Goal: Information Seeking & Learning: Find specific fact

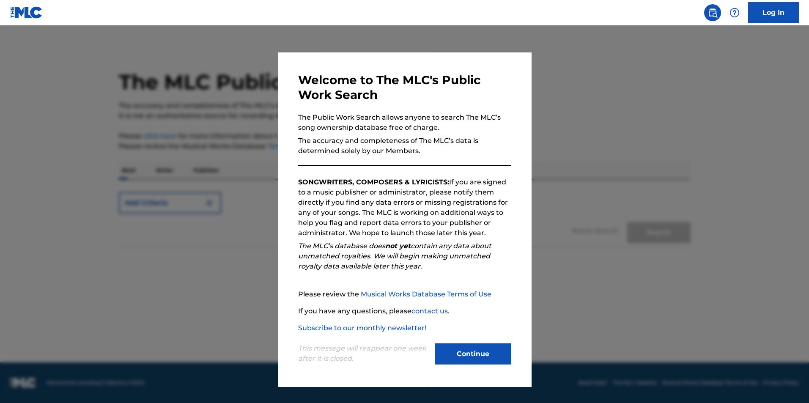
click at [478, 358] on button "Continue" at bounding box center [473, 354] width 76 height 21
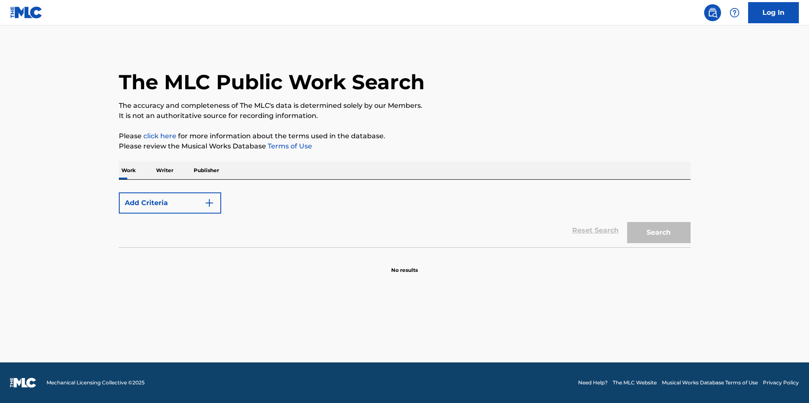
click at [349, 167] on div "Work Writer Publisher" at bounding box center [405, 171] width 572 height 18
click at [129, 167] on p "Work" at bounding box center [128, 171] width 19 height 18
click at [127, 171] on p "Work" at bounding box center [128, 171] width 19 height 18
click at [153, 201] on button "Add Criteria" at bounding box center [170, 203] width 102 height 21
click at [211, 204] on img "Search Form" at bounding box center [209, 203] width 10 height 10
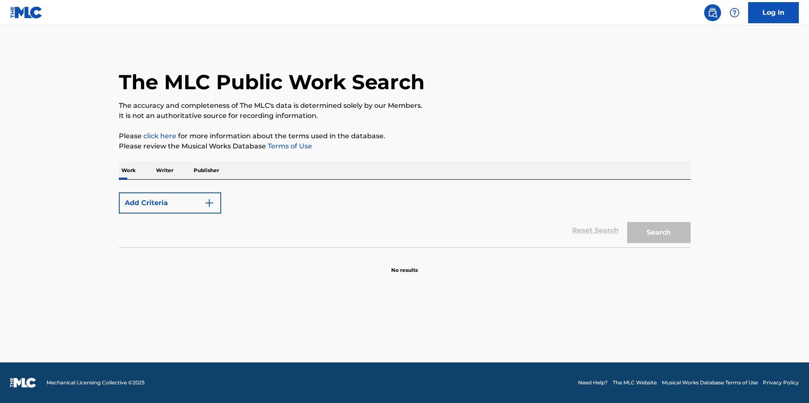
click at [162, 170] on p "Writer" at bounding box center [165, 171] width 22 height 18
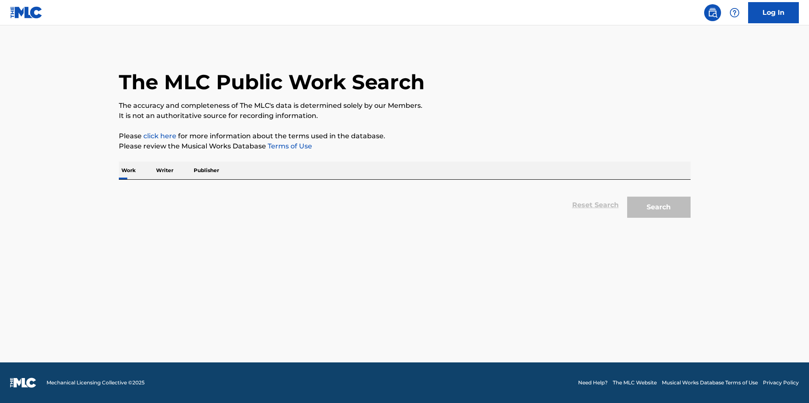
click at [129, 170] on p "Work" at bounding box center [128, 171] width 19 height 18
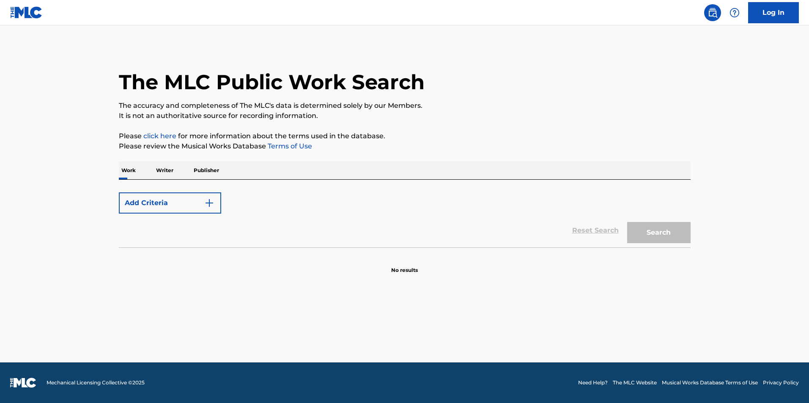
click at [153, 205] on button "Add Criteria" at bounding box center [170, 203] width 102 height 21
click at [713, 13] on img at bounding box center [713, 13] width 10 height 10
click at [280, 146] on link "Terms of Use" at bounding box center [289, 146] width 46 height 8
click at [160, 135] on link "click here" at bounding box center [159, 136] width 33 height 8
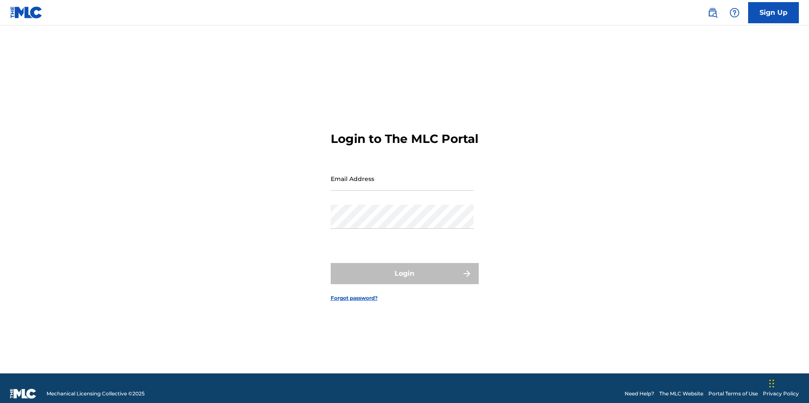
click at [714, 15] on img at bounding box center [713, 13] width 10 height 10
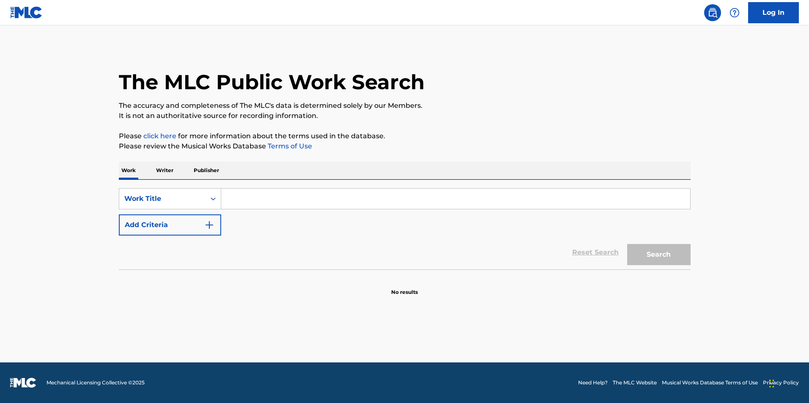
click at [653, 250] on div "Search" at bounding box center [657, 253] width 68 height 34
click at [208, 172] on p "Publisher" at bounding box center [206, 171] width 30 height 18
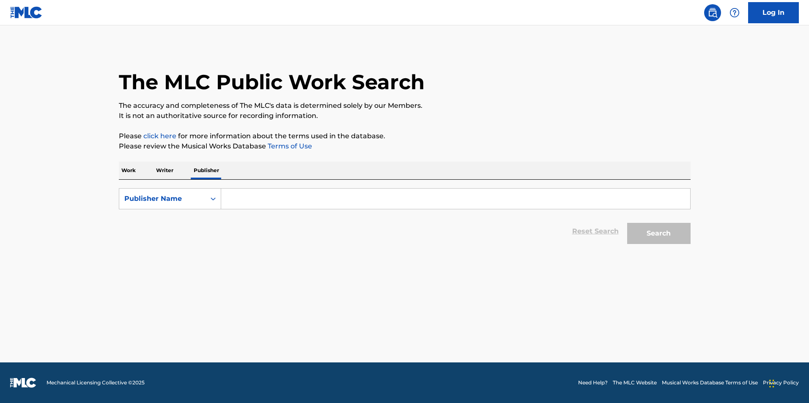
click at [172, 174] on p "Writer" at bounding box center [165, 171] width 22 height 18
click at [216, 200] on icon "Search Form" at bounding box center [213, 199] width 8 height 8
click at [137, 175] on p "Work" at bounding box center [128, 171] width 19 height 18
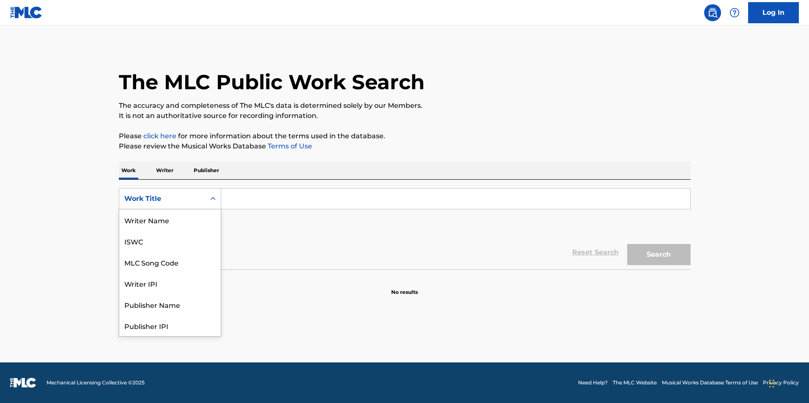
click at [212, 201] on icon "Search Form" at bounding box center [213, 199] width 8 height 8
click at [240, 199] on input "Search Form" at bounding box center [455, 199] width 469 height 20
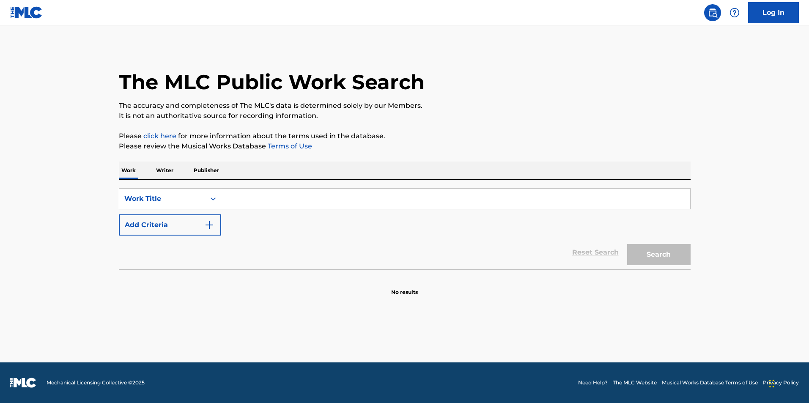
click at [252, 192] on input "Search Form" at bounding box center [455, 199] width 469 height 20
click at [246, 203] on input "Search Form" at bounding box center [455, 199] width 469 height 20
type input "lo de nosotros"
click at [675, 250] on button "Search" at bounding box center [658, 254] width 63 height 21
click at [318, 203] on input "lo de nosotros" at bounding box center [455, 199] width 469 height 20
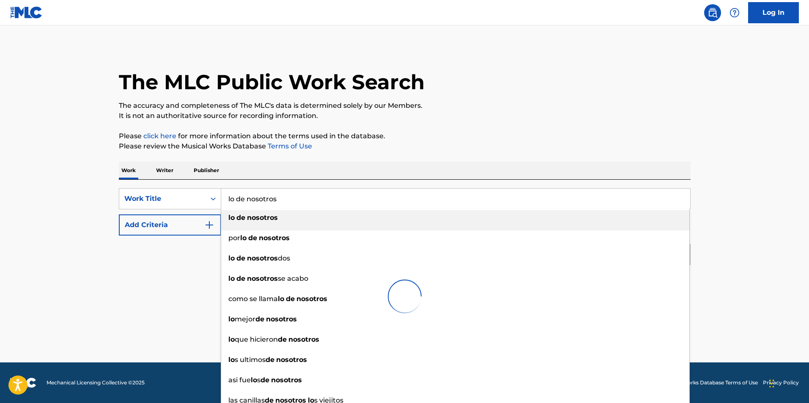
click at [255, 218] on strong "nosotros" at bounding box center [262, 218] width 31 height 8
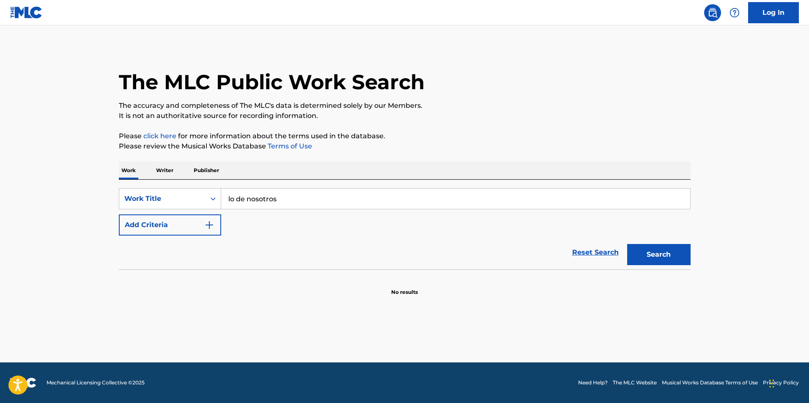
drag, startPoint x: 282, startPoint y: 198, endPoint x: 206, endPoint y: 187, distance: 77.4
click at [206, 187] on div "SearchWithCriteria83a77fed-1b08-4884-8eeb-2c7781e0e575 Work Title lo de nosotro…" at bounding box center [405, 225] width 572 height 90
type input "la lamparita"
click at [676, 255] on button "Search" at bounding box center [658, 254] width 63 height 21
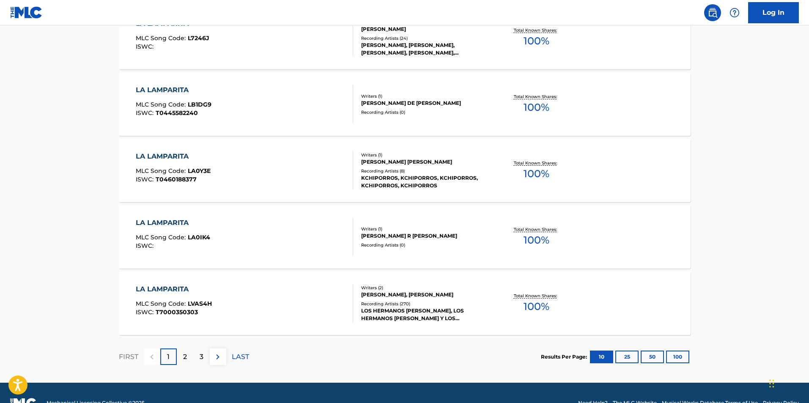
scroll to position [633, 0]
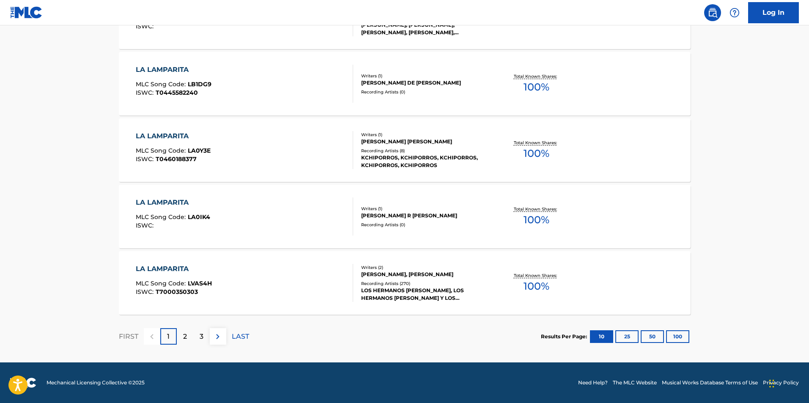
click at [409, 292] on div "LOS HERMANOS [PERSON_NAME], LOS HERMANOS [PERSON_NAME] Y LOS DESCALZOS, [PERSON…" at bounding box center [425, 294] width 128 height 15
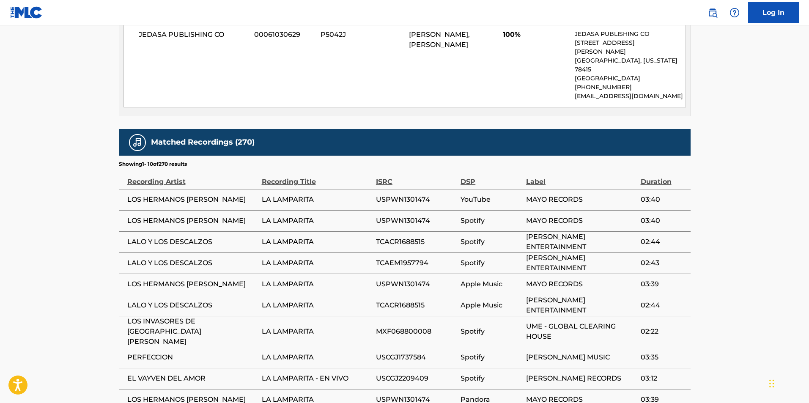
scroll to position [465, 0]
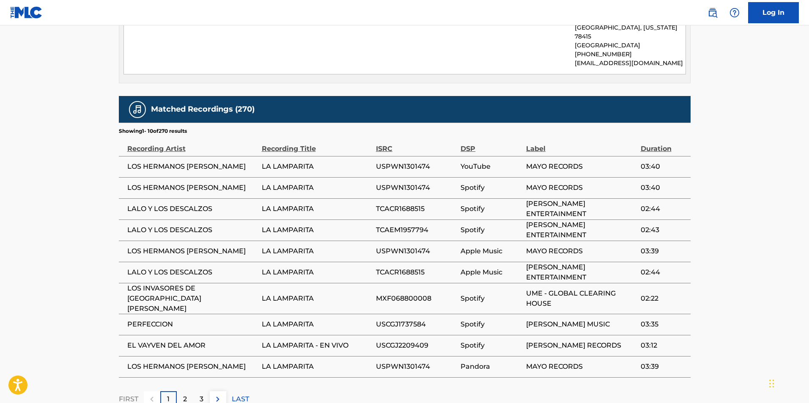
click at [184, 394] on p "2" at bounding box center [185, 399] width 4 height 10
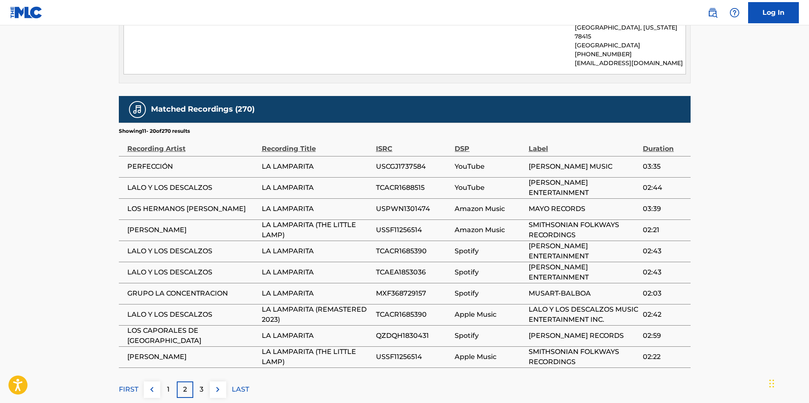
click at [200, 385] on p "3" at bounding box center [202, 390] width 4 height 10
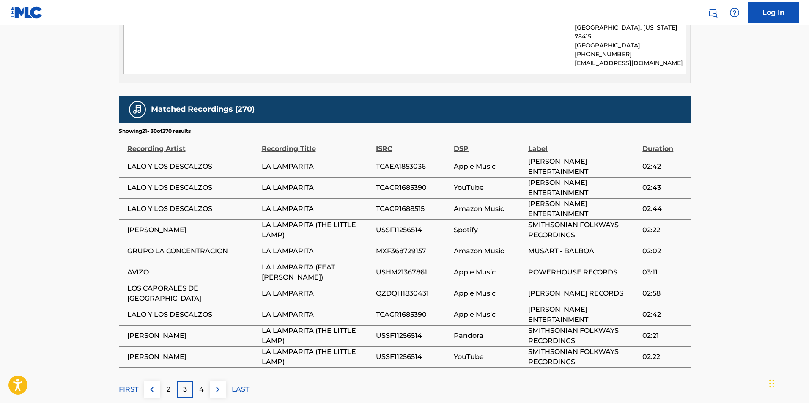
click at [203, 385] on p "4" at bounding box center [201, 390] width 5 height 10
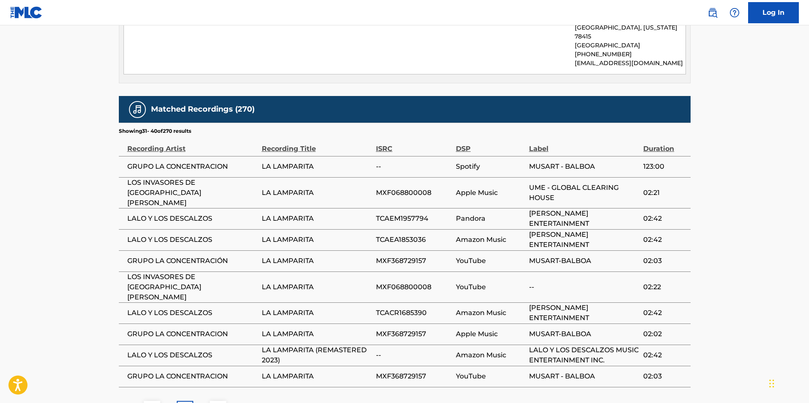
click at [204, 401] on div "5" at bounding box center [201, 409] width 17 height 17
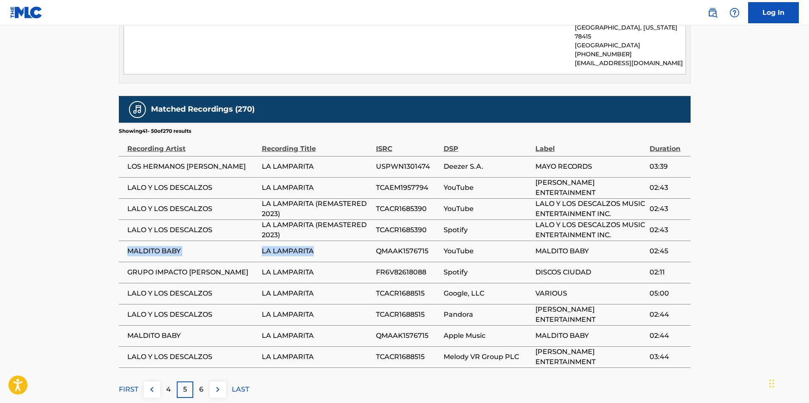
drag, startPoint x: 319, startPoint y: 235, endPoint x: 127, endPoint y: 236, distance: 192.5
click at [127, 241] on tr "MALDITO BABY LA LAMPARITA QMAAK1576715 YouTube MALDITO BABY [DEMOGRAPHIC_DATA]:…" at bounding box center [405, 251] width 572 height 21
copy tr "MALDITO BABY LA LAMPARITA"
click at [333, 246] on span "LA LAMPARITA" at bounding box center [317, 251] width 110 height 10
click at [198, 382] on div "6" at bounding box center [201, 390] width 17 height 17
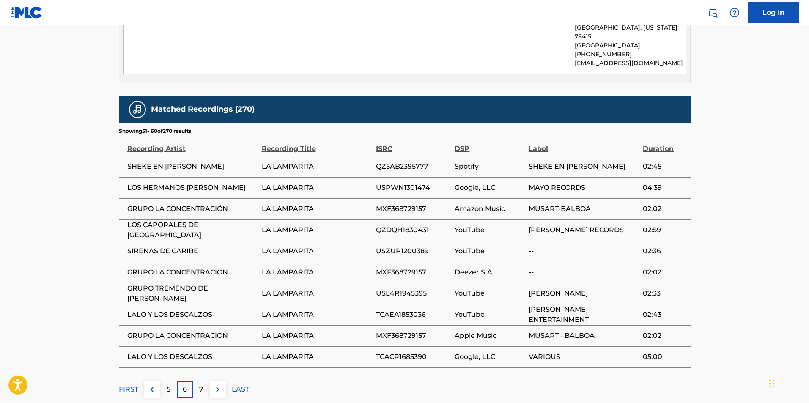
click at [319, 183] on span "LA LAMPARITA" at bounding box center [317, 188] width 110 height 10
click at [198, 382] on div "7" at bounding box center [201, 390] width 17 height 17
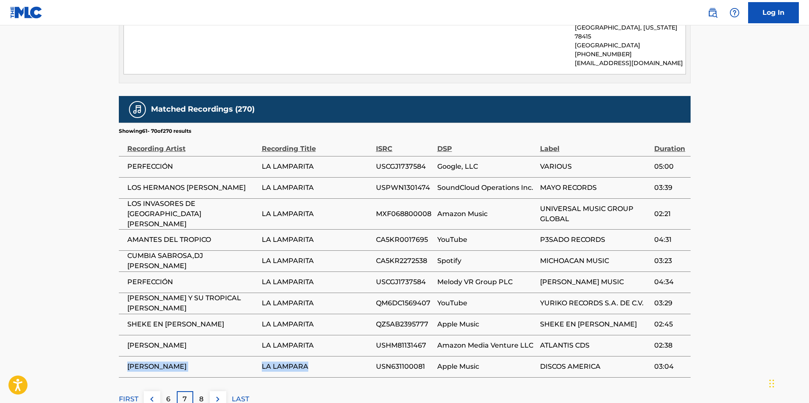
drag, startPoint x: 313, startPoint y: 343, endPoint x: 124, endPoint y: 338, distance: 188.8
click at [124, 356] on tr "[PERSON_NAME] LA LAMPARA USN631100081 Apple Music DISCOS AMERICA 03:04" at bounding box center [405, 366] width 572 height 21
copy tr "[PERSON_NAME] LA LAMPARA"
click at [198, 391] on div "8" at bounding box center [201, 399] width 17 height 17
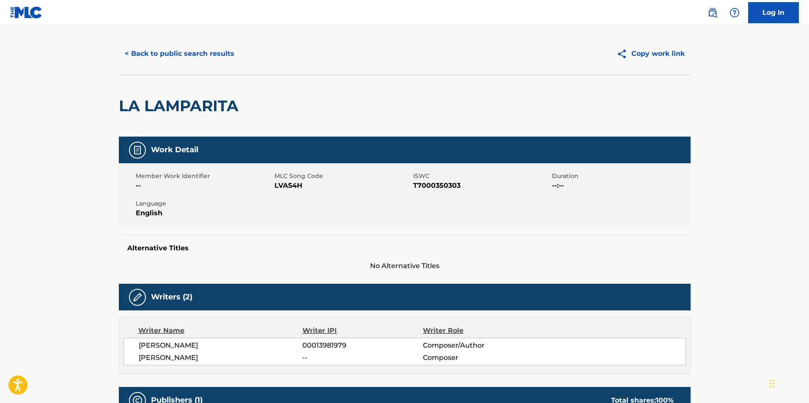
scroll to position [0, 0]
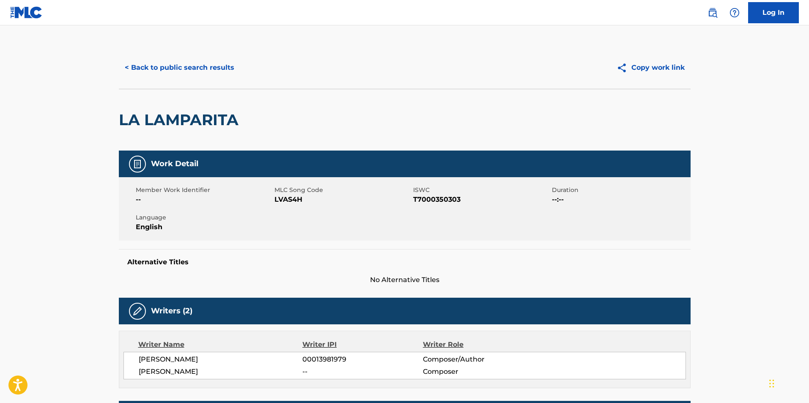
click at [141, 67] on button "< Back to public search results" at bounding box center [179, 67] width 121 height 21
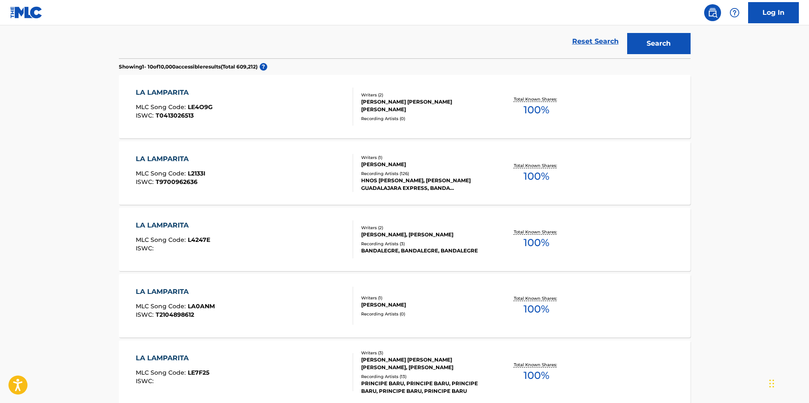
scroll to position [212, 0]
click at [402, 182] on div "HNOS [PERSON_NAME], [PERSON_NAME] GUADALAJARA EXPRESS, BANDA GUADALAJARA EXPRES…" at bounding box center [425, 183] width 128 height 15
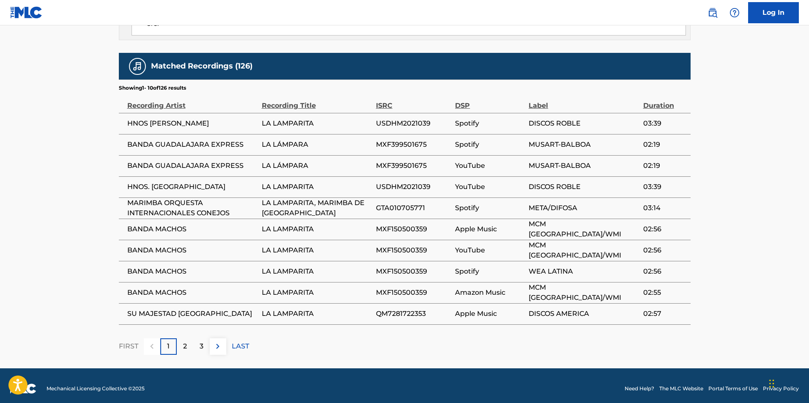
scroll to position [550, 0]
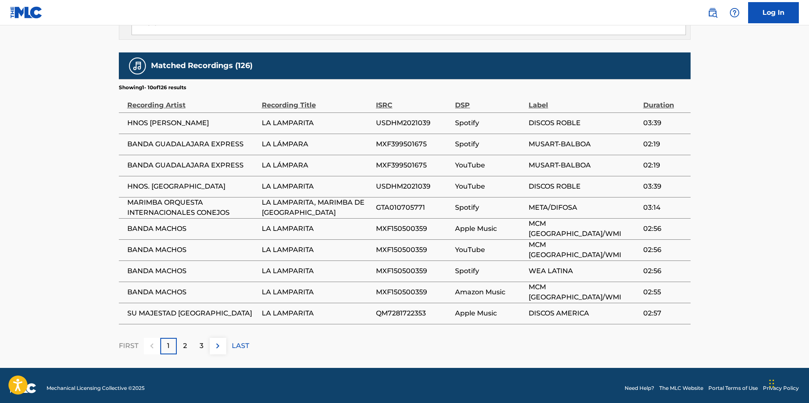
click at [183, 352] on div "2" at bounding box center [185, 346] width 17 height 17
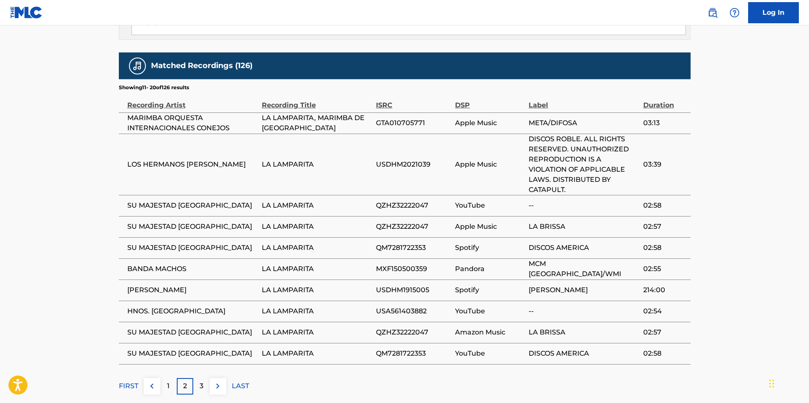
click at [203, 386] on p "3" at bounding box center [202, 386] width 4 height 10
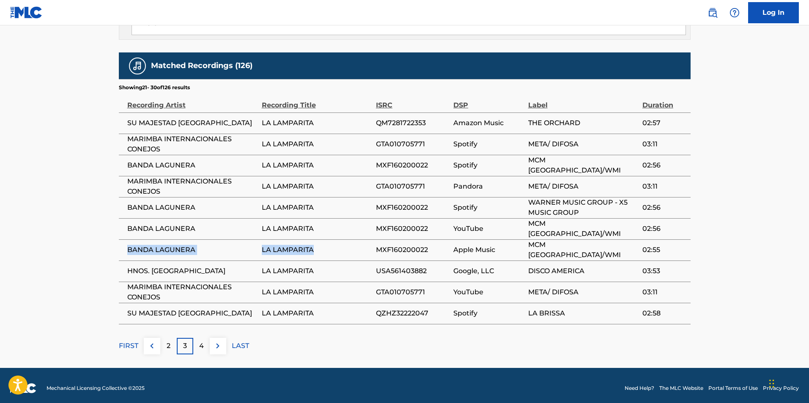
drag, startPoint x: 319, startPoint y: 255, endPoint x: 126, endPoint y: 252, distance: 193.8
click at [126, 252] on tr "BANDA LAGUNERA LA LAMPARITA MXF160200022 Apple Music MCM [GEOGRAPHIC_DATA]/WMI …" at bounding box center [405, 249] width 572 height 21
copy tr "BANDA LAGUNERA LA LAMPARITA"
click at [318, 245] on span "LA LAMPARITA" at bounding box center [317, 250] width 110 height 10
click at [201, 347] on p "4" at bounding box center [201, 346] width 5 height 10
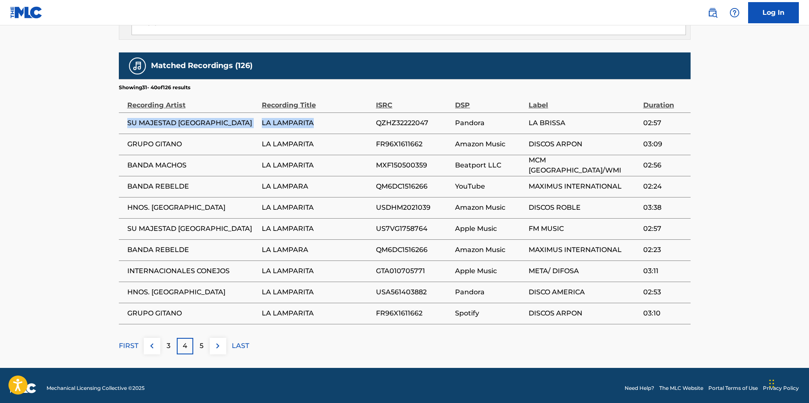
drag, startPoint x: 318, startPoint y: 126, endPoint x: 119, endPoint y: 123, distance: 198.9
click at [119, 123] on tr "SU MAJESTAD LA BRISSA LA LAMPARITA QZHZ32222047 Pandora LA BRISSA 02:57" at bounding box center [405, 123] width 572 height 21
copy tr "SU MAJESTAD LA BRISSA LA LAMPARITA"
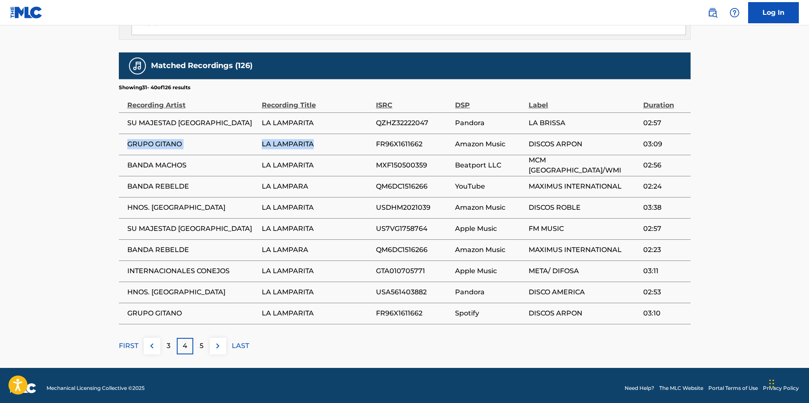
drag, startPoint x: 323, startPoint y: 144, endPoint x: 122, endPoint y: 145, distance: 200.6
click at [122, 145] on tr "GRUPO GITANO LA LAMPARITA FR96X1611662 Amazon Music DISCOS ARPON 03:09" at bounding box center [405, 144] width 572 height 21
copy tr "GRUPO GITANO LA LAMPARITA"
drag, startPoint x: 331, startPoint y: 166, endPoint x: 125, endPoint y: 166, distance: 205.6
click at [125, 166] on tr "[PERSON_NAME] LA LAMPARITA MXF150500359 Beatport LLC MCM [GEOGRAPHIC_DATA]/WMI …" at bounding box center [405, 165] width 572 height 21
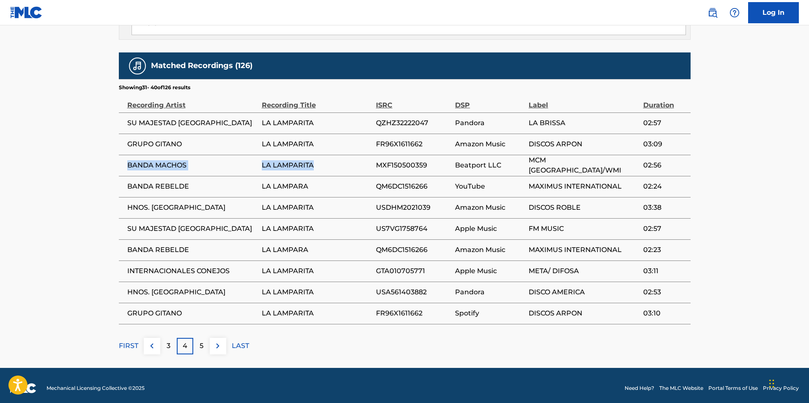
copy tr "[PERSON_NAME] LA LAMPARITA"
click at [202, 347] on p "5" at bounding box center [202, 346] width 4 height 10
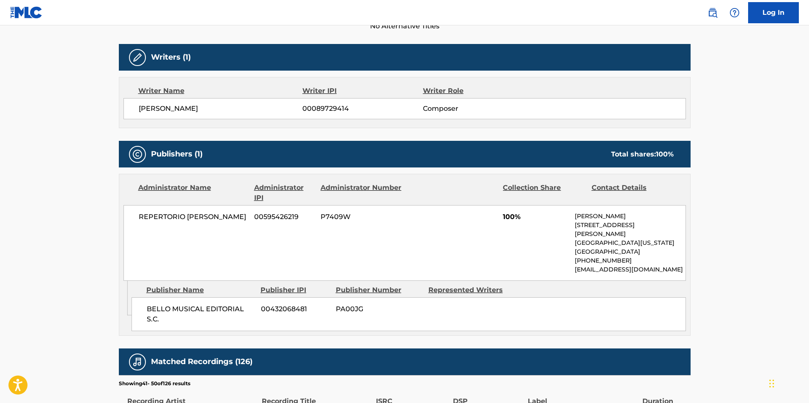
scroll to position [0, 0]
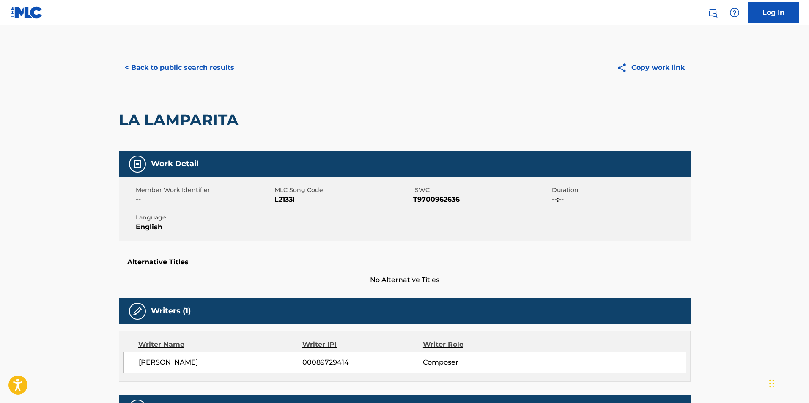
click at [146, 65] on button "< Back to public search results" at bounding box center [179, 67] width 121 height 21
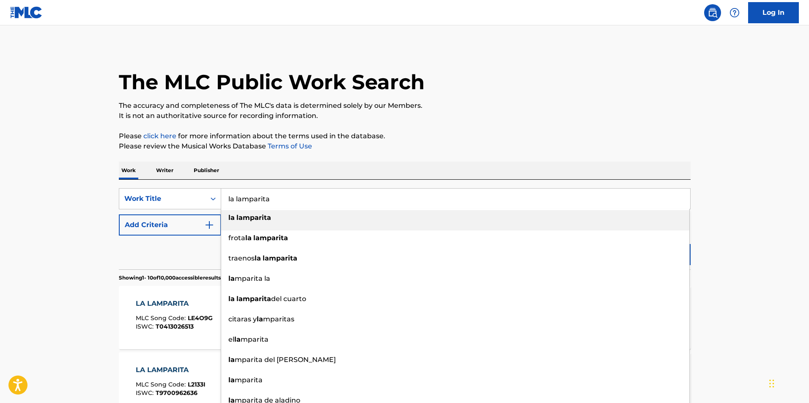
drag, startPoint x: 281, startPoint y: 198, endPoint x: 147, endPoint y: 213, distance: 134.9
click at [147, 213] on div "SearchWithCriteria83a77fed-1b08-4884-8eeb-2c7781e0e575 Work Title la lamparita …" at bounding box center [405, 211] width 572 height 47
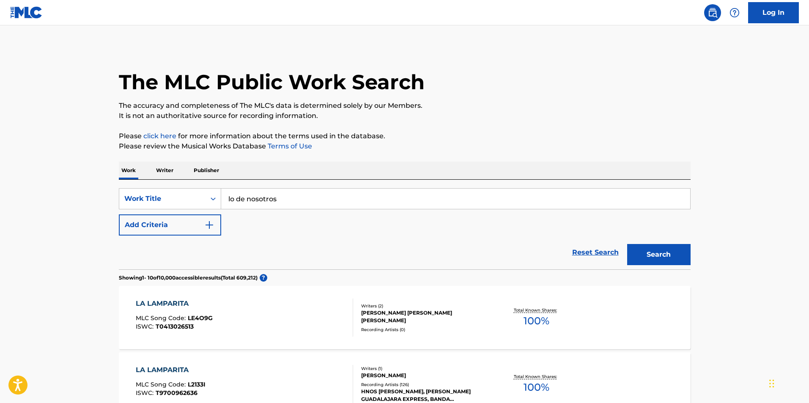
type input "lo de nosotros"
click at [656, 264] on button "Search" at bounding box center [658, 254] width 63 height 21
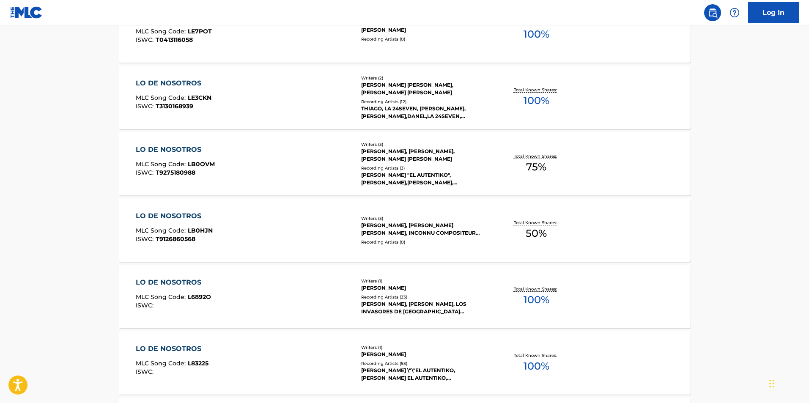
scroll to position [296, 0]
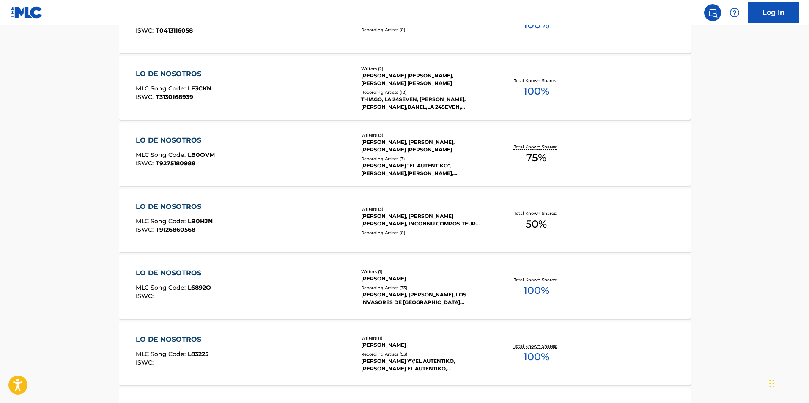
click at [386, 281] on div "[PERSON_NAME]" at bounding box center [425, 279] width 128 height 8
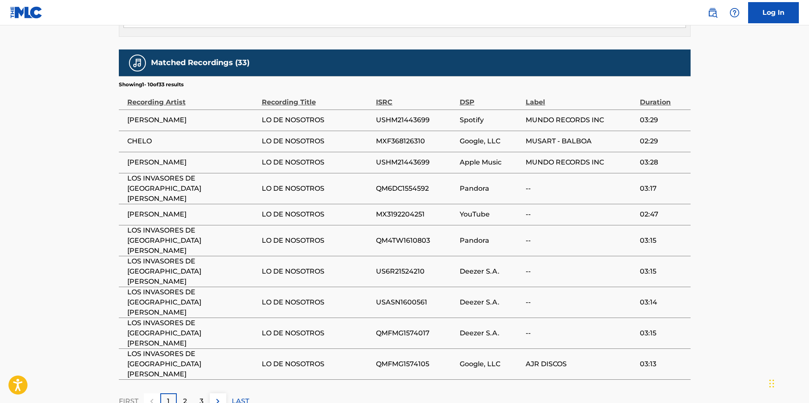
scroll to position [464, 0]
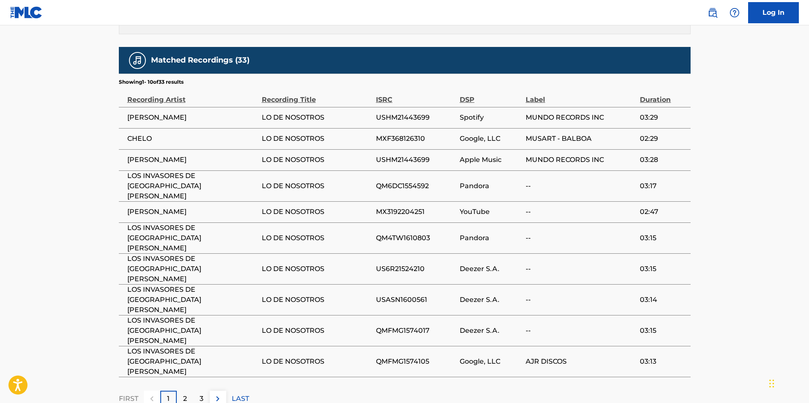
click at [186, 394] on p "2" at bounding box center [185, 399] width 4 height 10
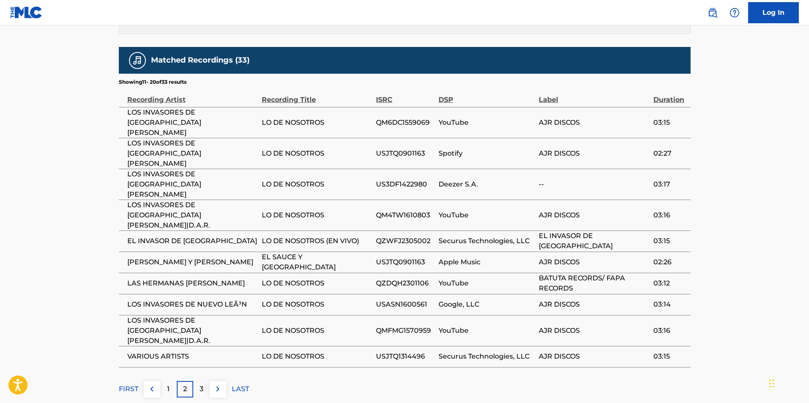
click at [151, 384] on img at bounding box center [152, 389] width 10 height 10
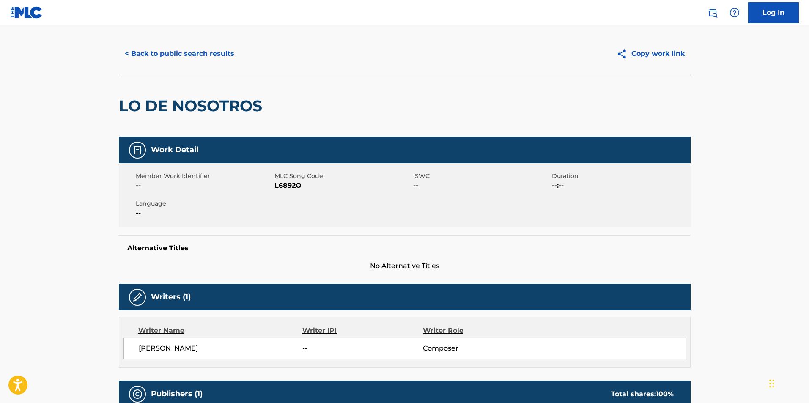
scroll to position [0, 0]
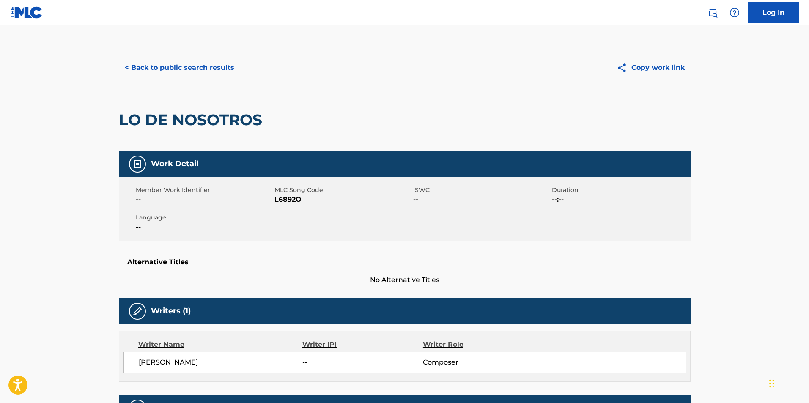
click at [137, 64] on button "< Back to public search results" at bounding box center [179, 67] width 121 height 21
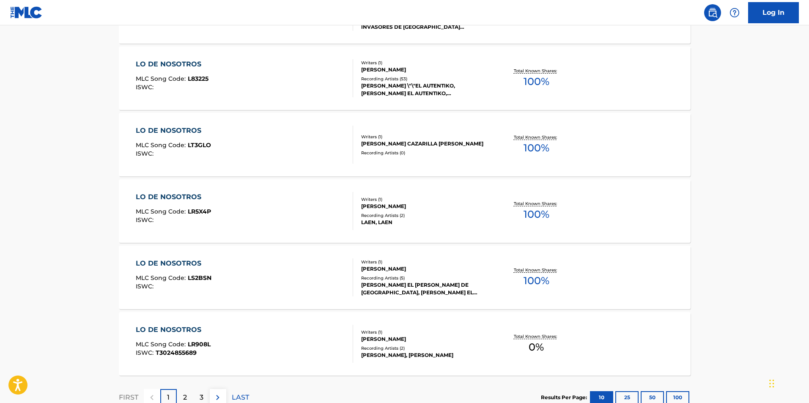
scroll to position [633, 0]
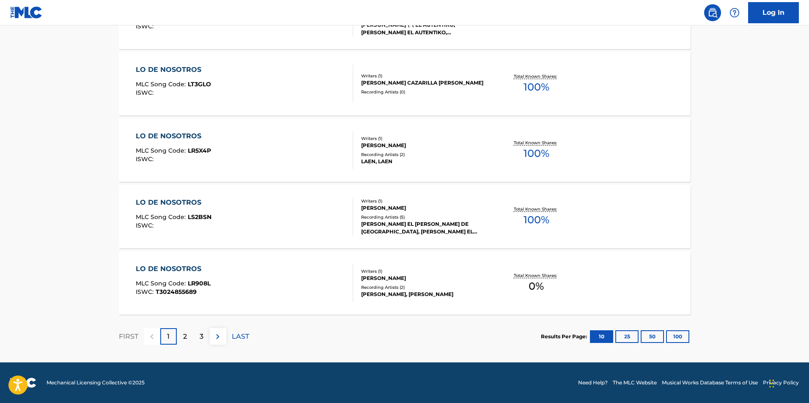
click at [188, 339] on div "2" at bounding box center [185, 336] width 17 height 17
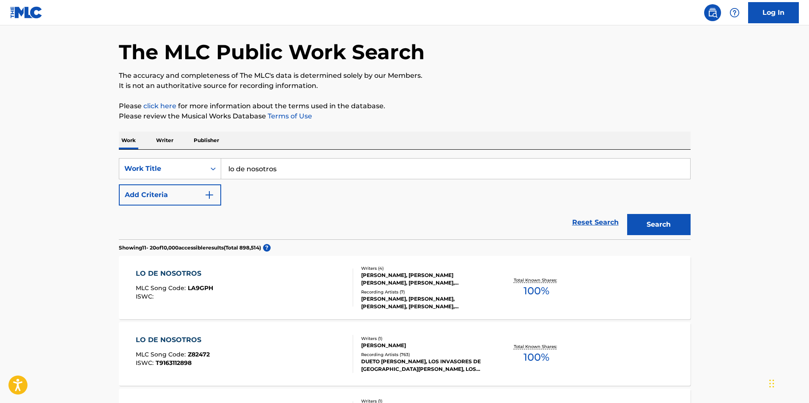
scroll to position [42, 0]
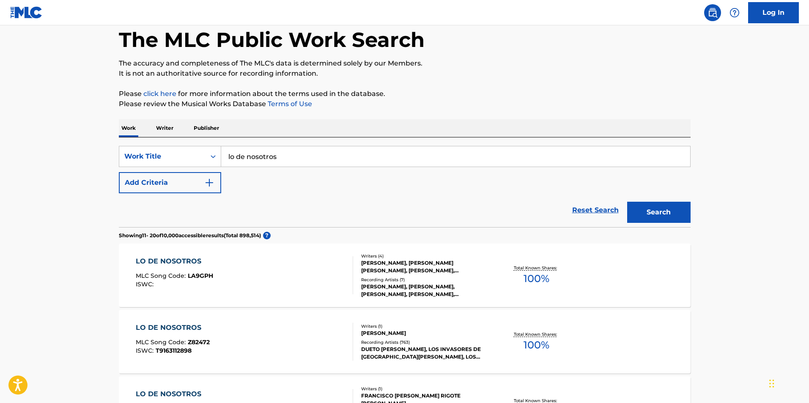
click at [198, 328] on div "LO DE NOSOTROS" at bounding box center [173, 328] width 74 height 10
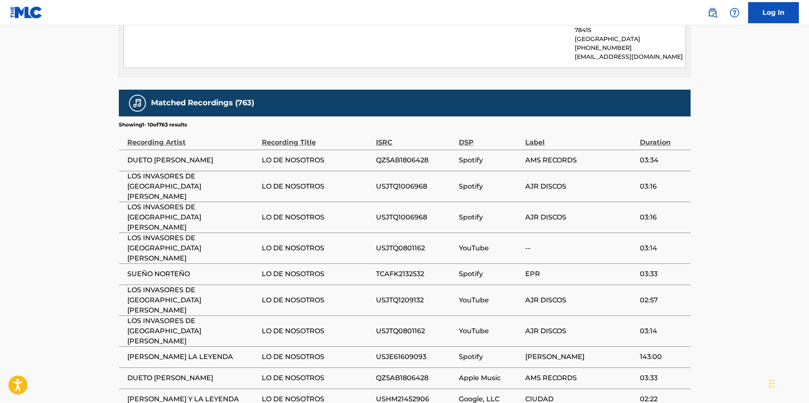
scroll to position [490, 0]
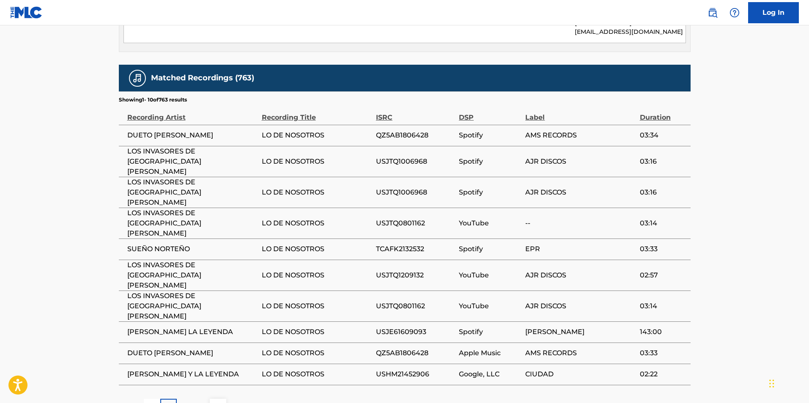
click at [186, 402] on p "2" at bounding box center [185, 407] width 4 height 10
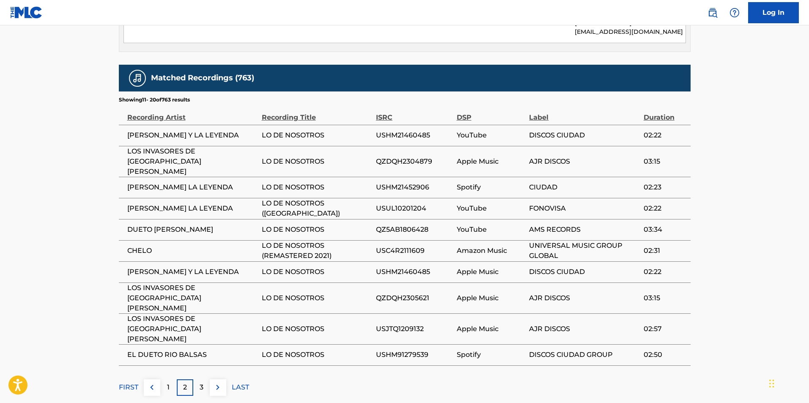
click at [204, 380] on div "3" at bounding box center [201, 388] width 17 height 17
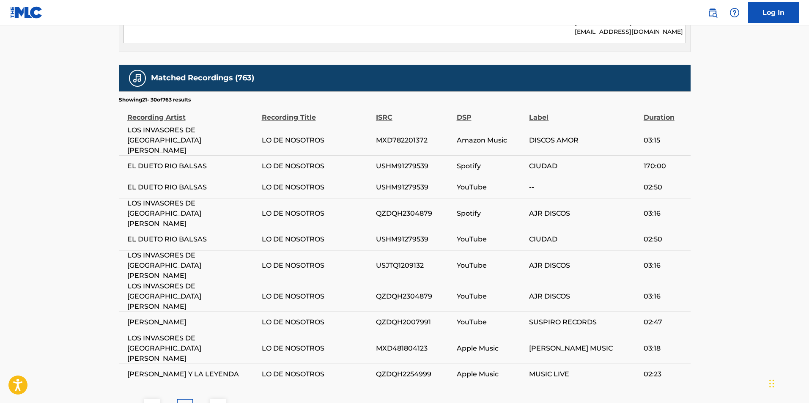
click at [217, 402] on img at bounding box center [218, 407] width 10 height 10
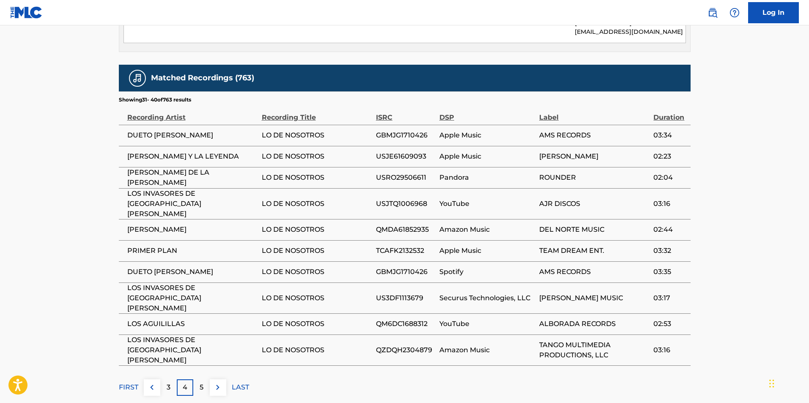
click at [217, 383] on img at bounding box center [218, 388] width 10 height 10
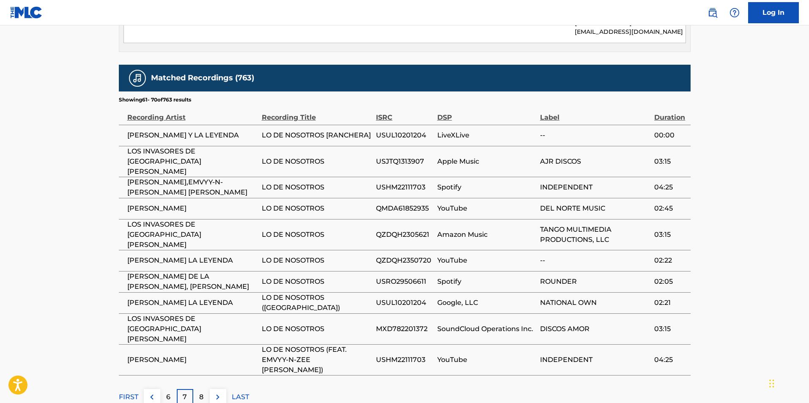
click at [217, 392] on img at bounding box center [218, 397] width 10 height 10
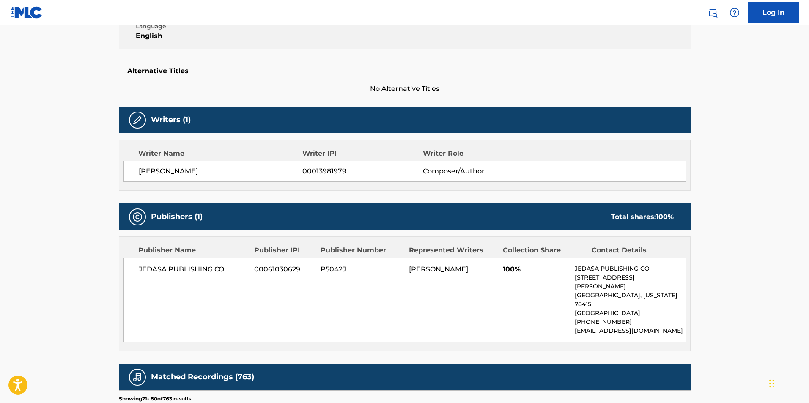
scroll to position [0, 0]
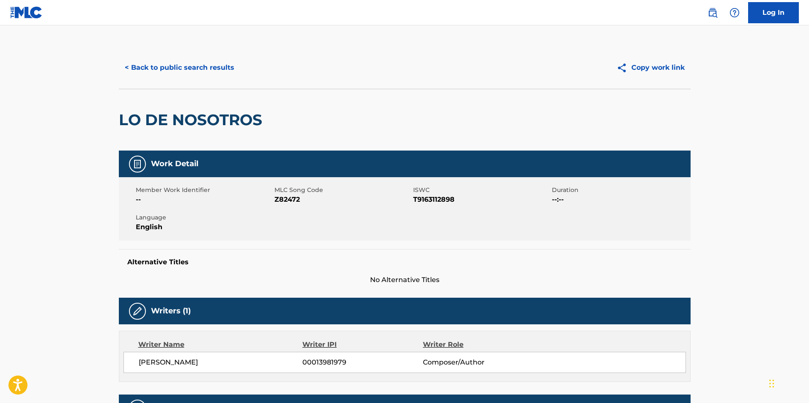
click at [140, 66] on button "< Back to public search results" at bounding box center [179, 67] width 121 height 21
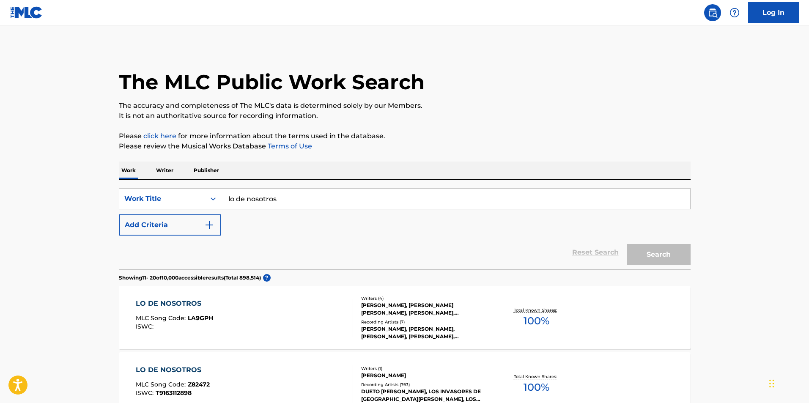
scroll to position [42, 0]
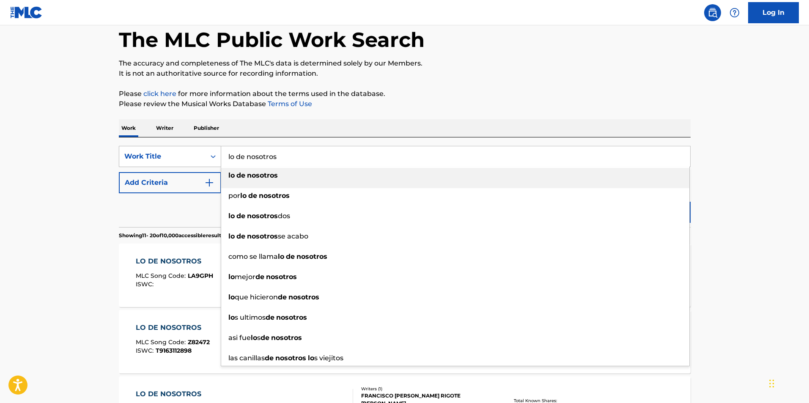
drag, startPoint x: 283, startPoint y: 155, endPoint x: 170, endPoint y: 153, distance: 113.8
click at [178, 153] on div "SearchWithCriteria83a77fed-1b08-4884-8eeb-2c7781e0e575 Work Title lo de nosotro…" at bounding box center [405, 156] width 572 height 21
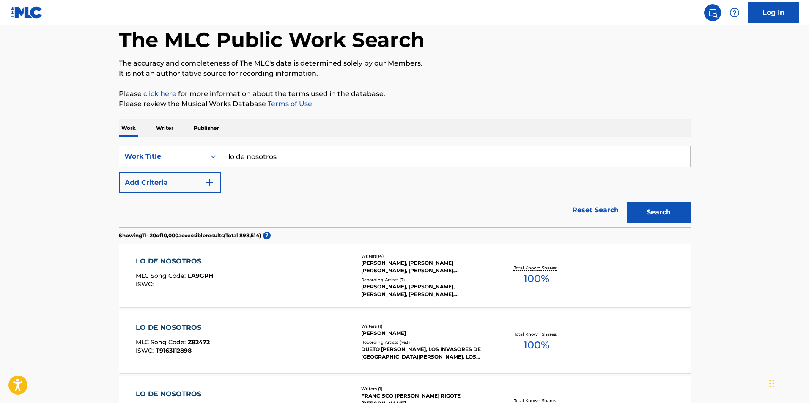
drag, startPoint x: 175, startPoint y: 161, endPoint x: 563, endPoint y: 352, distance: 432.6
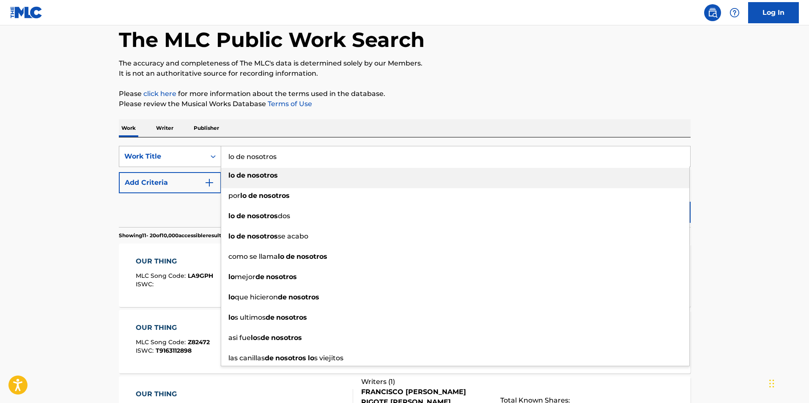
drag, startPoint x: 296, startPoint y: 157, endPoint x: 169, endPoint y: 146, distance: 127.4
click at [170, 146] on div "SearchWithCriteria83a77fed-1b08-4884-8eeb-2c7781e0e575 Work Title lo de nosotro…" at bounding box center [405, 156] width 572 height 21
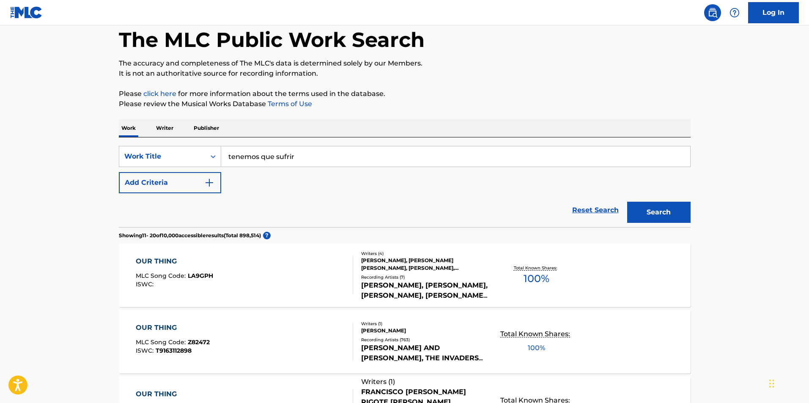
type input "tenemos que sufrir"
click at [671, 212] on button "Search" at bounding box center [658, 212] width 63 height 21
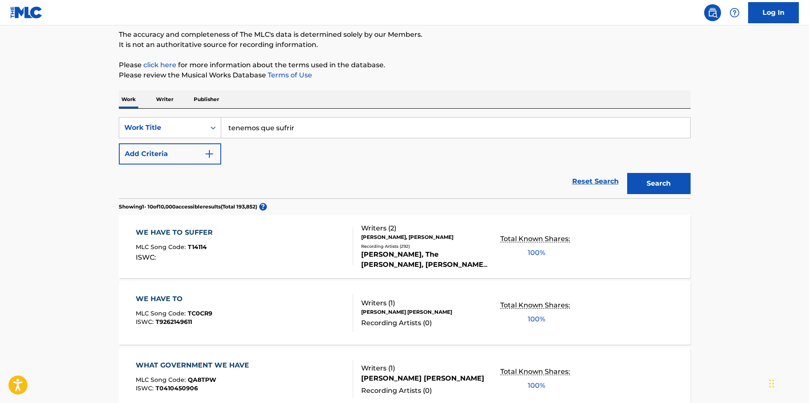
scroll to position [85, 0]
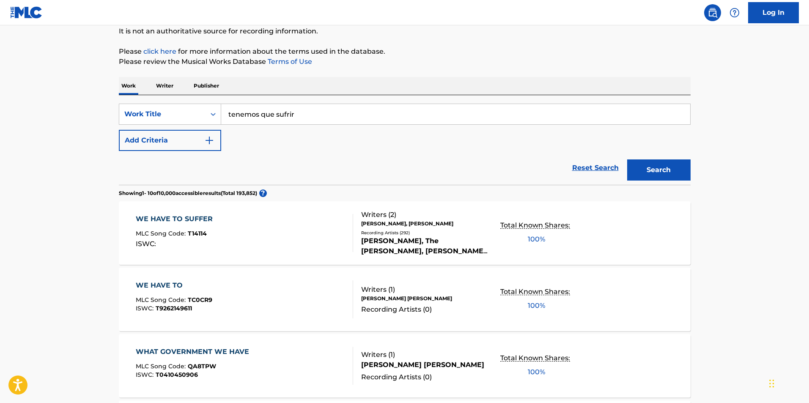
click at [396, 236] on div "Recording Artists ( 292 )" at bounding box center [425, 233] width 128 height 6
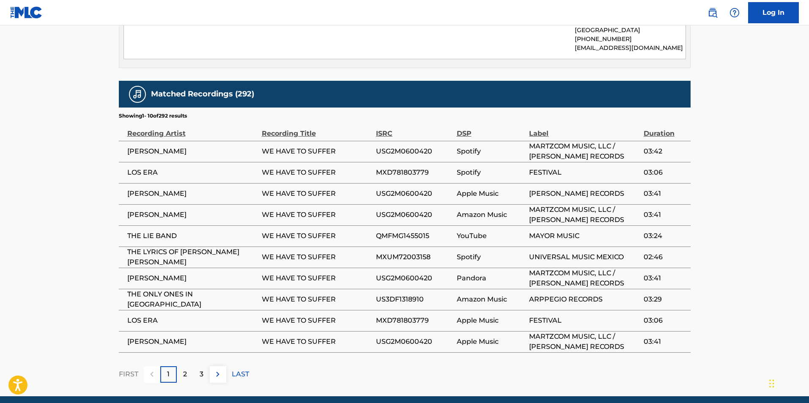
scroll to position [498, 0]
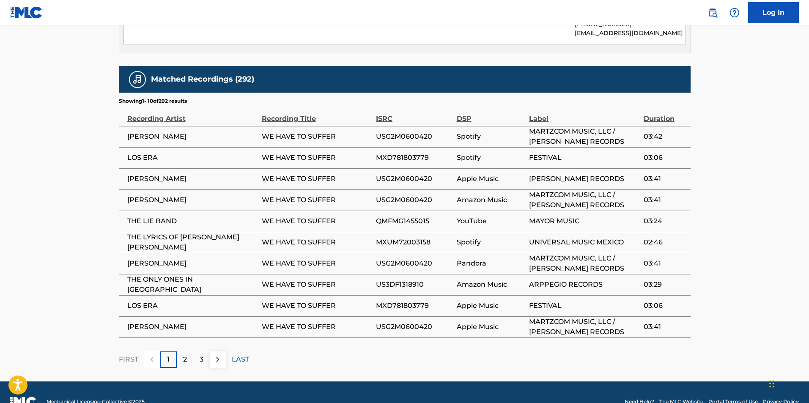
click at [215, 355] on img at bounding box center [218, 360] width 10 height 10
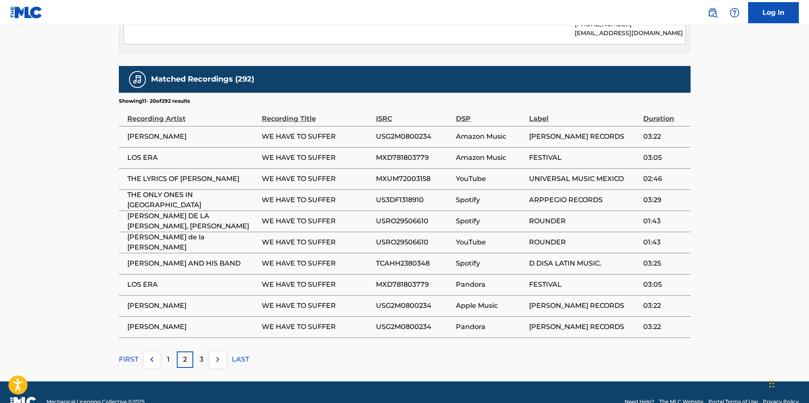
click at [215, 355] on img at bounding box center [218, 360] width 10 height 10
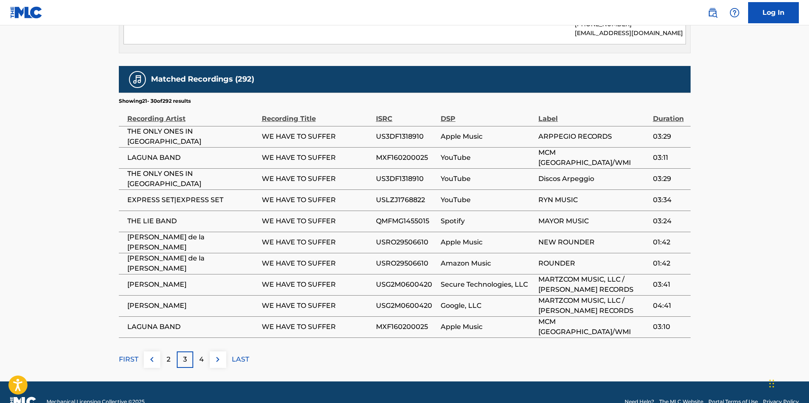
click at [215, 355] on img at bounding box center [218, 360] width 10 height 10
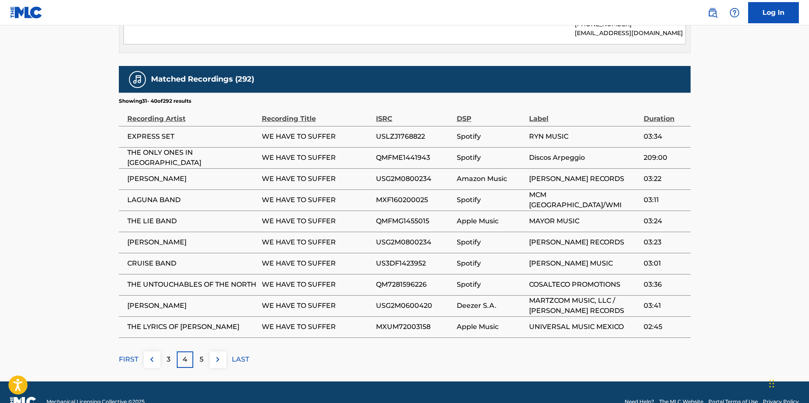
click at [217, 355] on img at bounding box center [218, 360] width 10 height 10
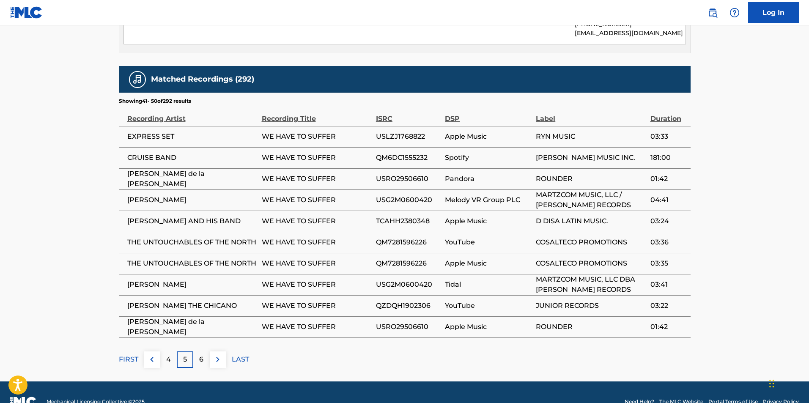
click at [218, 355] on img at bounding box center [218, 360] width 10 height 10
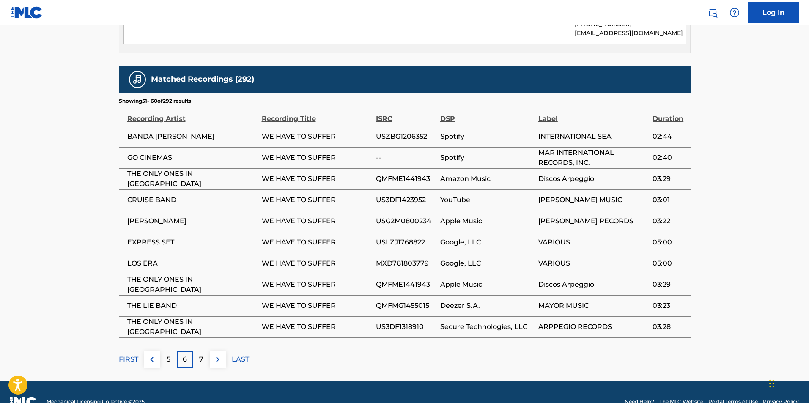
click at [219, 355] on img at bounding box center [218, 360] width 10 height 10
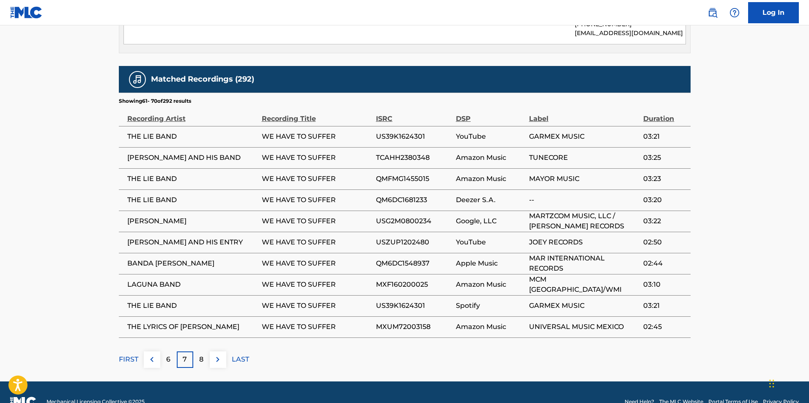
click at [216, 355] on img at bounding box center [218, 360] width 10 height 10
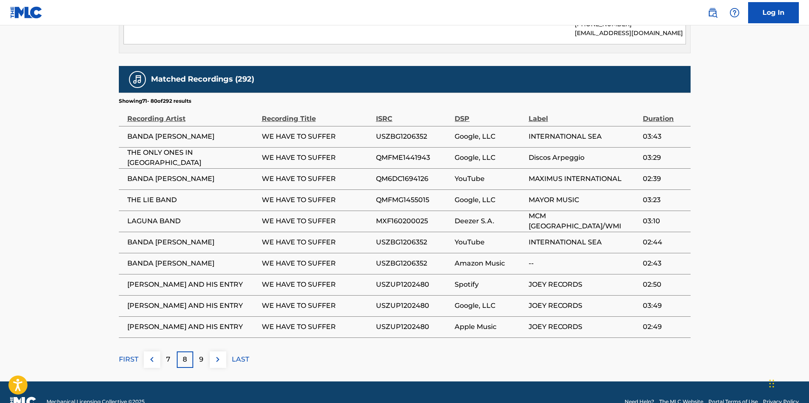
click at [216, 355] on img at bounding box center [218, 360] width 10 height 10
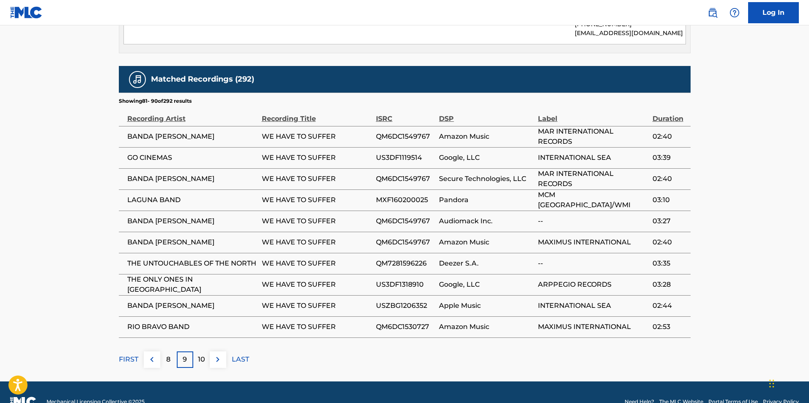
click at [216, 355] on img at bounding box center [218, 360] width 10 height 10
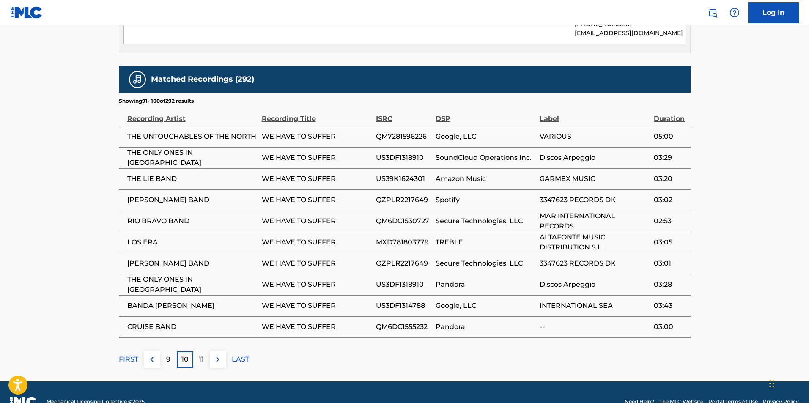
click at [216, 355] on img at bounding box center [218, 360] width 10 height 10
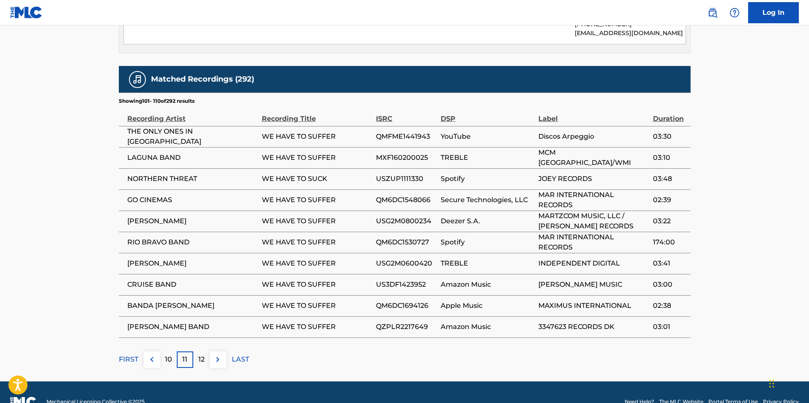
click at [216, 355] on img at bounding box center [218, 360] width 10 height 10
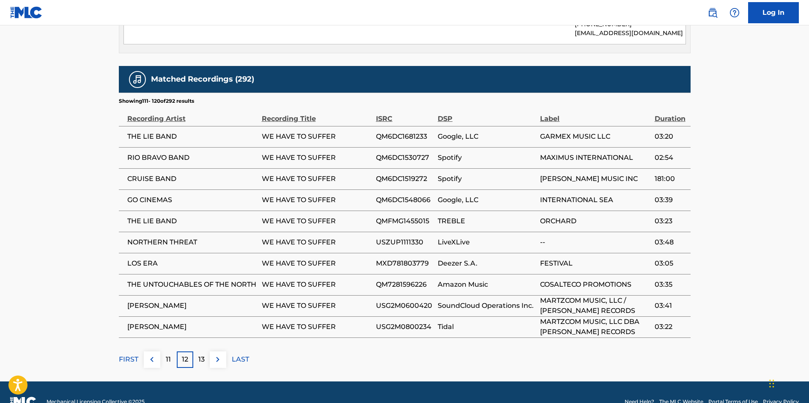
click at [216, 355] on img at bounding box center [218, 360] width 10 height 10
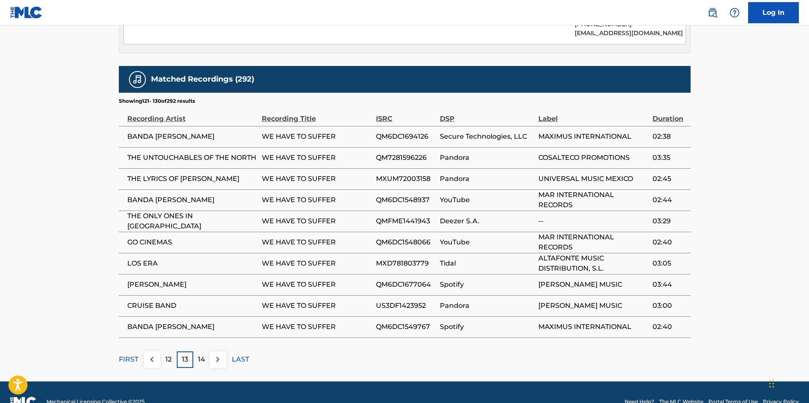
click at [216, 355] on img at bounding box center [218, 360] width 10 height 10
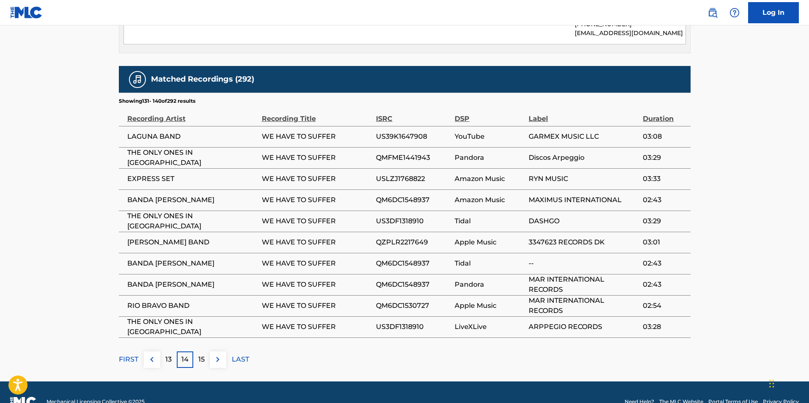
click at [216, 355] on img at bounding box center [218, 360] width 10 height 10
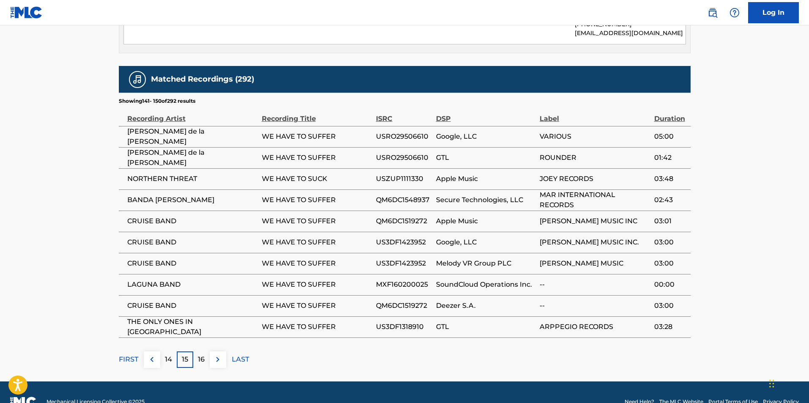
click at [216, 355] on img at bounding box center [218, 360] width 10 height 10
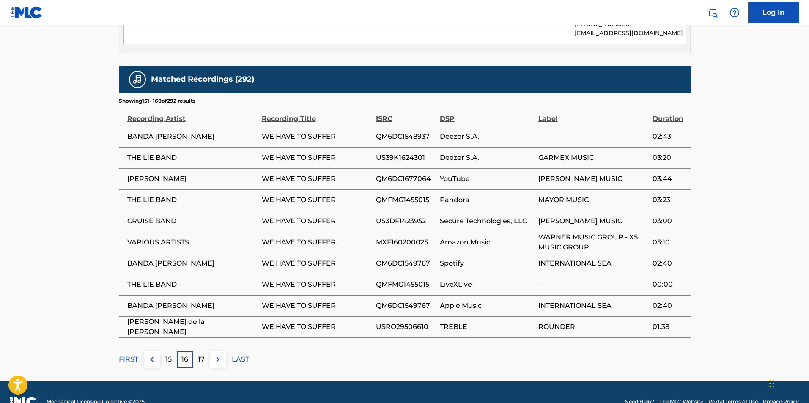
click at [220, 355] on img at bounding box center [218, 360] width 10 height 10
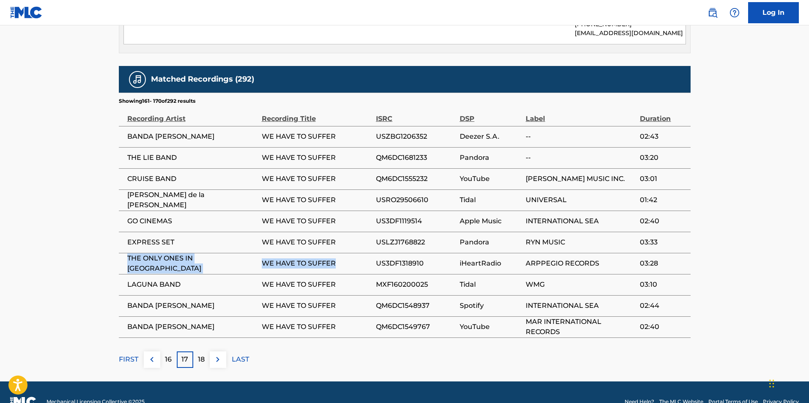
drag, startPoint x: 343, startPoint y: 244, endPoint x: 118, endPoint y: 243, distance: 225.1
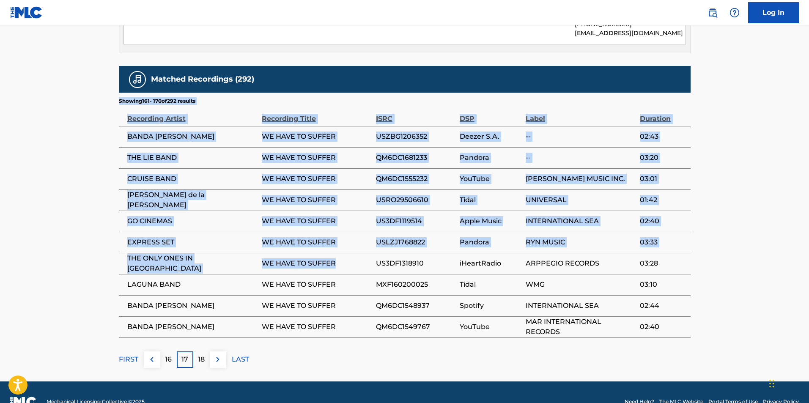
click at [146, 254] on font "THE ONLY ONES IN [GEOGRAPHIC_DATA]" at bounding box center [164, 263] width 74 height 18
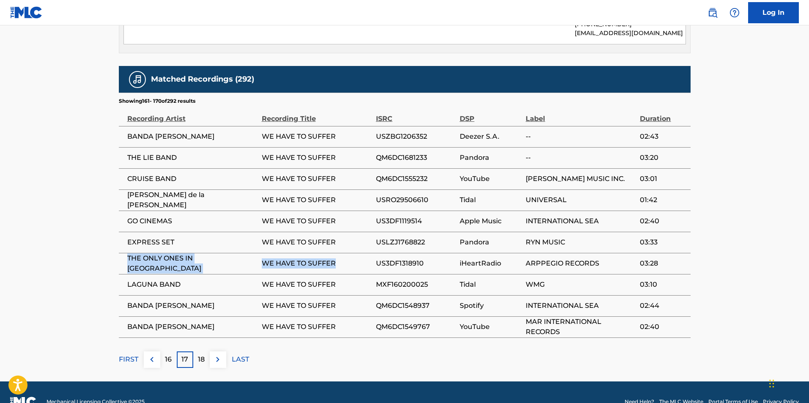
drag, startPoint x: 124, startPoint y: 243, endPoint x: 346, endPoint y: 244, distance: 221.7
click at [346, 253] on tr "THE ONLY ONES IN [GEOGRAPHIC_DATA] WE HAVE TO SUFFER US3DF1318910 iHeartRadio A…" at bounding box center [405, 263] width 572 height 21
copy tr "THE ONLY ONES IN [GEOGRAPHIC_DATA] WE HAVE TO SUFFER"
click at [217, 355] on img at bounding box center [218, 360] width 10 height 10
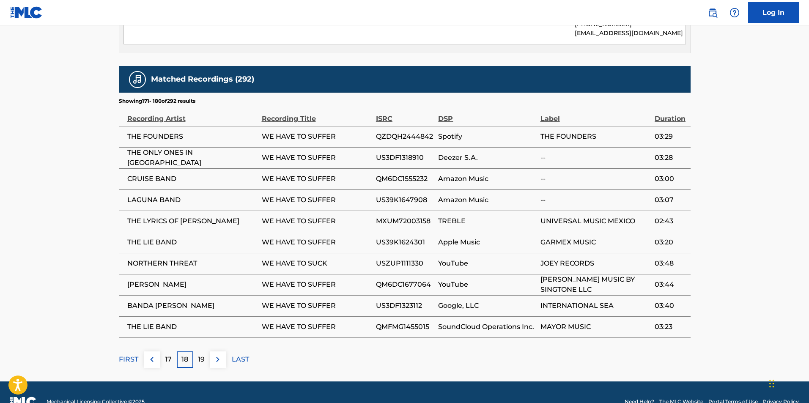
click at [219, 355] on img at bounding box center [218, 360] width 10 height 10
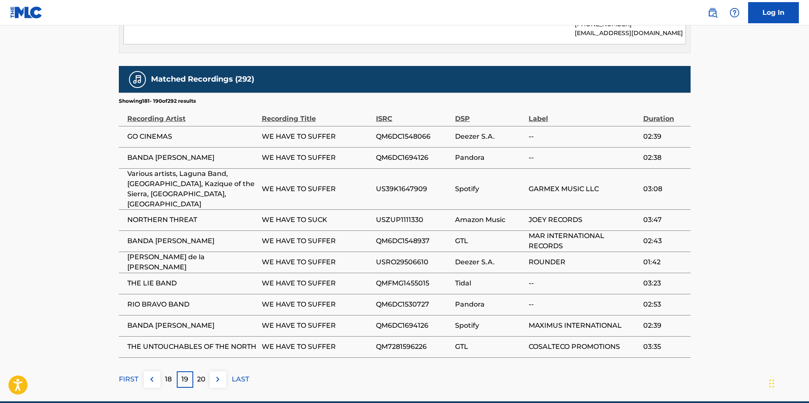
click at [213, 374] on img at bounding box center [218, 379] width 10 height 10
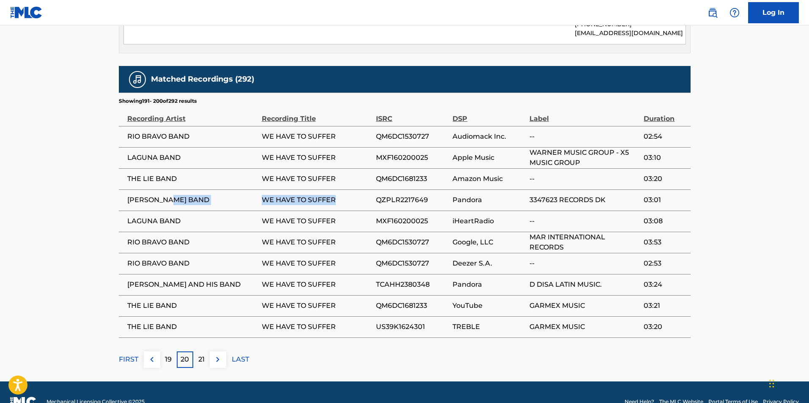
drag, startPoint x: 344, startPoint y: 183, endPoint x: 171, endPoint y: 173, distance: 174.2
click at [171, 190] on tr "[PERSON_NAME] BAND WE HAVE TO SUFFER QZPLR2217649 Pandora 3347623 RECORDS DK 03…" at bounding box center [405, 200] width 572 height 21
click at [232, 190] on td "[PERSON_NAME] BAND" at bounding box center [190, 200] width 143 height 21
drag, startPoint x: 337, startPoint y: 182, endPoint x: 126, endPoint y: 182, distance: 210.7
click at [126, 190] on tr "[PERSON_NAME] BAND WE HAVE TO SUFFER QZPLR2217649 Pandora 3347623 RECORDS DK 03…" at bounding box center [405, 200] width 572 height 21
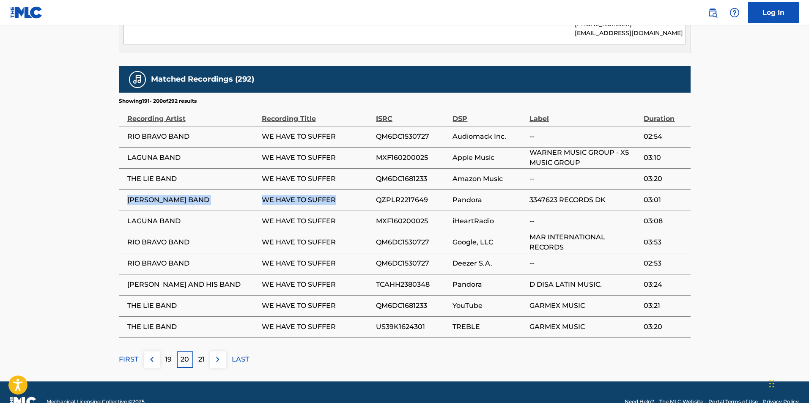
copy tr "[PERSON_NAME] BAND WE HAVE TO SUFFER"
click at [217, 355] on img at bounding box center [218, 360] width 10 height 10
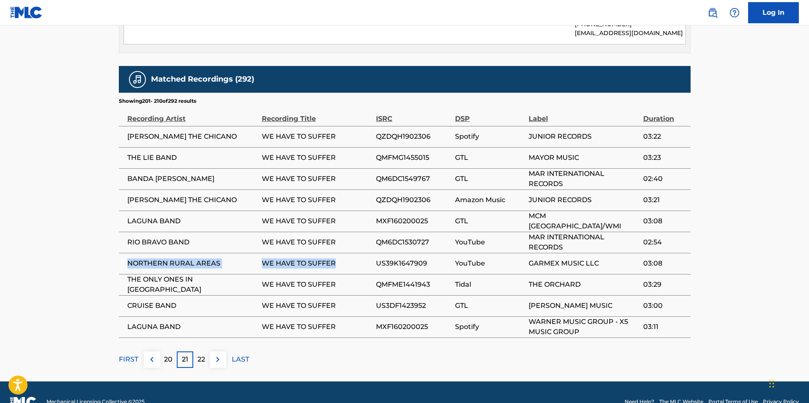
drag, startPoint x: 344, startPoint y: 243, endPoint x: 129, endPoint y: 242, distance: 214.9
click at [129, 253] on tr "NORTHERN RURAL AREAS WE HAVE TO SUFFER US39K1647909 YouTube GARMEX MUSIC LLC 03…" at bounding box center [405, 263] width 572 height 21
copy tr "NORTHERN RURAL AREAS WE HAVE TO SUFFER"
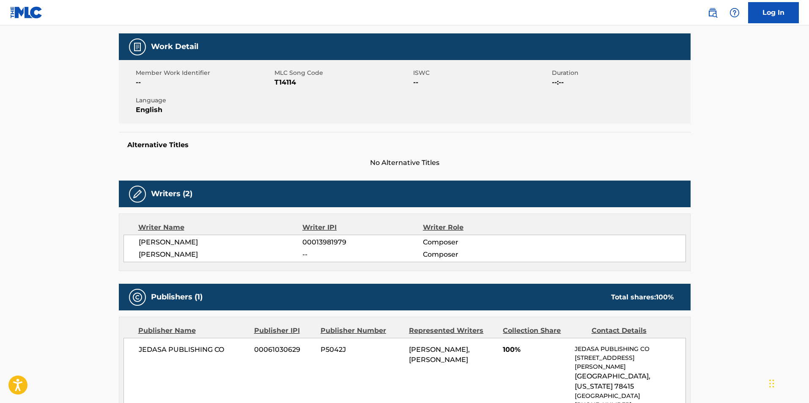
scroll to position [0, 0]
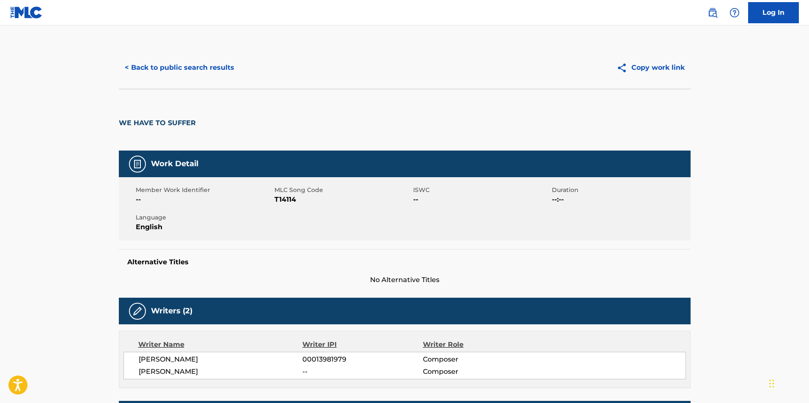
click at [157, 64] on button "< Back to public search results" at bounding box center [179, 67] width 121 height 21
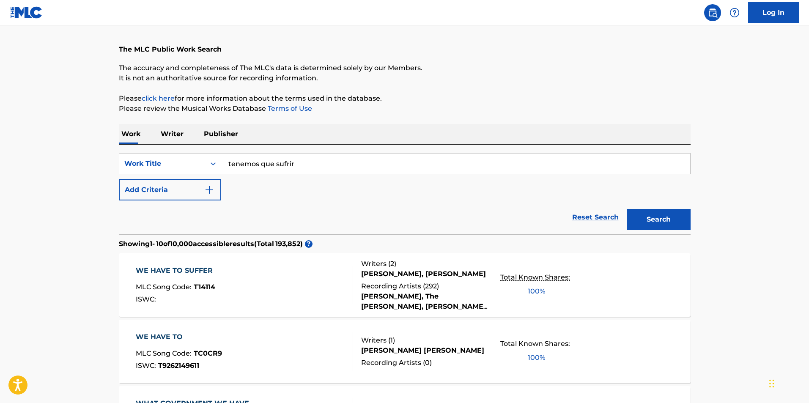
scroll to position [42, 0]
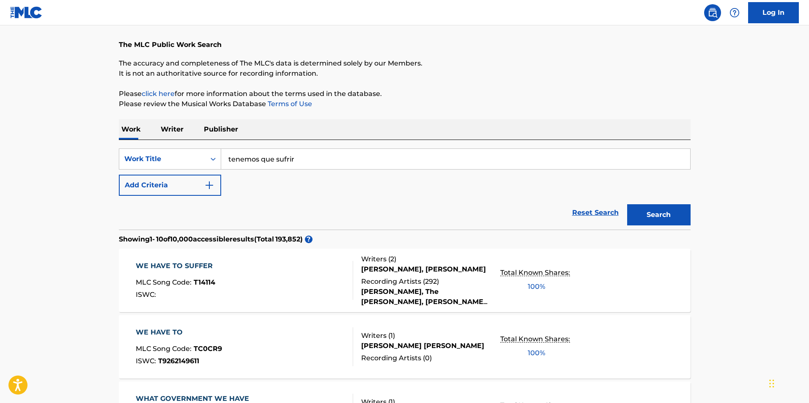
click at [393, 265] on font "[PERSON_NAME], [PERSON_NAME]" at bounding box center [423, 269] width 125 height 8
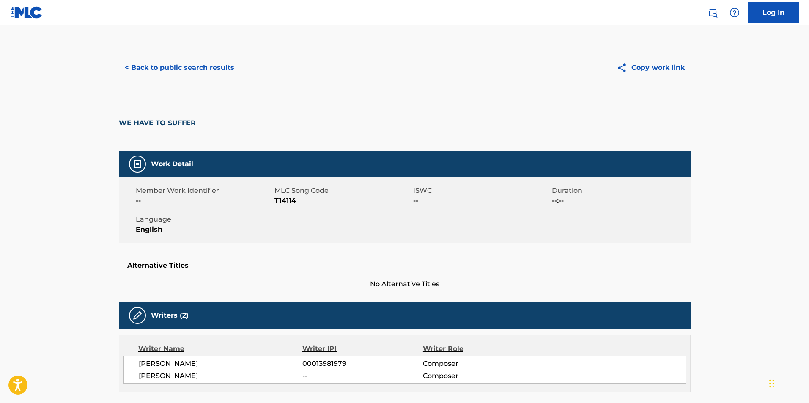
click at [181, 66] on font "< Back to public search results" at bounding box center [180, 67] width 110 height 8
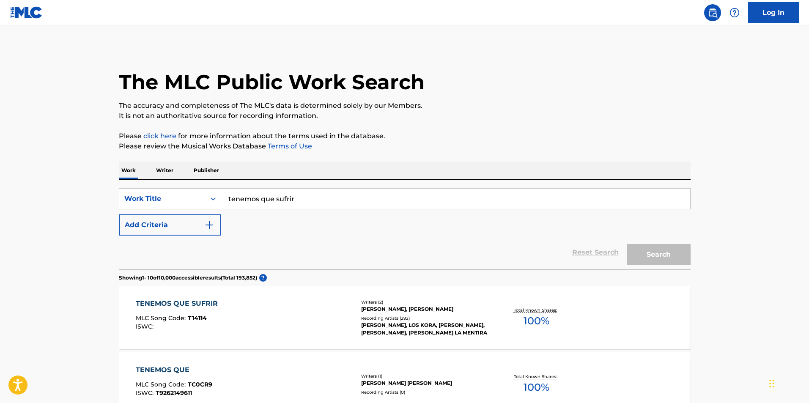
scroll to position [42, 0]
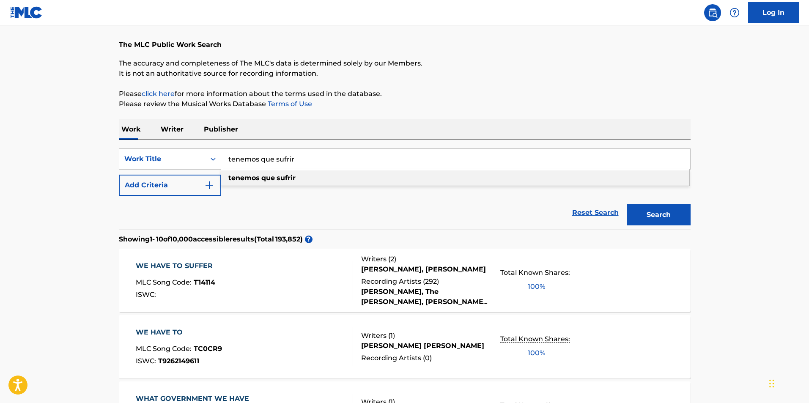
drag, startPoint x: 305, startPoint y: 156, endPoint x: 186, endPoint y: 143, distance: 119.6
click at [186, 143] on div "SearchWithCriteria83a77fed-1b08-4884-8eeb-2c7781e0e575 Work Title tenemos que s…" at bounding box center [405, 185] width 572 height 90
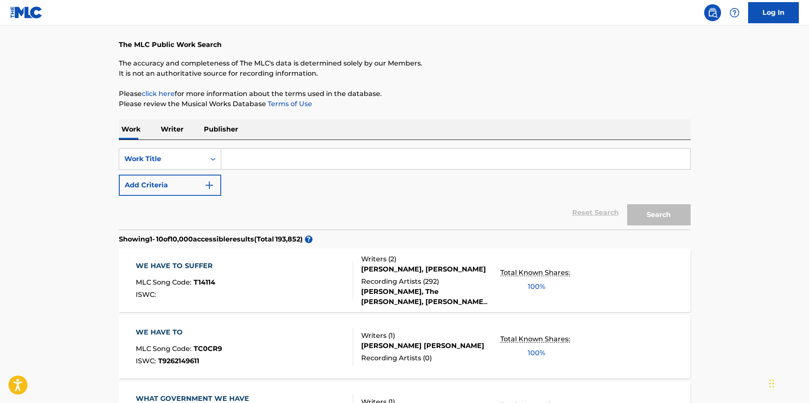
click at [249, 162] on input "Search Form" at bounding box center [455, 159] width 469 height 20
type input "SI QUIERES VERME LLORARA"
click at [646, 212] on button "Search" at bounding box center [658, 214] width 63 height 21
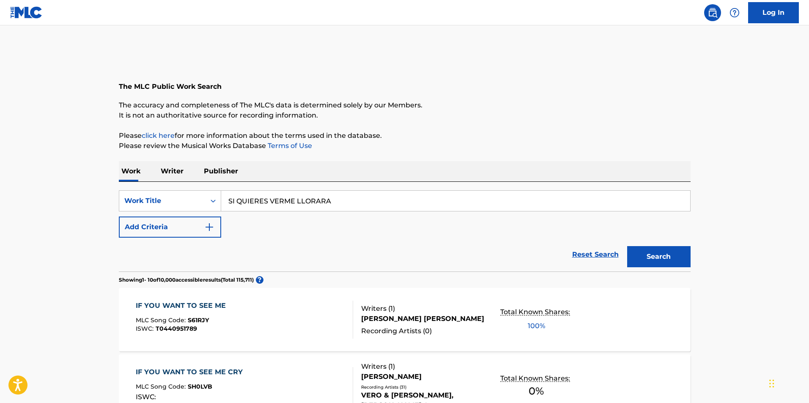
scroll to position [0, 0]
click at [652, 254] on font "Search" at bounding box center [659, 257] width 24 height 8
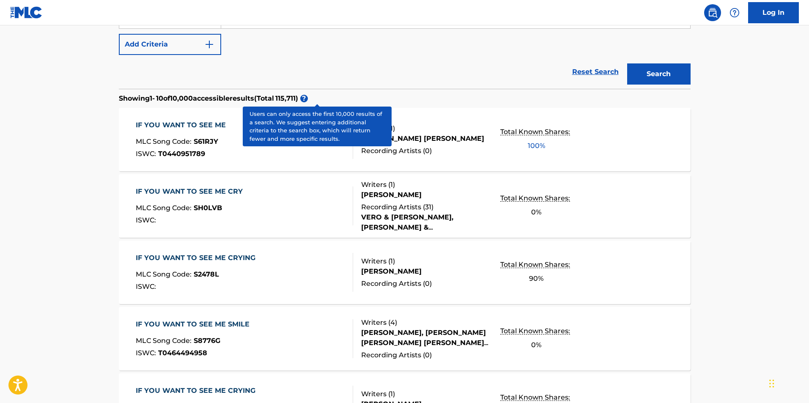
scroll to position [169, 0]
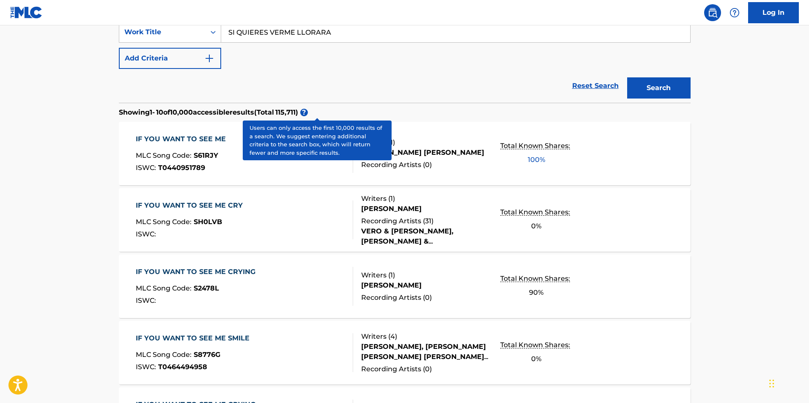
click at [327, 168] on div "IF YOU WANT TO SEE ME MLC Song Code : S61RJY ISWC : T0440951789" at bounding box center [244, 153] width 217 height 39
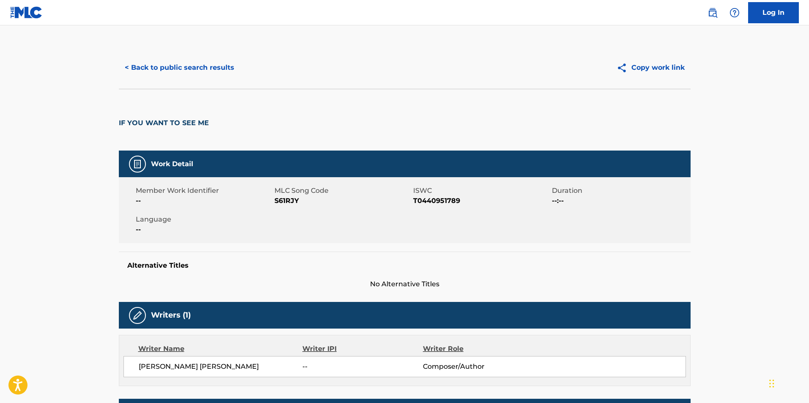
click at [174, 63] on font "< Back to public search results" at bounding box center [180, 68] width 110 height 10
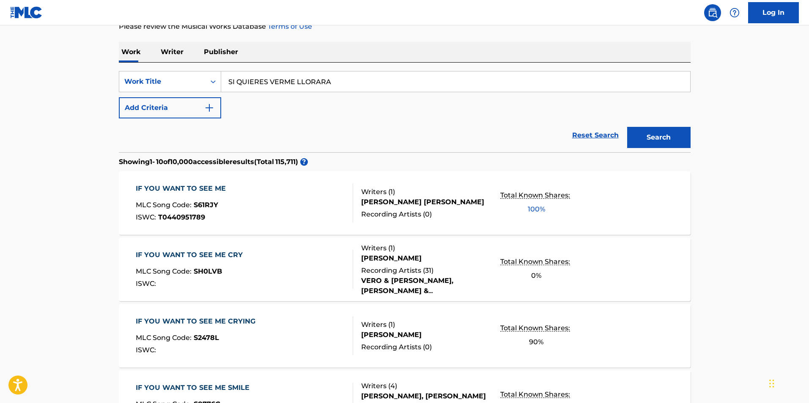
scroll to position [85, 0]
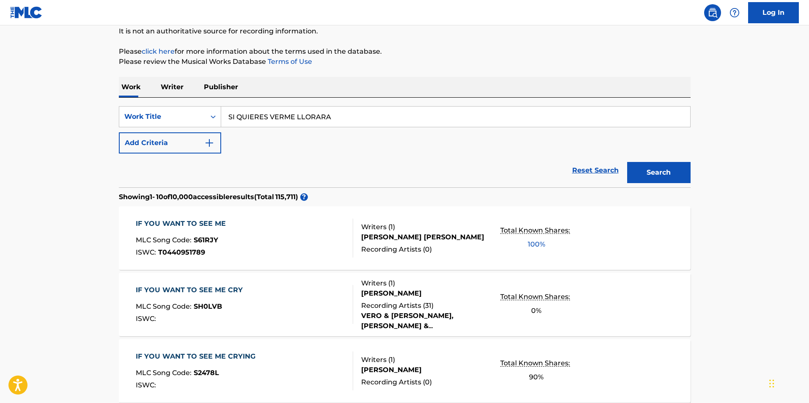
click at [336, 116] on input "SI QUIERES VERME LLORARA" at bounding box center [455, 117] width 469 height 20
click at [651, 172] on font "Search" at bounding box center [659, 172] width 24 height 8
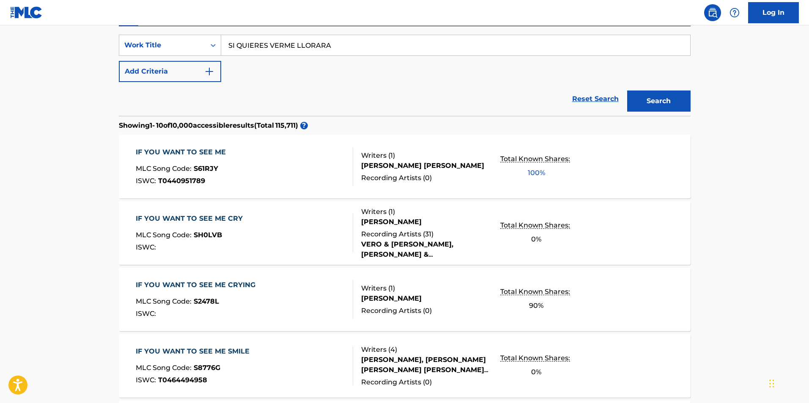
scroll to position [169, 0]
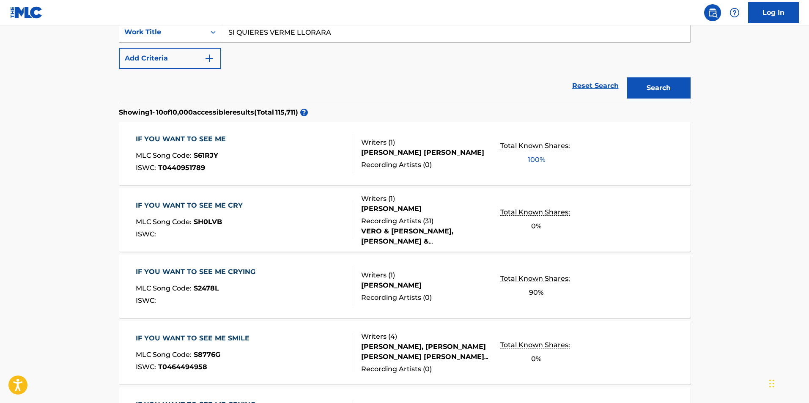
click at [592, 88] on font "Reset Search" at bounding box center [595, 86] width 47 height 8
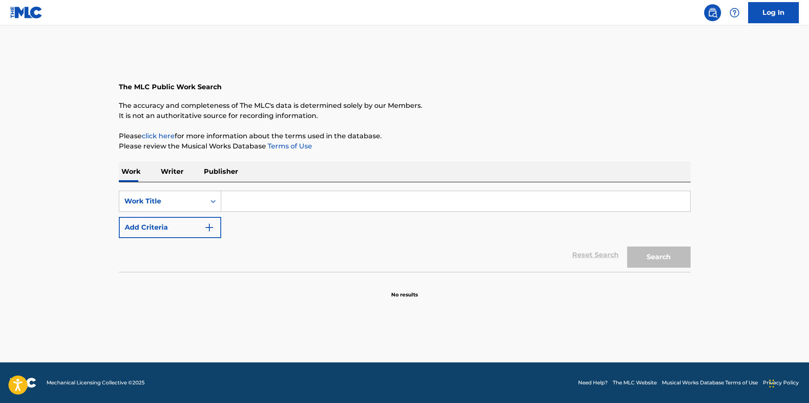
scroll to position [0, 0]
click at [236, 204] on input "Search Form" at bounding box center [455, 201] width 469 height 20
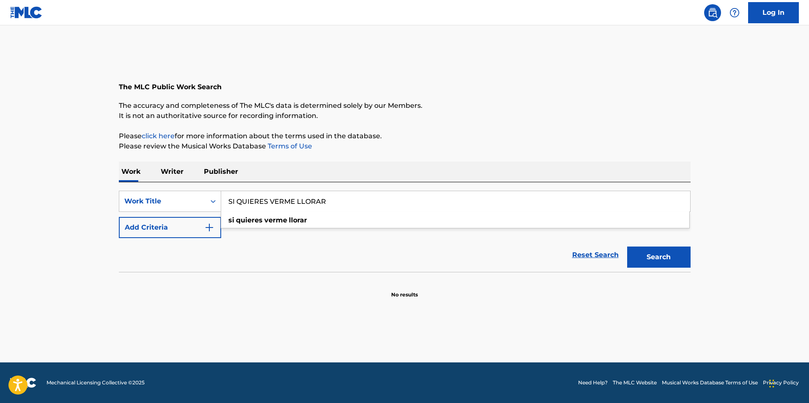
click at [334, 201] on input "SI QUIERES VERME LLORAR" at bounding box center [455, 201] width 469 height 20
type input "SI QUIERES VERME LLORAR"
click at [676, 255] on button "Search" at bounding box center [658, 257] width 63 height 21
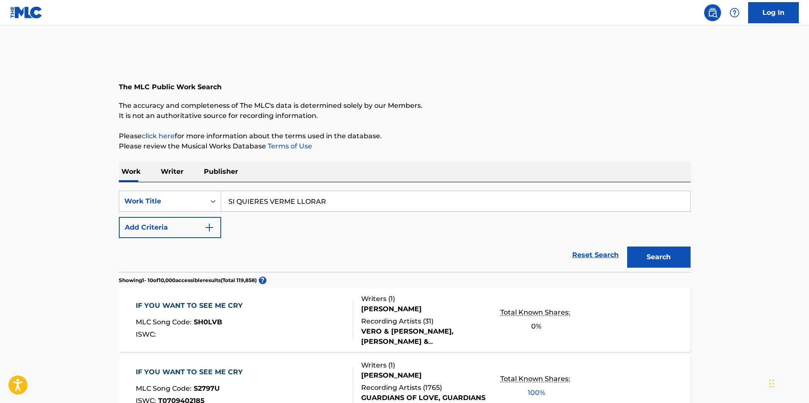
click at [165, 171] on font "Writer" at bounding box center [172, 172] width 23 height 8
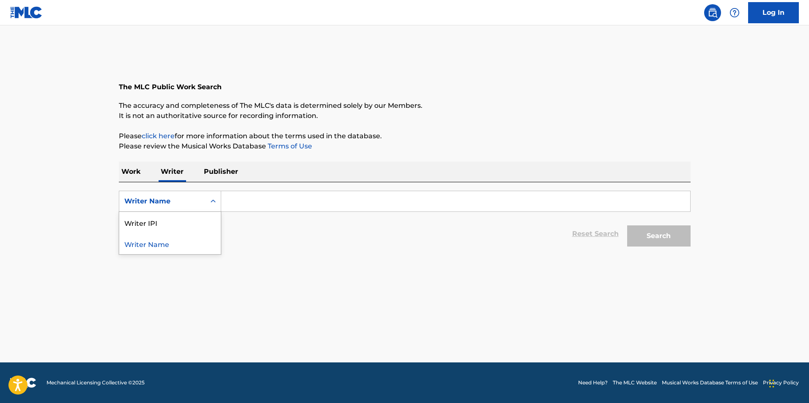
click at [214, 202] on icon "Search Form" at bounding box center [213, 201] width 8 height 8
click at [125, 168] on font "Work" at bounding box center [130, 172] width 19 height 8
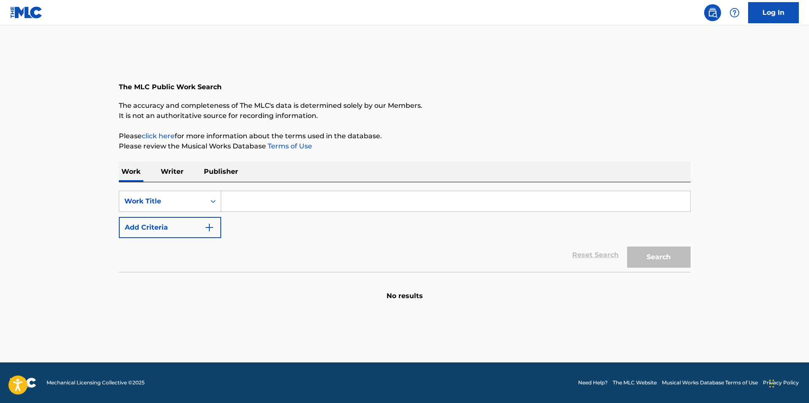
click at [238, 206] on input "Search Form" at bounding box center [455, 201] width 469 height 20
type input "lo de nosotros"
click at [656, 257] on font "Search" at bounding box center [659, 257] width 24 height 8
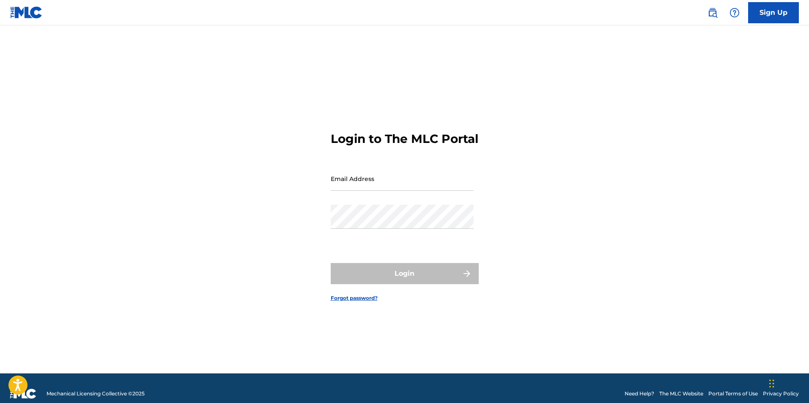
click at [713, 14] on img at bounding box center [713, 13] width 10 height 10
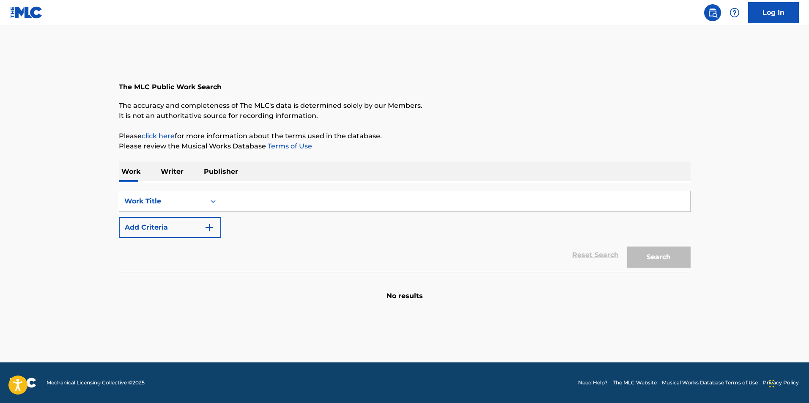
click at [235, 203] on input "Search Form" at bounding box center [455, 201] width 469 height 20
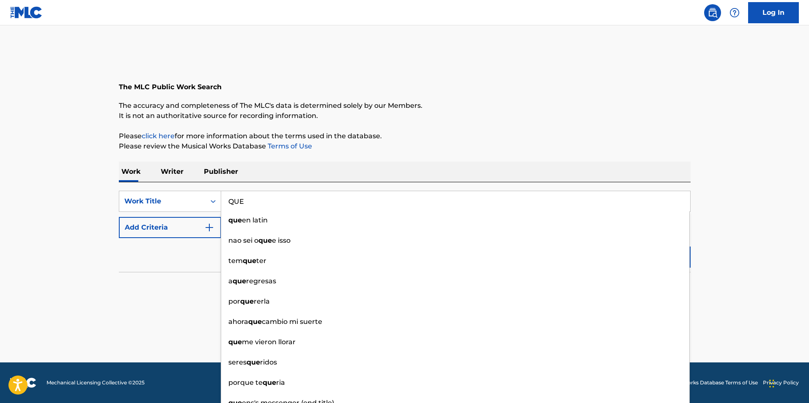
click at [256, 206] on input "QUE" at bounding box center [455, 201] width 469 height 20
click at [256, 202] on input "QUE" at bounding box center [455, 201] width 469 height 20
type input "QUE"
click at [731, 288] on main "The MLC Public Work Search The accuracy and completeness of The MLC's data is d…" at bounding box center [404, 193] width 809 height 337
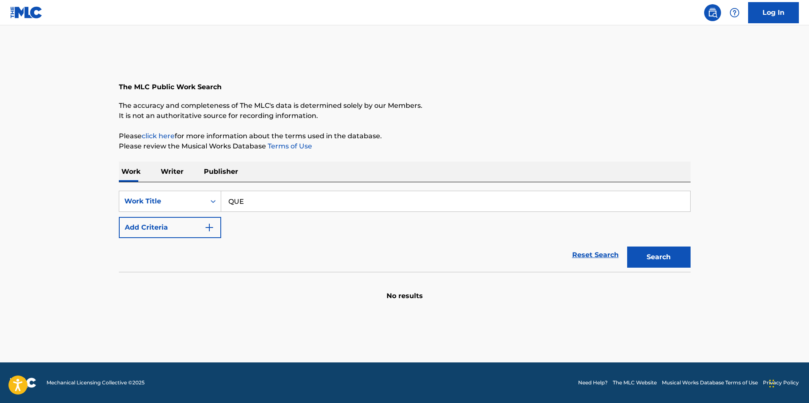
click at [654, 250] on button "Search" at bounding box center [658, 257] width 63 height 21
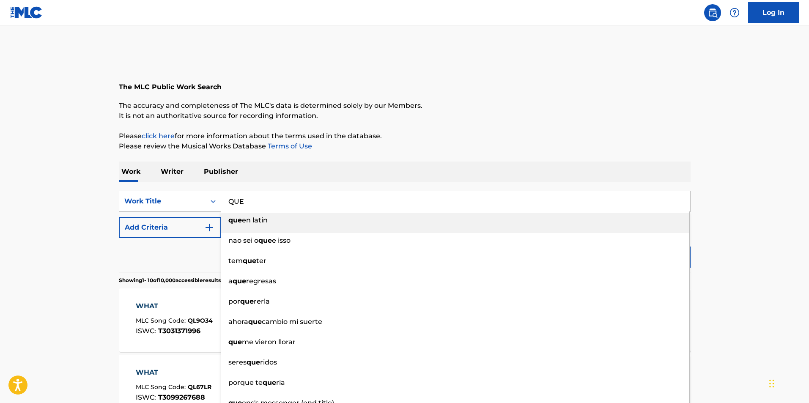
drag, startPoint x: 262, startPoint y: 205, endPoint x: 194, endPoint y: 196, distance: 68.7
click at [194, 196] on div "SearchWithCriteria83a77fed-1b08-4884-8eeb-2c7781e0e575 Work Title QUE que en la…" at bounding box center [405, 201] width 572 height 21
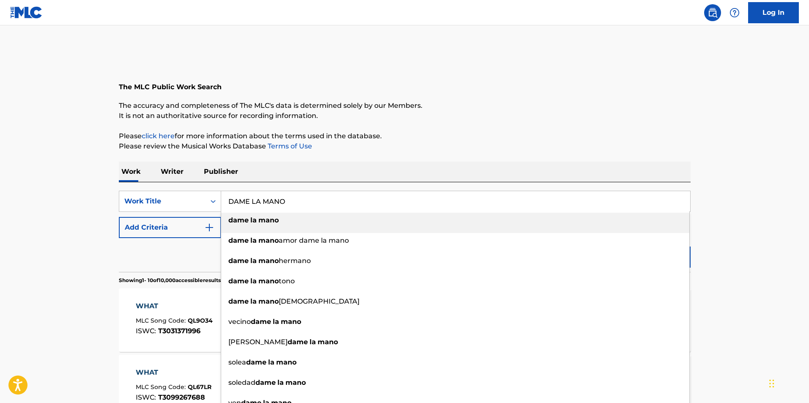
click at [273, 218] on strong "mano" at bounding box center [269, 220] width 20 height 8
type input "dame la mano"
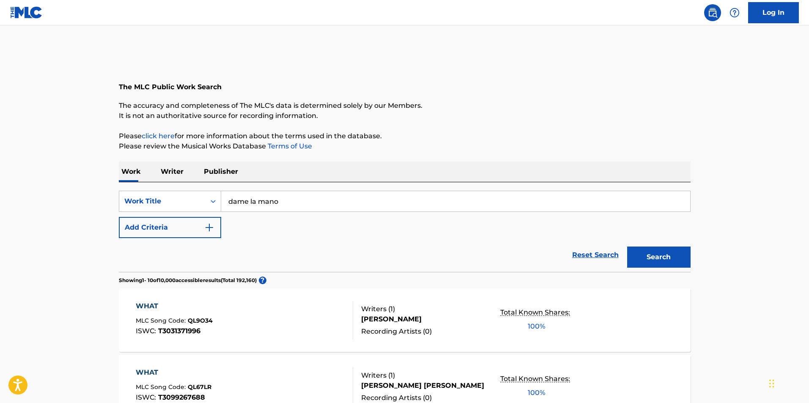
click at [661, 264] on button "Search" at bounding box center [658, 257] width 63 height 21
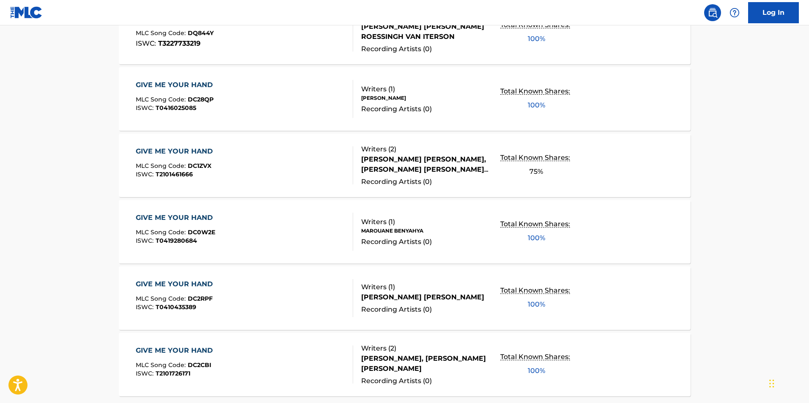
scroll to position [635, 0]
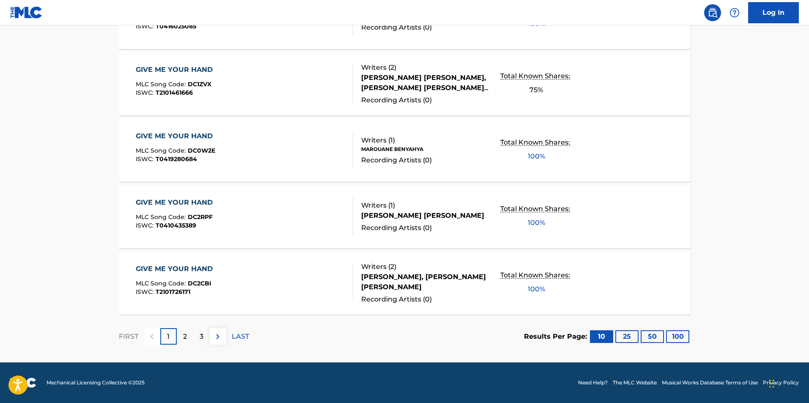
click at [182, 339] on div "2" at bounding box center [185, 336] width 17 height 17
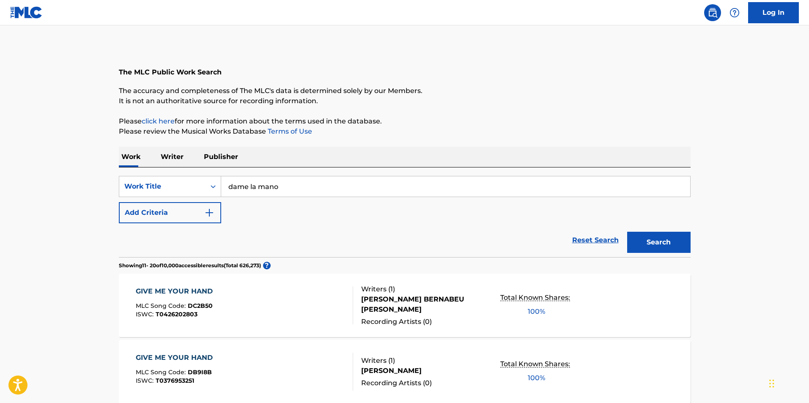
scroll to position [0, 0]
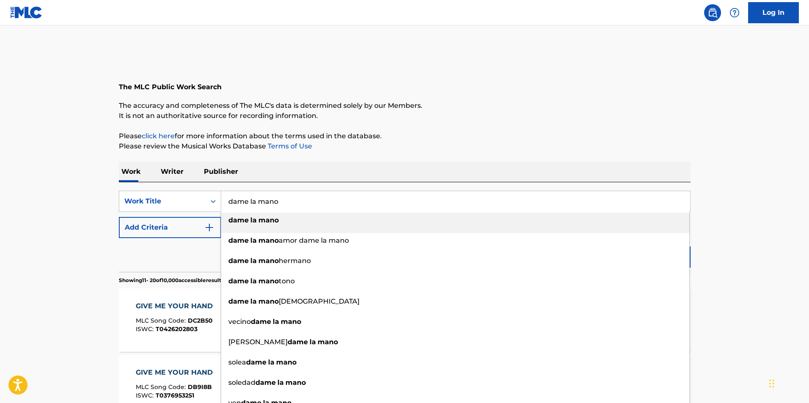
drag, startPoint x: 289, startPoint y: 201, endPoint x: 176, endPoint y: 188, distance: 113.8
click at [185, 187] on div "SearchWithCriteria83a77fed-1b08-4884-8eeb-2c7781e0e575 Work Title dame la mano …" at bounding box center [405, 227] width 572 height 90
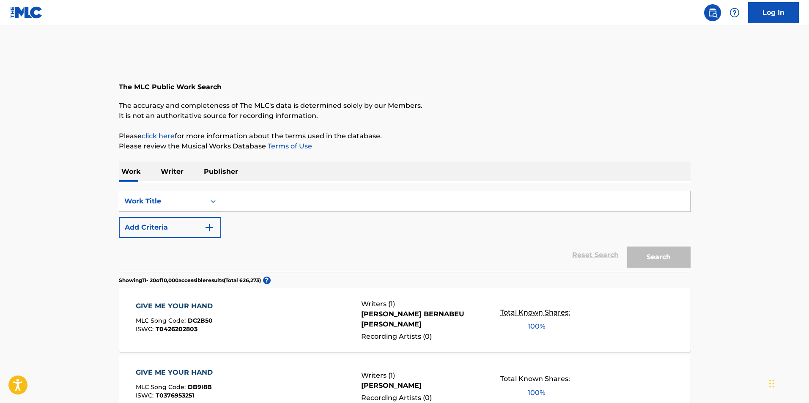
click at [214, 203] on icon "Search Form" at bounding box center [213, 201] width 8 height 8
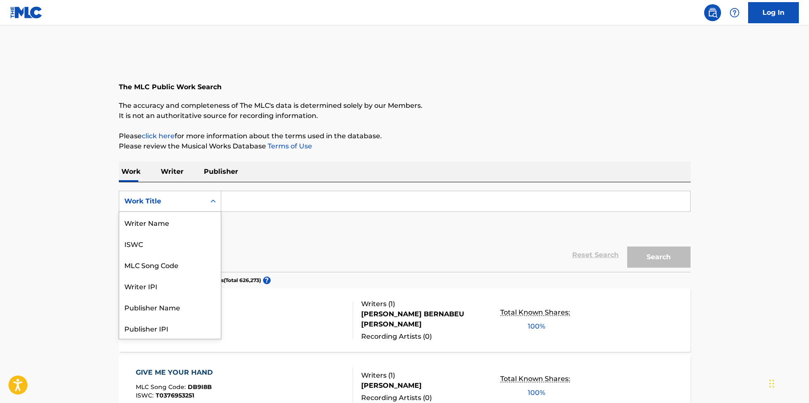
scroll to position [42, 0]
click at [158, 269] on div "Publisher Name" at bounding box center [170, 264] width 102 height 21
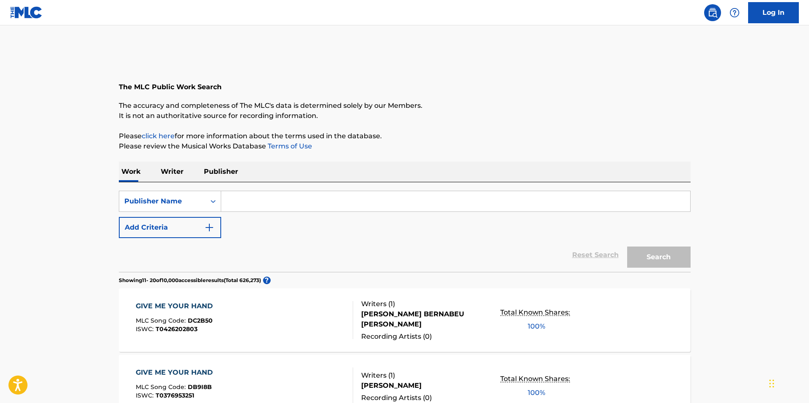
click at [239, 204] on input "Search Form" at bounding box center [455, 201] width 469 height 20
type input "JEDSA PUBLISHING CO"
click at [652, 258] on font "Search" at bounding box center [659, 257] width 24 height 8
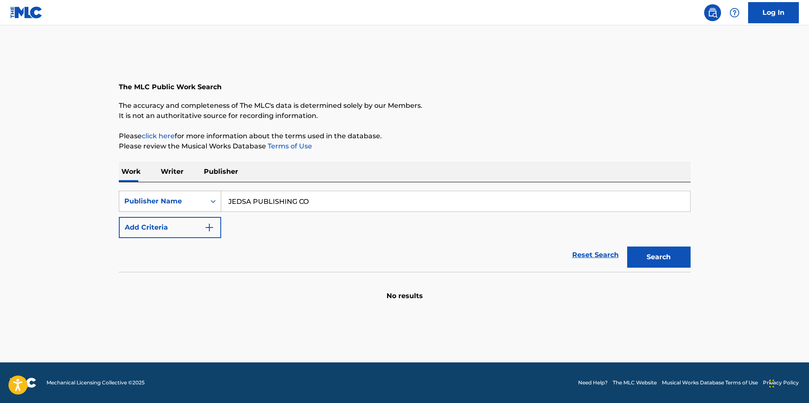
click at [210, 199] on icon "Search Form" at bounding box center [213, 201] width 8 height 8
click at [215, 201] on icon "Search Form" at bounding box center [213, 201] width 5 height 3
click at [214, 199] on icon "Search Form" at bounding box center [213, 201] width 8 height 8
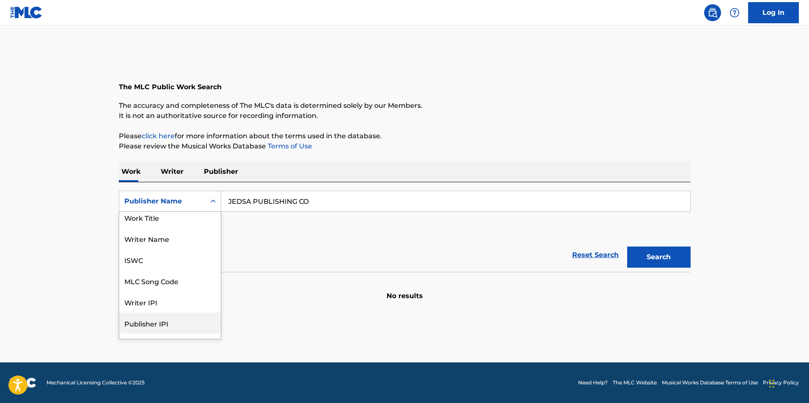
scroll to position [0, 0]
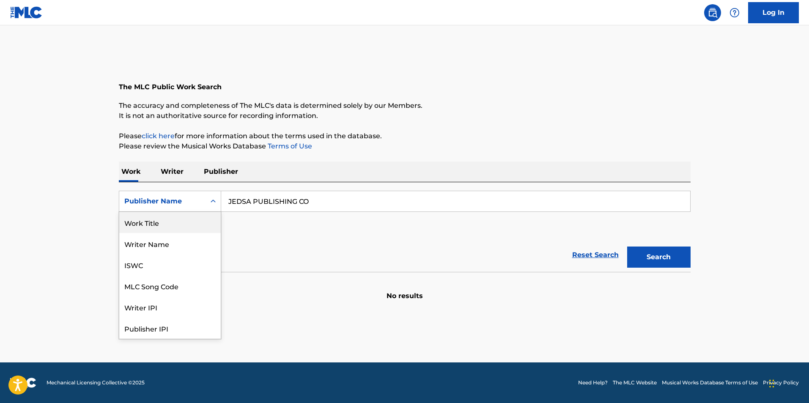
click at [144, 223] on div "Work Title" at bounding box center [170, 222] width 102 height 21
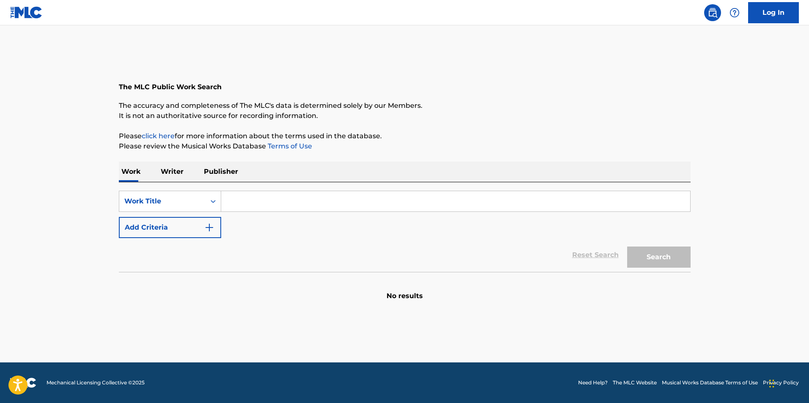
click at [237, 203] on input "Search Form" at bounding box center [455, 201] width 469 height 20
type input "lo de nosotros"
click at [656, 248] on button "Search" at bounding box center [658, 257] width 63 height 21
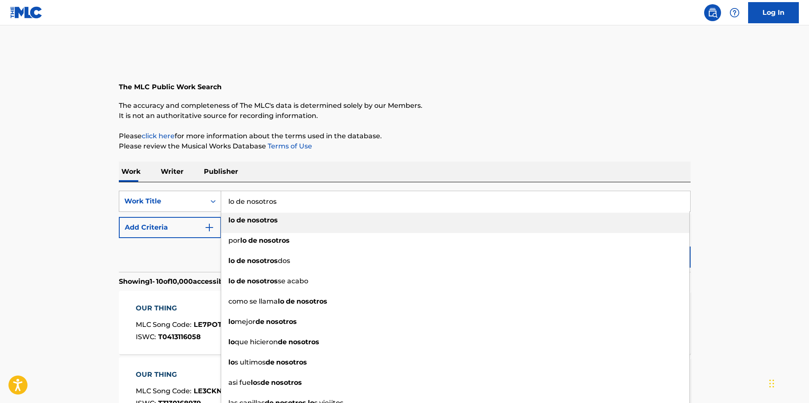
drag, startPoint x: 300, startPoint y: 206, endPoint x: 172, endPoint y: 203, distance: 127.4
click at [172, 203] on div "SearchWithCriteria832cea94-29d6-4312-bfd9-a15a9f82c90d Work Title lo de nosotro…" at bounding box center [405, 201] width 572 height 21
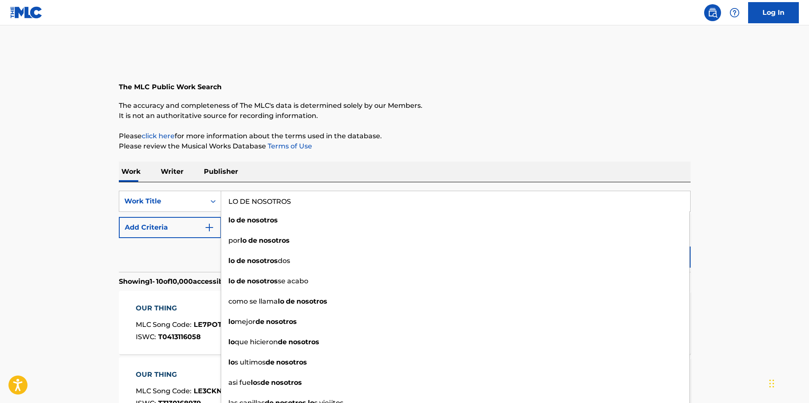
click at [315, 201] on input "LO DE NOSOTROS" at bounding box center [455, 201] width 469 height 20
type input "LO DE NOSOTROS"
click at [157, 201] on div "Work Title" at bounding box center [162, 201] width 76 height 10
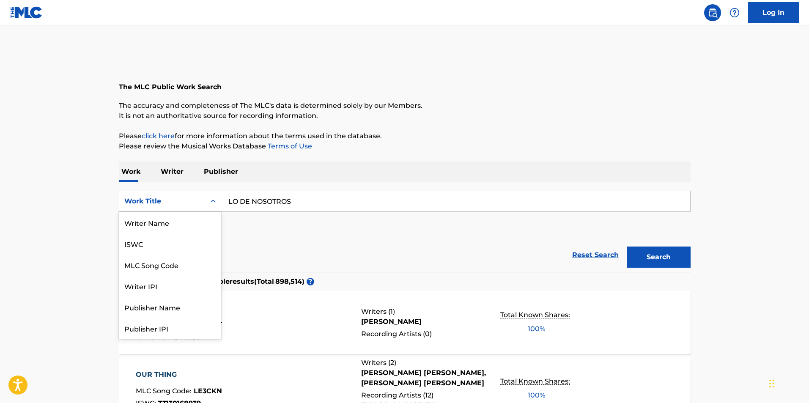
scroll to position [42, 0]
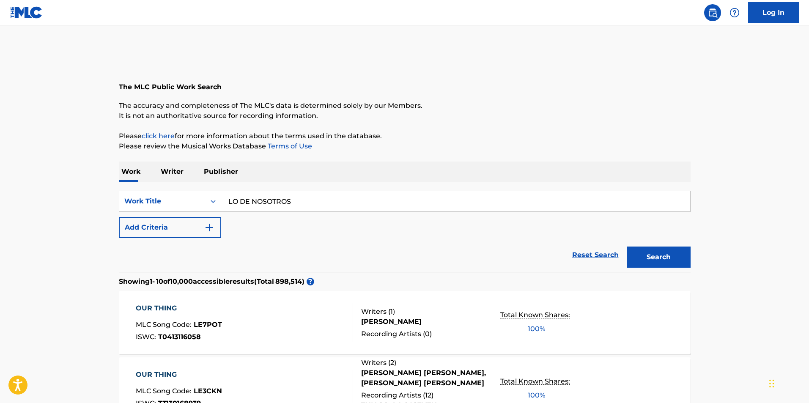
click at [650, 261] on font "Search" at bounding box center [659, 257] width 24 height 10
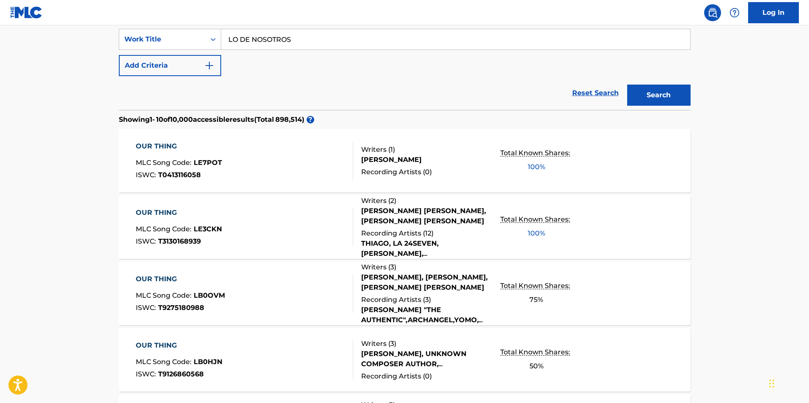
scroll to position [0, 0]
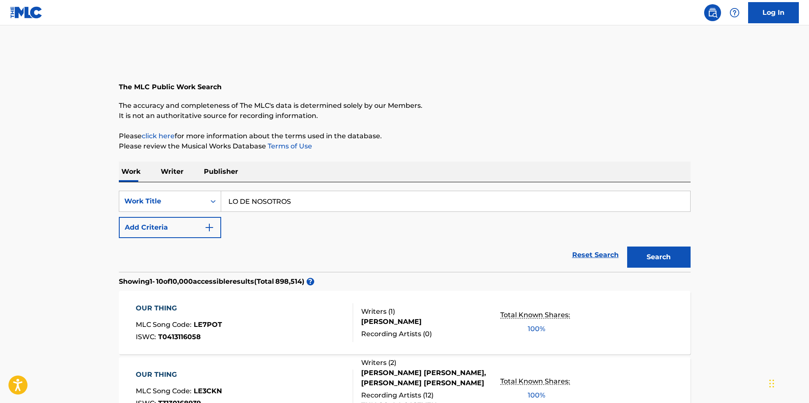
click at [772, 14] on link "Log In" at bounding box center [774, 12] width 51 height 21
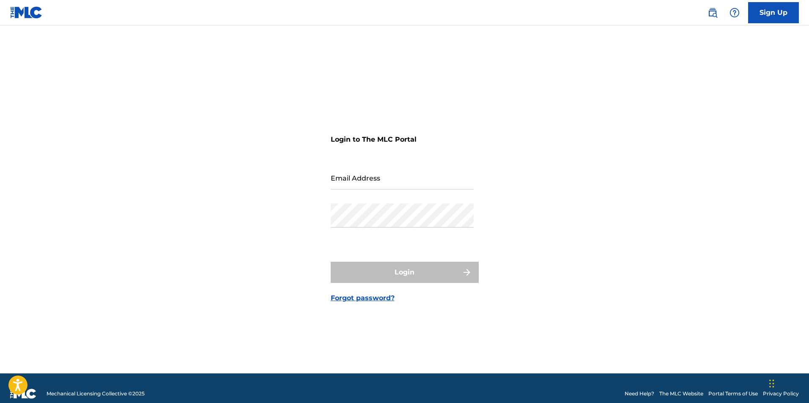
click at [358, 181] on input "Email Address" at bounding box center [402, 177] width 143 height 24
type input "[EMAIL_ADDRESS][DOMAIN_NAME]"
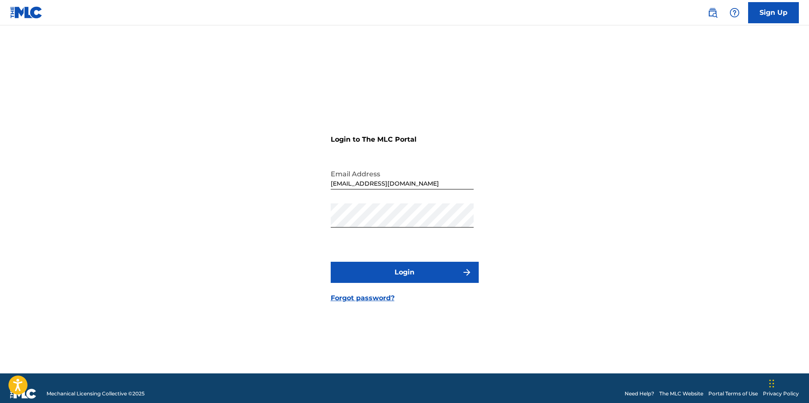
click at [405, 273] on font "Login" at bounding box center [405, 272] width 20 height 8
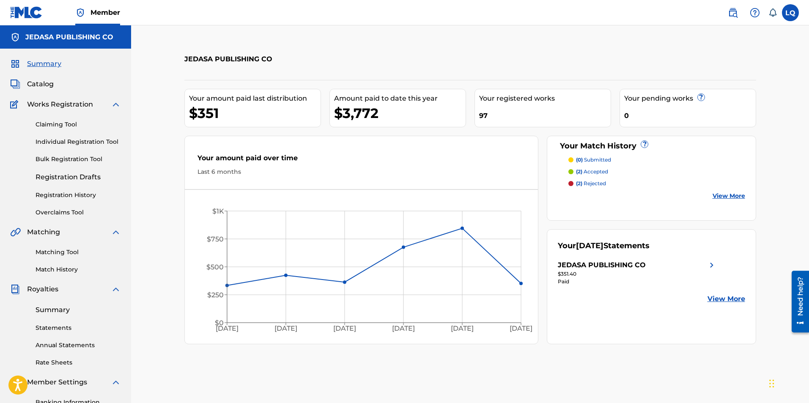
click at [51, 85] on span "Catalog" at bounding box center [40, 84] width 27 height 10
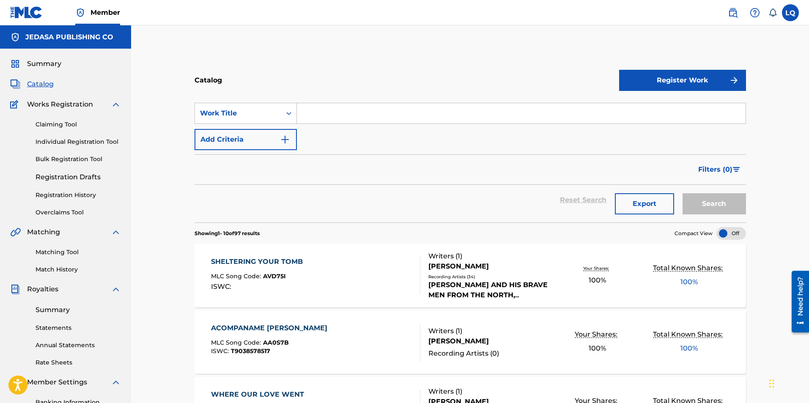
click at [319, 118] on input "Search Form" at bounding box center [521, 113] width 449 height 20
type input "l"
click at [376, 113] on input "LO DE NOSOTROS" at bounding box center [521, 113] width 449 height 20
type input "LO DE NOSOTROS"
click at [704, 220] on div "Reset Search Export Search" at bounding box center [471, 204] width 552 height 38
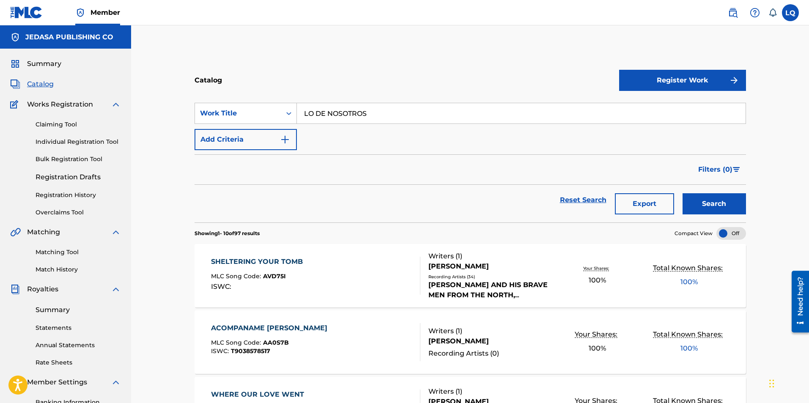
click at [711, 209] on button "Search" at bounding box center [714, 203] width 63 height 21
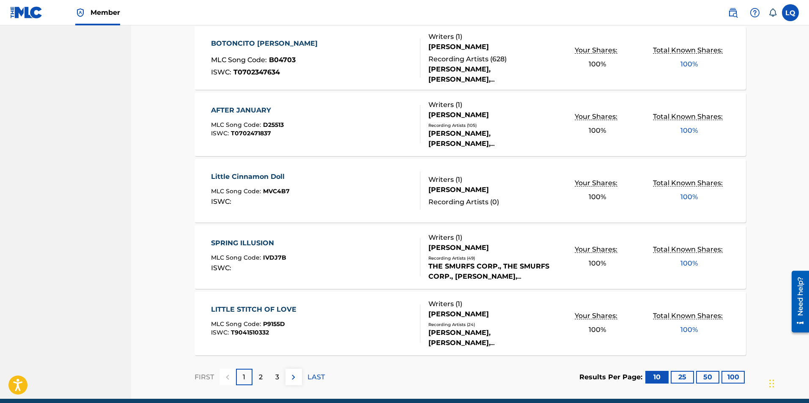
scroll to position [586, 0]
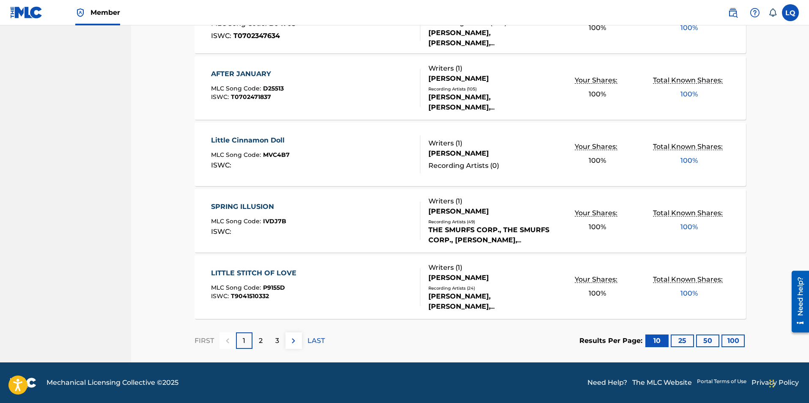
click at [298, 341] on img at bounding box center [294, 341] width 10 height 10
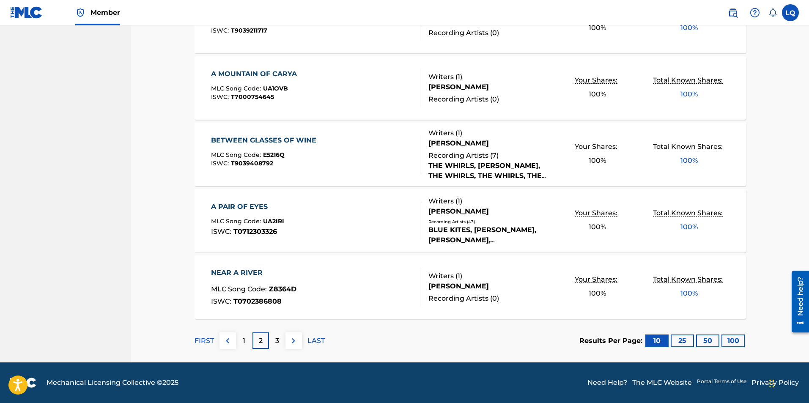
click at [295, 343] on img at bounding box center [294, 341] width 10 height 10
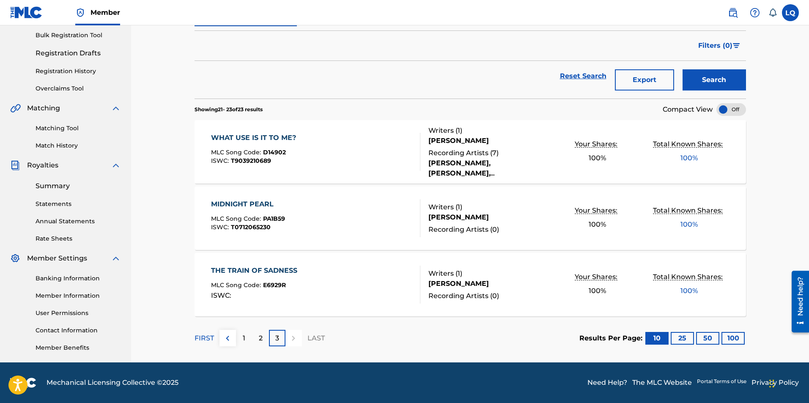
click at [295, 343] on div at bounding box center [294, 338] width 17 height 17
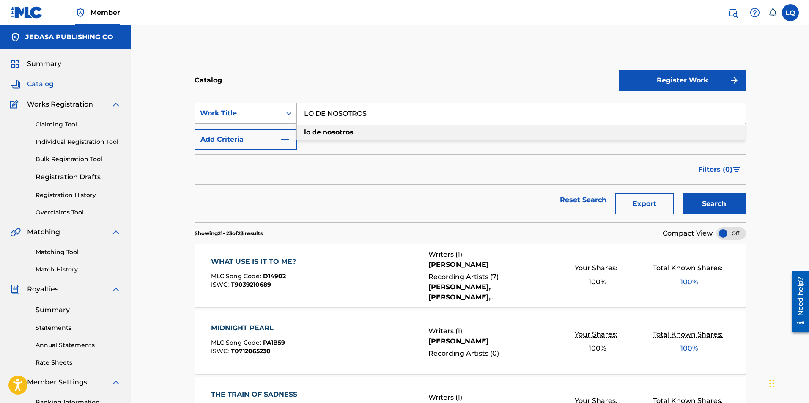
drag, startPoint x: 397, startPoint y: 114, endPoint x: 260, endPoint y: 110, distance: 137.6
click at [260, 110] on div "SearchWithCriteriadd09fa39-e247-4252-968b-28921cc663ec Work Title LO DE NOSOTRO…" at bounding box center [471, 113] width 552 height 21
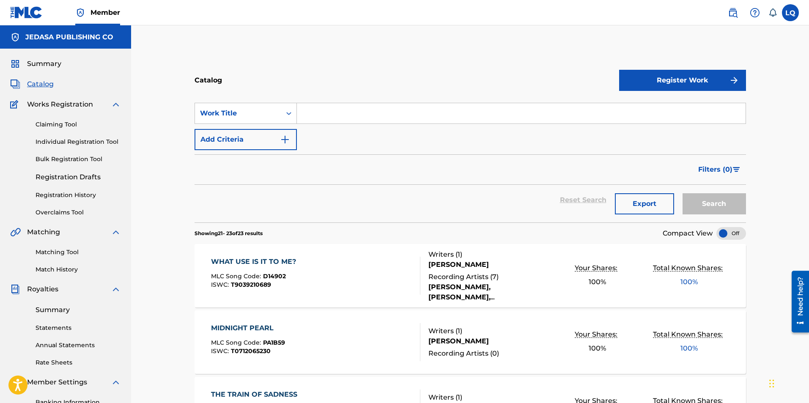
click at [41, 83] on span "Catalog" at bounding box center [40, 84] width 27 height 10
click at [33, 81] on span "Catalog" at bounding box center [40, 84] width 27 height 10
click at [50, 58] on div "Summary Catalog Works Registration Claiming Tool Individual Registration Tool B…" at bounding box center [65, 268] width 131 height 438
click at [44, 63] on span "Summary" at bounding box center [44, 64] width 34 height 10
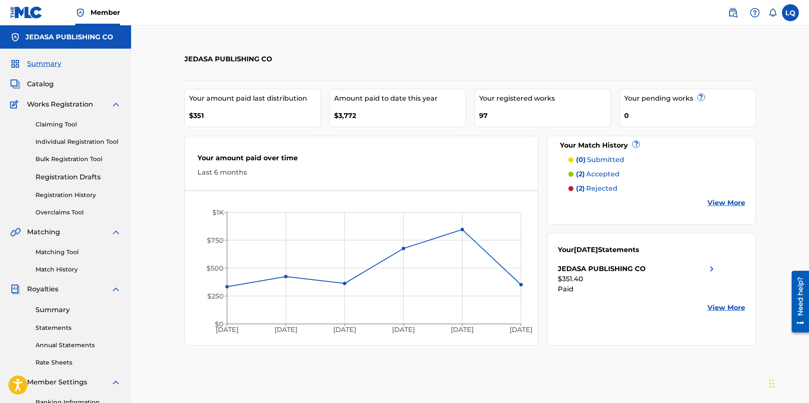
click at [42, 83] on span "Catalog" at bounding box center [40, 84] width 27 height 10
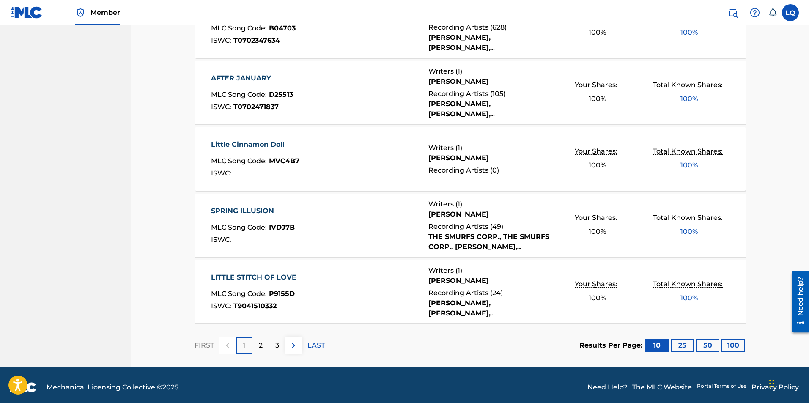
scroll to position [586, 0]
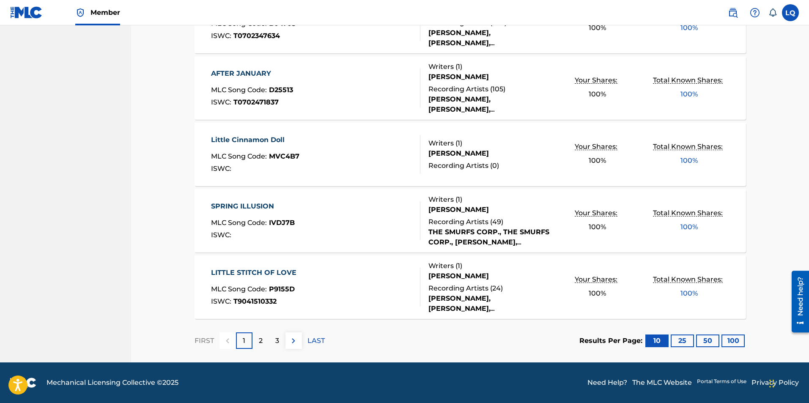
click at [681, 341] on font "25" at bounding box center [683, 341] width 8 height 8
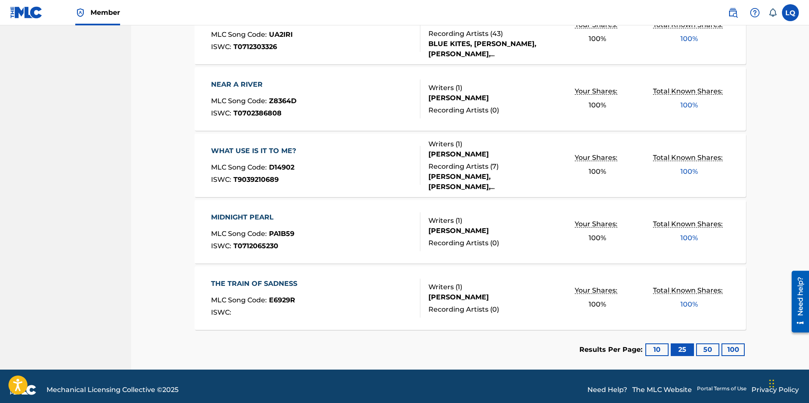
scroll to position [1446, 0]
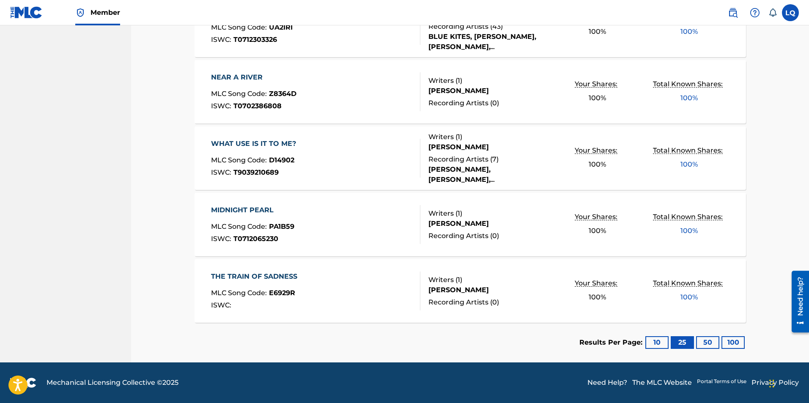
click at [707, 344] on font "50" at bounding box center [708, 343] width 9 height 8
click at [730, 342] on font "100" at bounding box center [734, 343] width 12 height 8
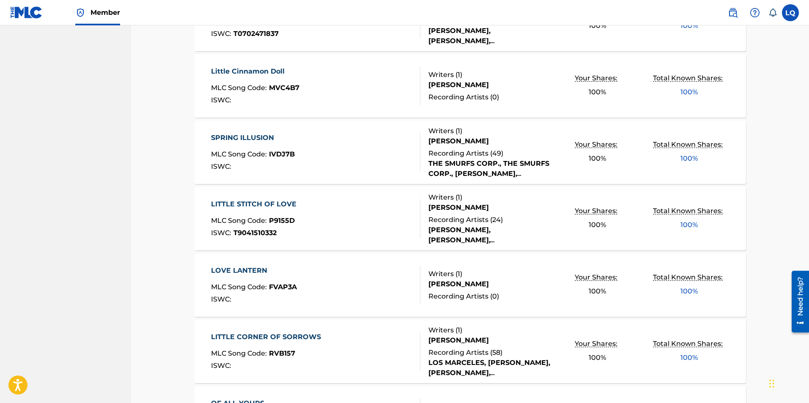
scroll to position [642, 0]
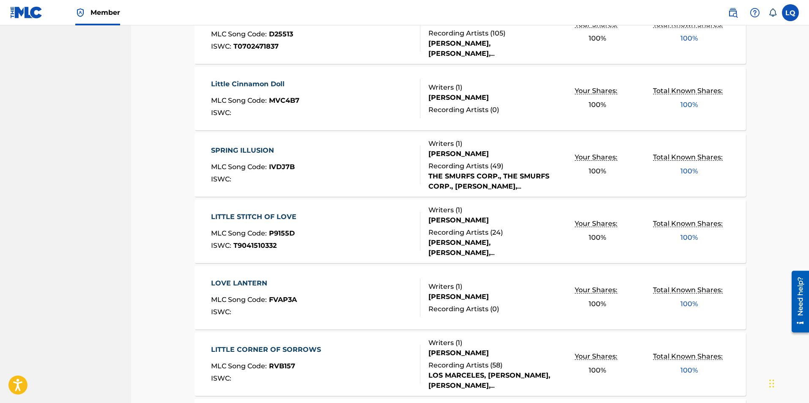
click at [462, 178] on font "THE SMURFS CORP., THE SMURFS CORP., [PERSON_NAME], [PERSON_NAME], [PERSON_NAME]" at bounding box center [489, 191] width 121 height 39
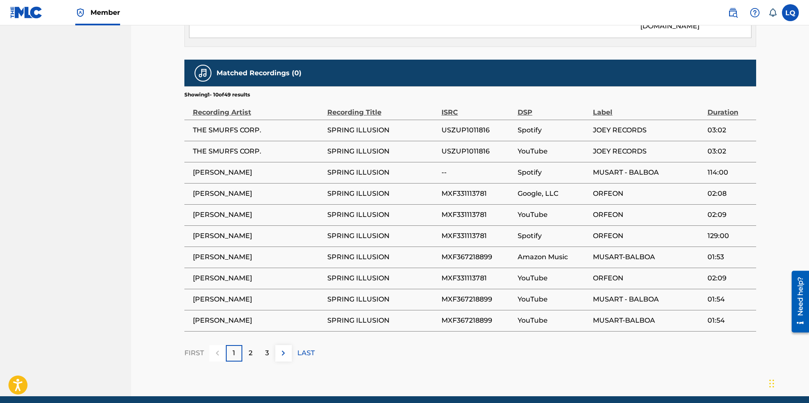
scroll to position [523, 0]
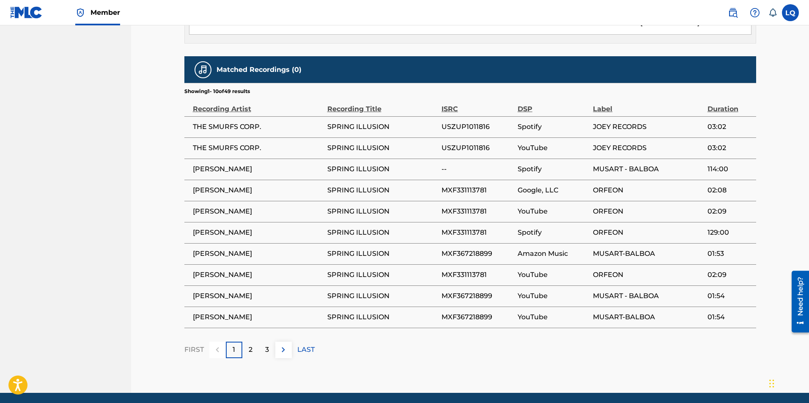
click at [249, 346] on font "2" at bounding box center [251, 350] width 4 height 8
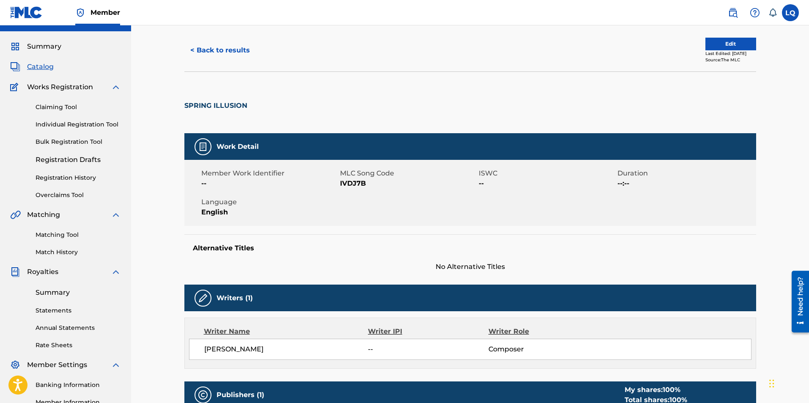
scroll to position [0, 0]
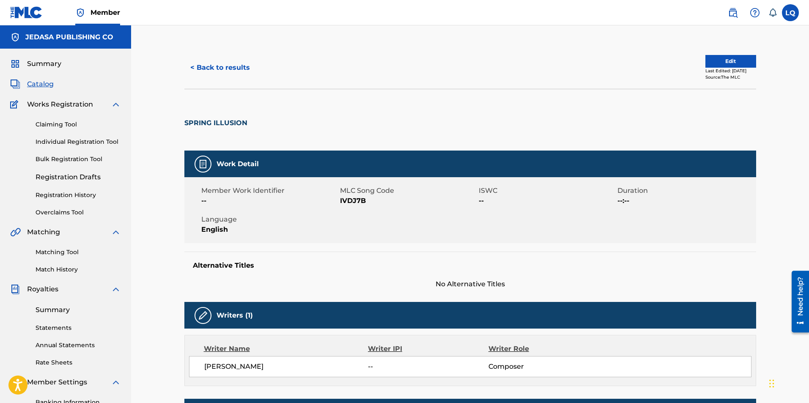
click at [212, 65] on button "< Back to results" at bounding box center [220, 67] width 72 height 21
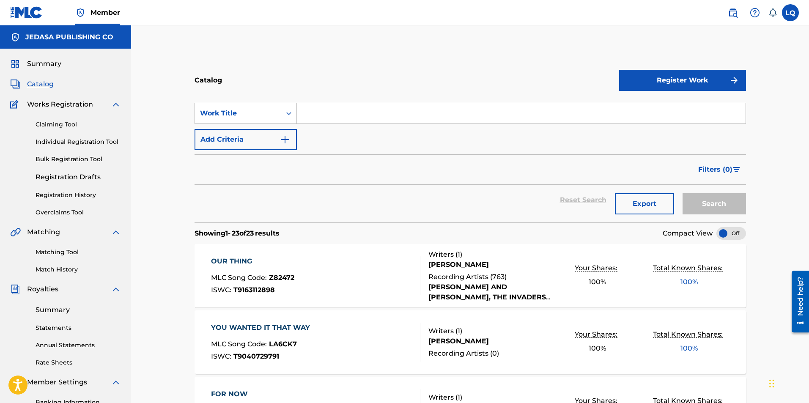
click at [72, 193] on link "Registration History" at bounding box center [78, 195] width 85 height 9
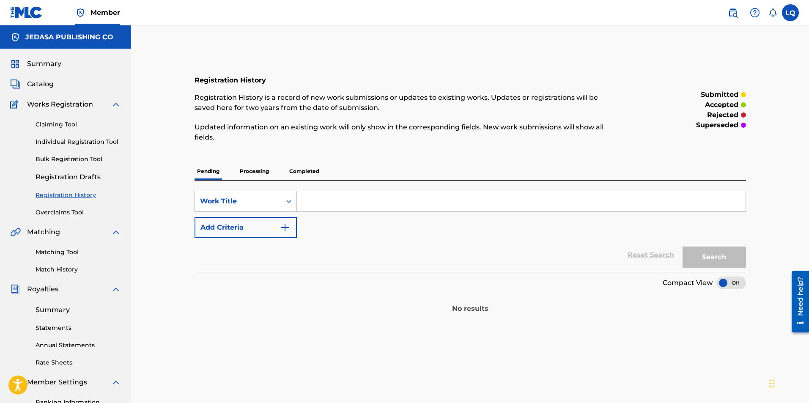
click at [53, 85] on span "Catalog" at bounding box center [40, 84] width 27 height 10
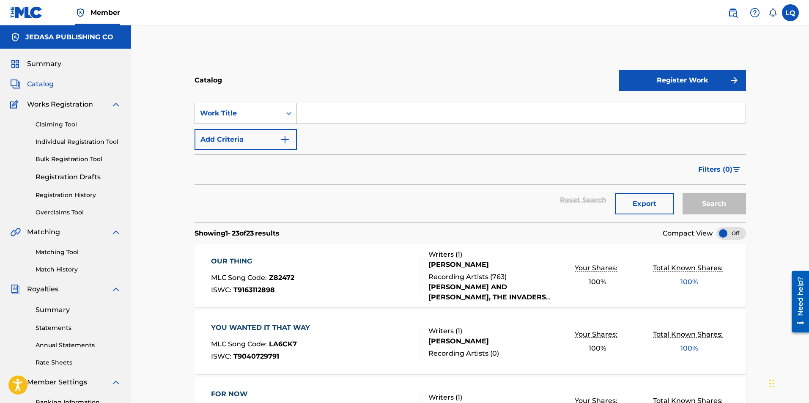
click at [16, 83] on img at bounding box center [15, 84] width 10 height 10
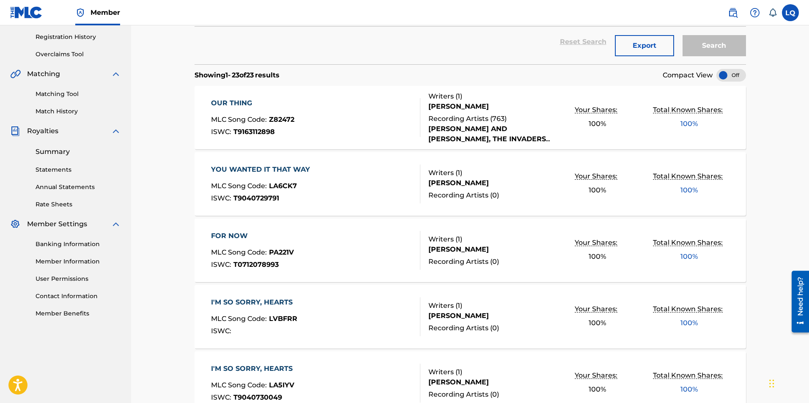
scroll to position [169, 0]
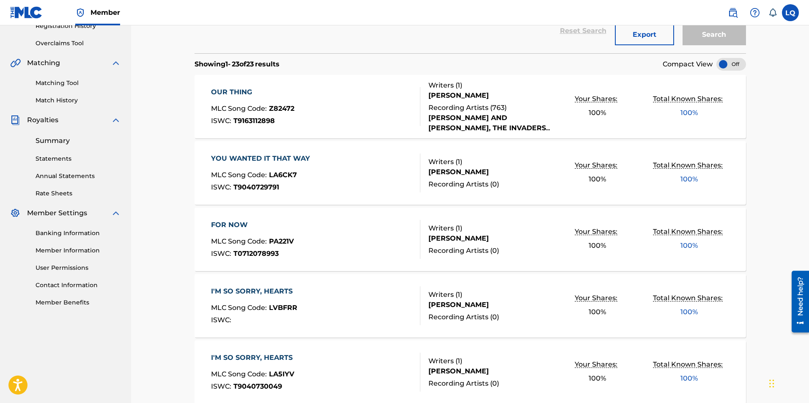
click at [275, 292] on font "I'M SO SORRY, HEARTS" at bounding box center [252, 291] width 82 height 8
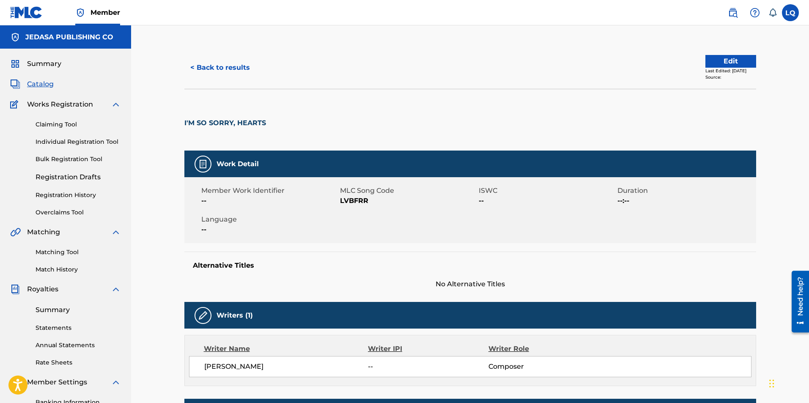
click at [204, 65] on font "< Back to results" at bounding box center [220, 67] width 60 height 8
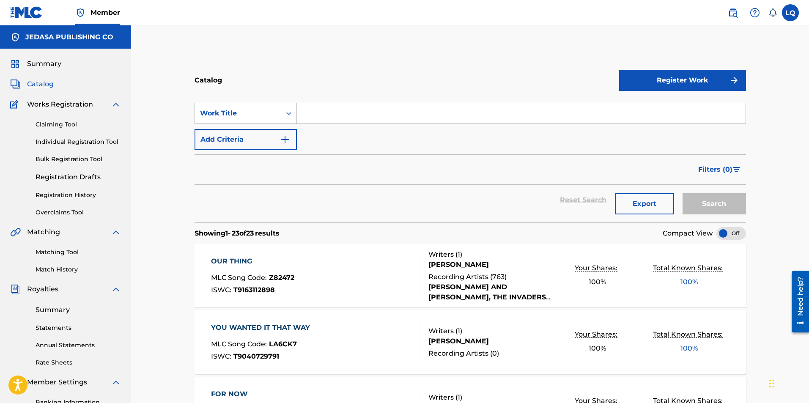
click at [315, 114] on input "Search Form" at bounding box center [521, 113] width 449 height 20
type input "SI QUIERES VERME LLORARA"
click at [702, 205] on button "Search" at bounding box center [714, 203] width 63 height 21
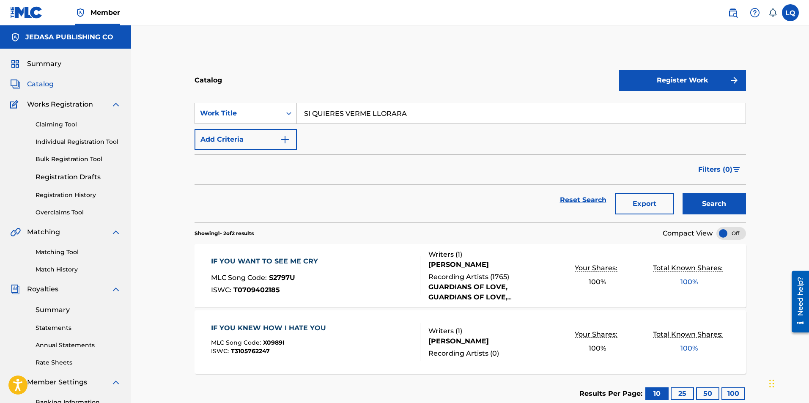
click at [471, 265] on font "[PERSON_NAME]" at bounding box center [459, 265] width 61 height 8
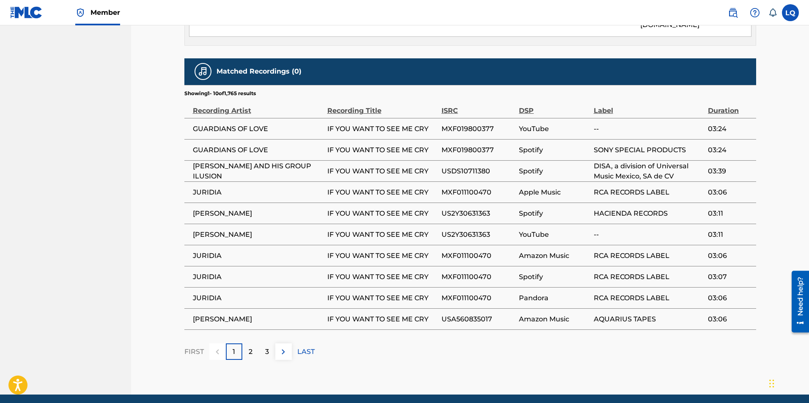
scroll to position [573, 0]
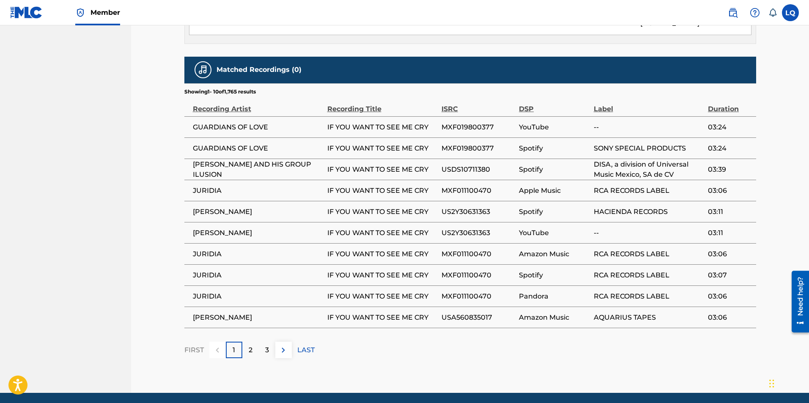
click at [282, 345] on img at bounding box center [283, 350] width 10 height 10
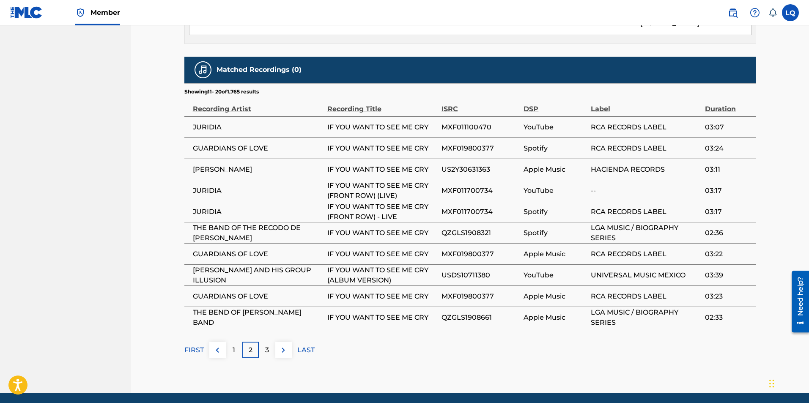
click at [281, 345] on img at bounding box center [283, 350] width 10 height 10
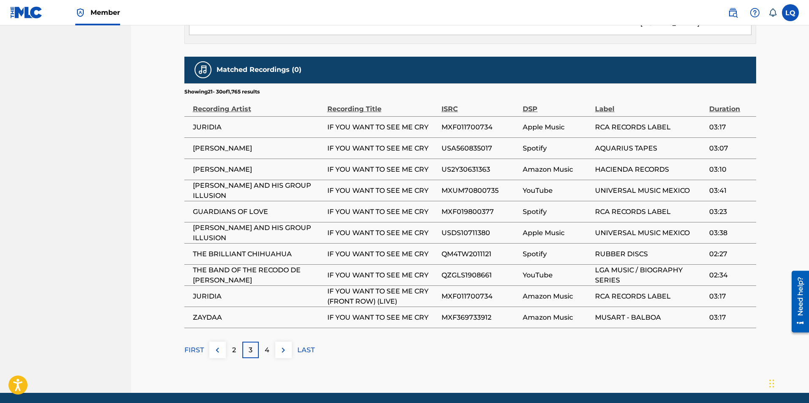
click at [281, 345] on img at bounding box center [283, 350] width 10 height 10
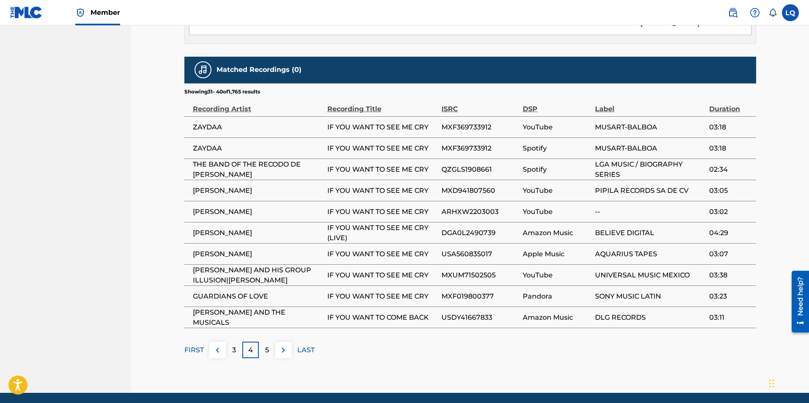
click at [281, 345] on img at bounding box center [283, 350] width 10 height 10
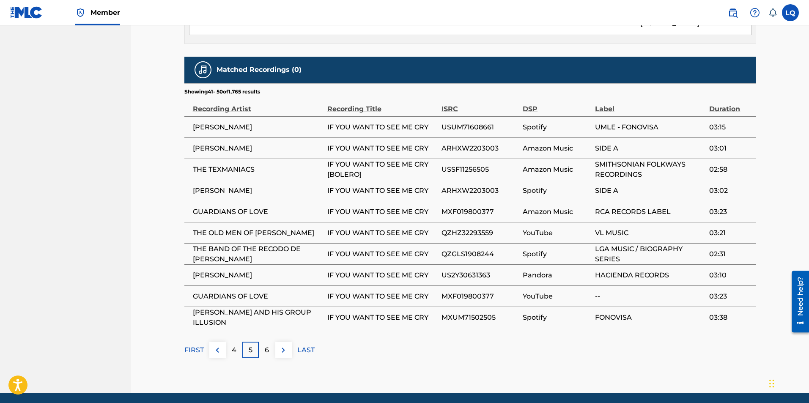
click at [281, 345] on img at bounding box center [283, 350] width 10 height 10
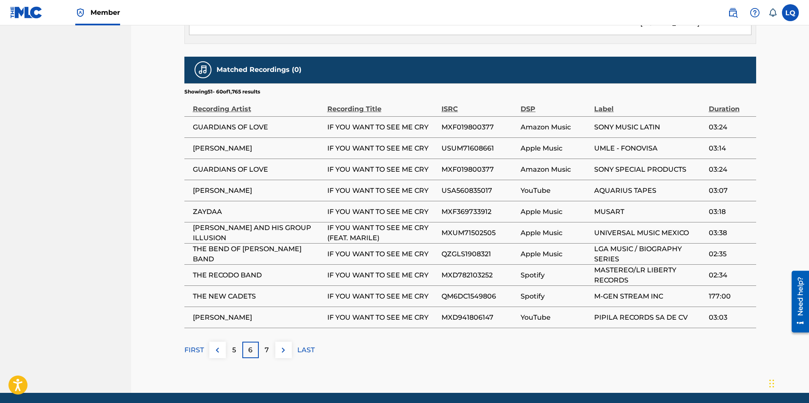
click at [280, 345] on img at bounding box center [283, 350] width 10 height 10
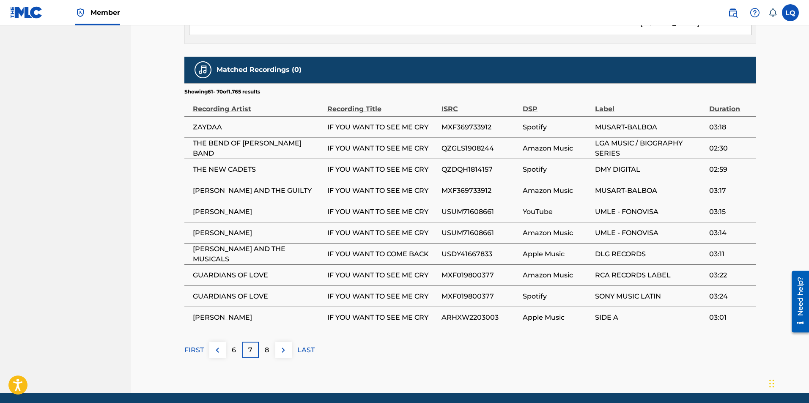
click at [280, 345] on img at bounding box center [283, 350] width 10 height 10
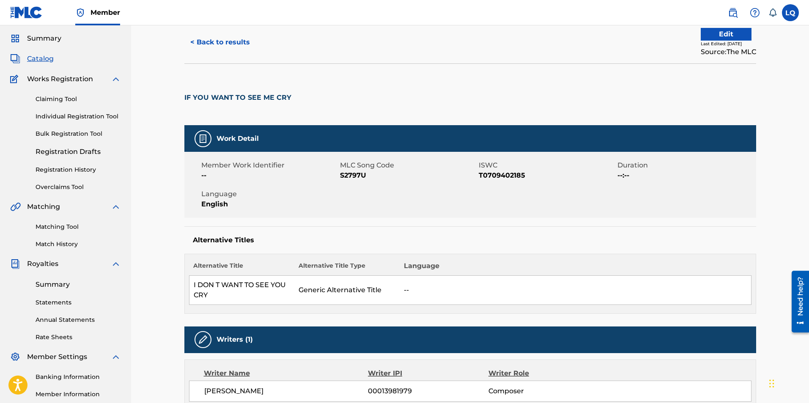
scroll to position [0, 0]
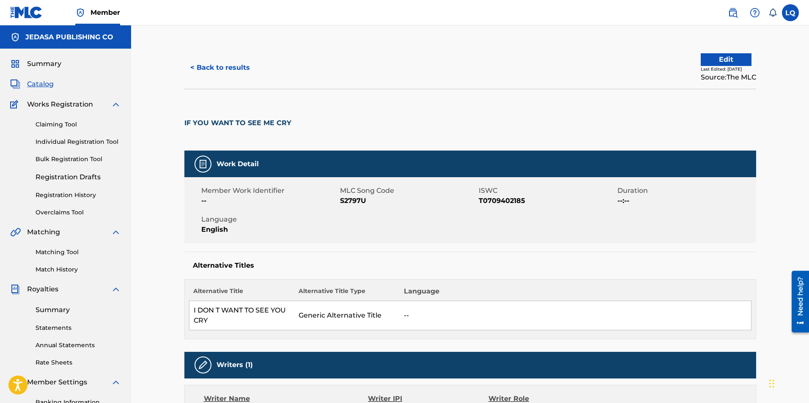
click at [210, 66] on font "< Back to results" at bounding box center [220, 67] width 60 height 8
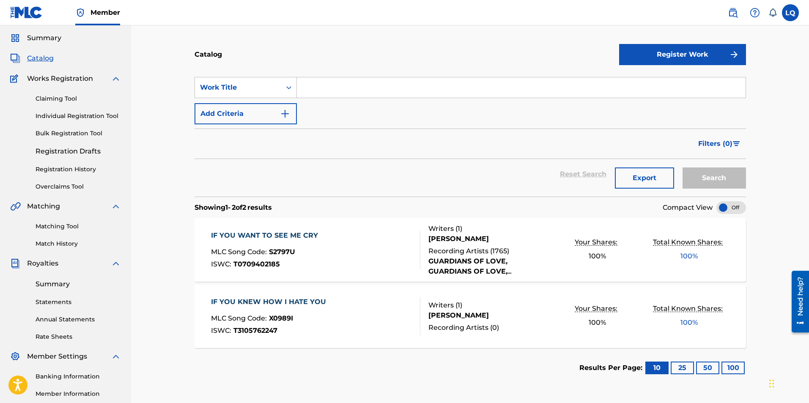
scroll to position [124, 0]
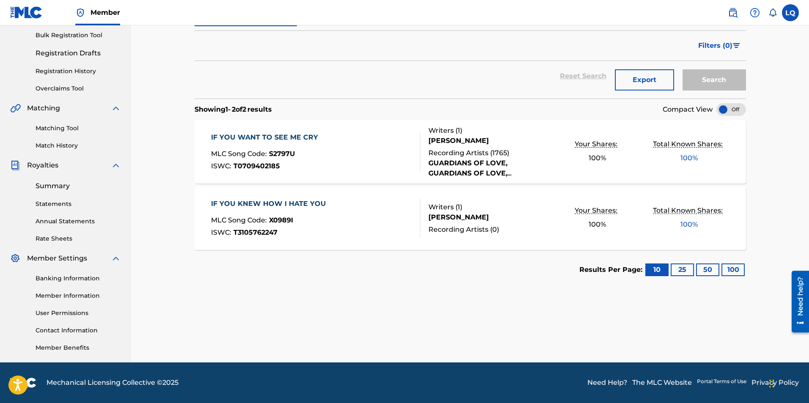
click at [80, 330] on link "Contact Information" at bounding box center [78, 330] width 85 height 9
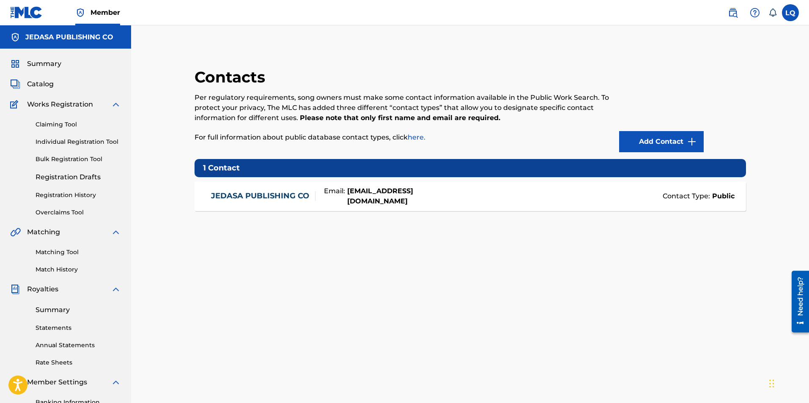
scroll to position [124, 0]
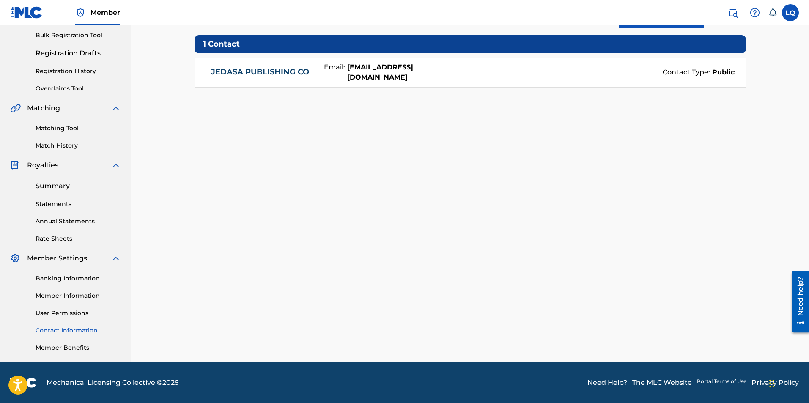
click at [80, 331] on link "Contact Information" at bounding box center [78, 330] width 85 height 9
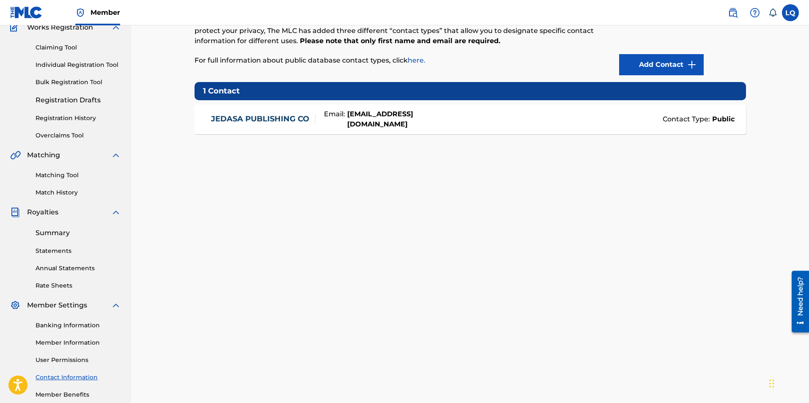
scroll to position [0, 0]
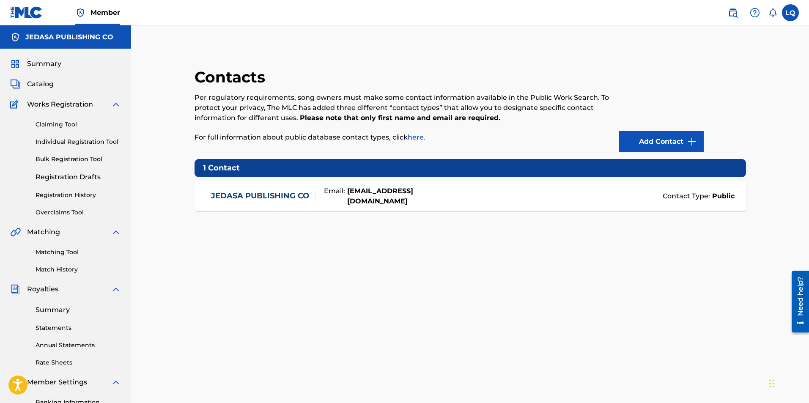
click at [274, 196] on link "JEDASA PUBLISHING CO" at bounding box center [260, 196] width 98 height 10
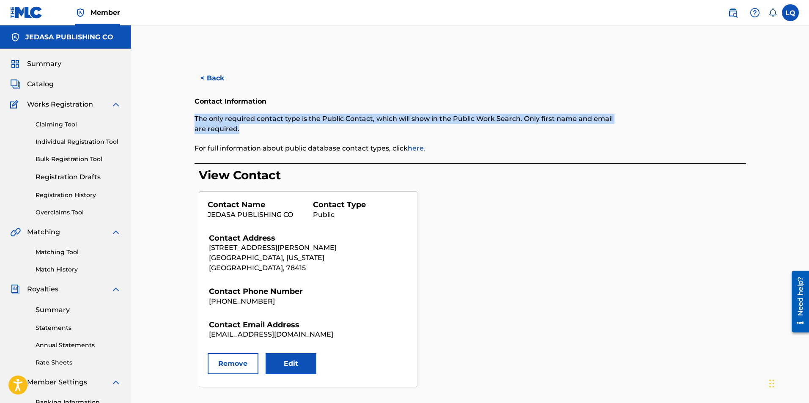
drag, startPoint x: 257, startPoint y: 133, endPoint x: 195, endPoint y: 118, distance: 63.4
click at [195, 118] on p "The only required contact type is the Public Contact, which will show in the Pu…" at bounding box center [407, 124] width 425 height 20
copy p "The only required contact type is the Public Contact, which will show in the Pu…"
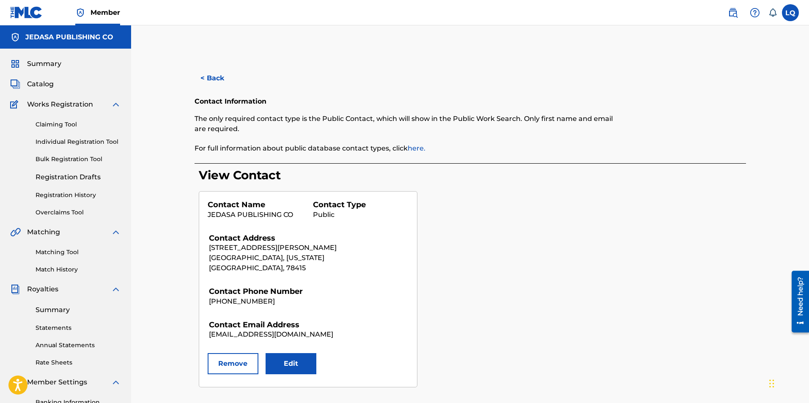
click at [487, 145] on p "For full information about public database contact types, click here." at bounding box center [407, 148] width 425 height 10
drag, startPoint x: 194, startPoint y: 148, endPoint x: 449, endPoint y: 140, distance: 254.9
click at [449, 140] on div "< Back Contact Information The only required contact type is the Public Contact…" at bounding box center [470, 228] width 572 height 320
click at [469, 141] on div "The only required contact type is the Public Contact, which will show in the Pu…" at bounding box center [407, 134] width 425 height 40
click at [236, 256] on font "[GEOGRAPHIC_DATA], [US_STATE]" at bounding box center [267, 258] width 116 height 8
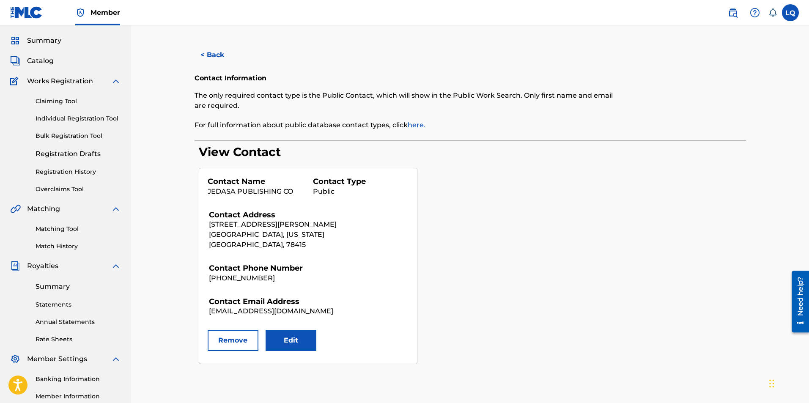
scroll to position [42, 0]
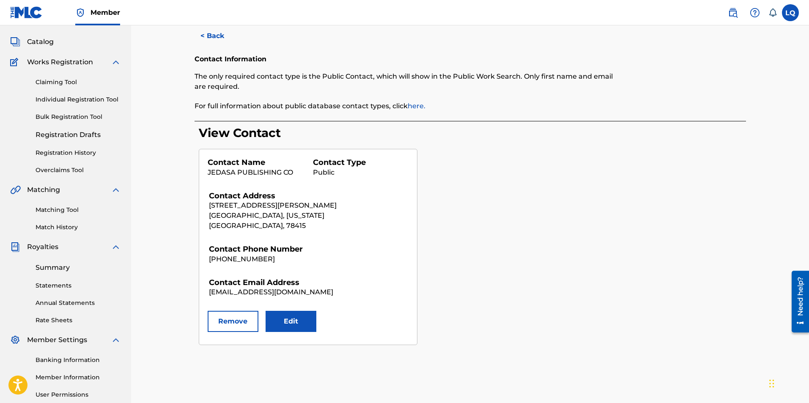
click at [292, 323] on font "Edit" at bounding box center [291, 321] width 14 height 8
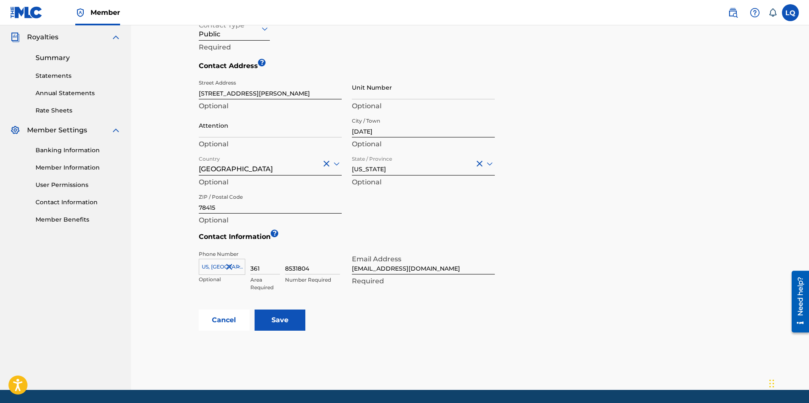
scroll to position [237, 0]
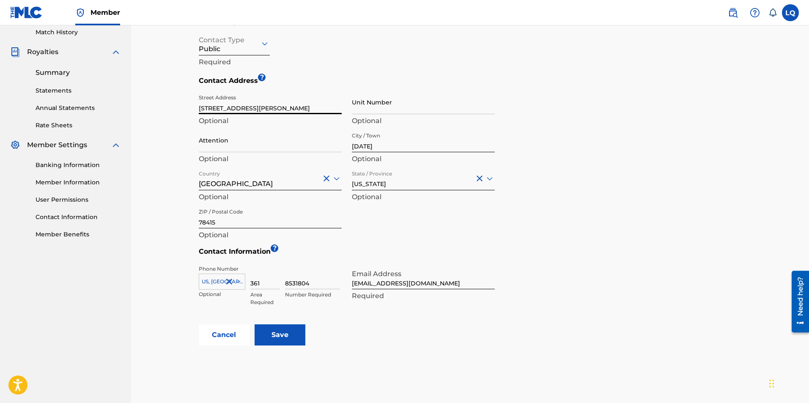
drag, startPoint x: 250, startPoint y: 107, endPoint x: 200, endPoint y: 107, distance: 50.4
click at [200, 107] on input "[STREET_ADDRESS][PERSON_NAME]" at bounding box center [270, 102] width 143 height 24
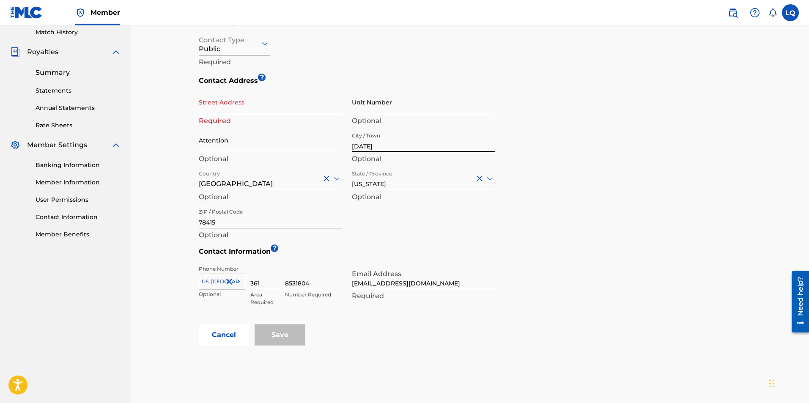
drag, startPoint x: 399, startPoint y: 148, endPoint x: 347, endPoint y: 149, distance: 51.2
click at [347, 149] on div "Street Address Required Unit Number Optional Attention Optional City / Town [GE…" at bounding box center [347, 166] width 296 height 152
click at [226, 339] on button "Cancel" at bounding box center [224, 335] width 51 height 21
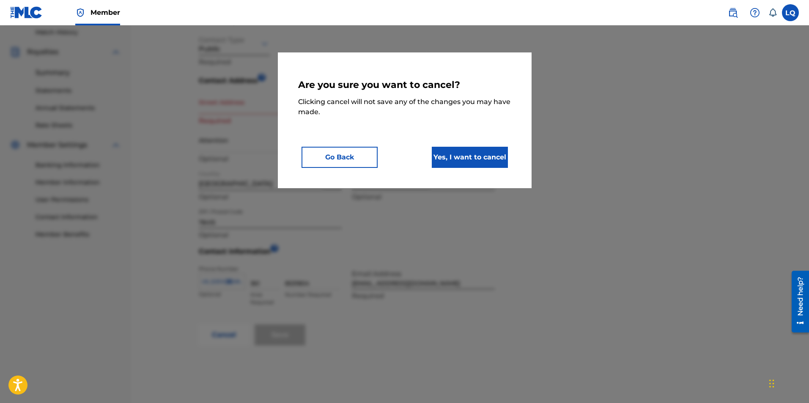
click at [464, 159] on button "Yes, I want to cancel" at bounding box center [470, 157] width 76 height 21
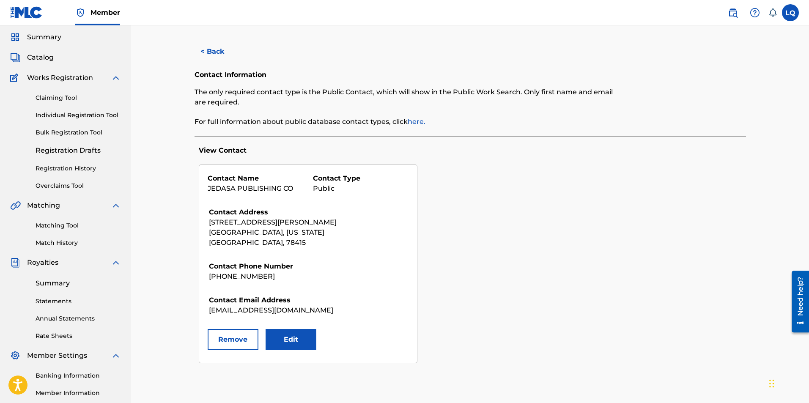
scroll to position [0, 0]
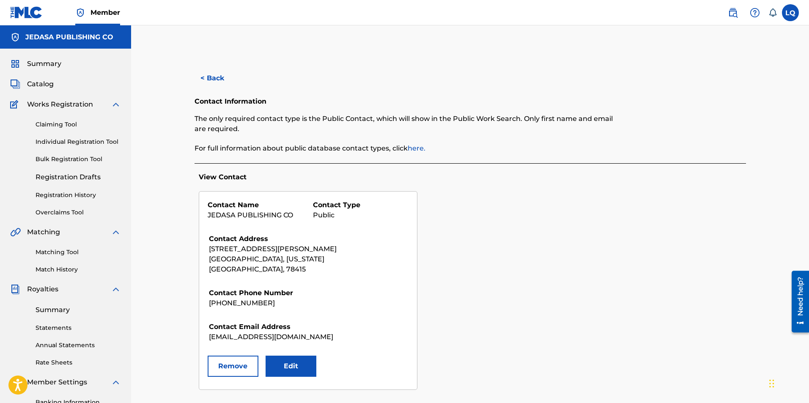
click at [216, 80] on button "< Back" at bounding box center [220, 78] width 51 height 21
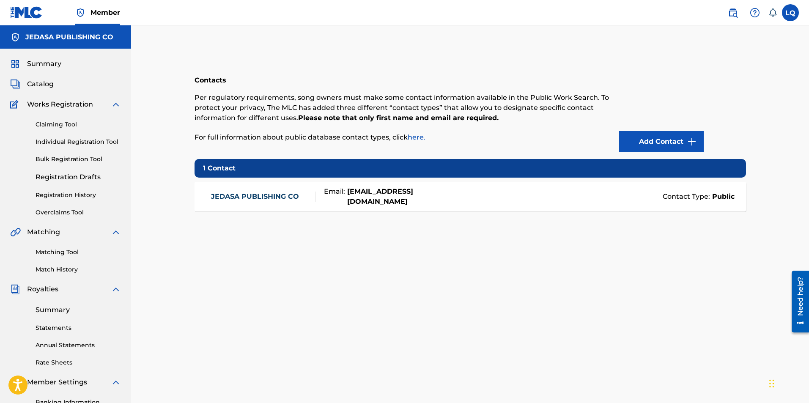
click at [48, 85] on span "Catalog" at bounding box center [40, 84] width 27 height 10
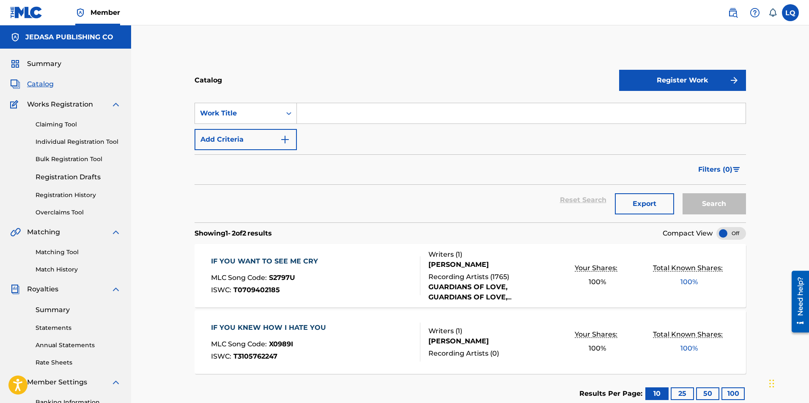
click at [45, 82] on span "Catalog" at bounding box center [40, 84] width 27 height 10
click at [46, 63] on span "Summary" at bounding box center [44, 64] width 34 height 10
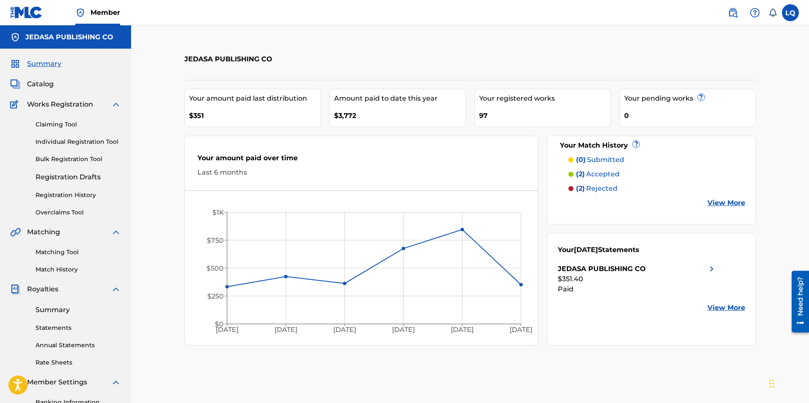
click at [54, 85] on div "Catalog" at bounding box center [65, 84] width 111 height 10
click at [46, 83] on span "Catalog" at bounding box center [40, 84] width 27 height 10
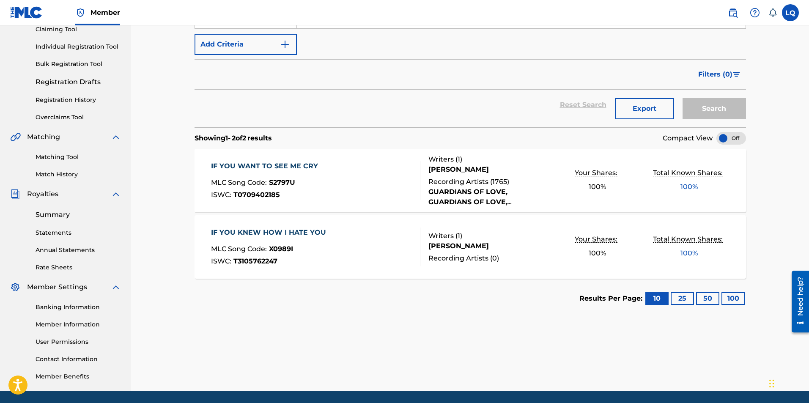
scroll to position [82, 0]
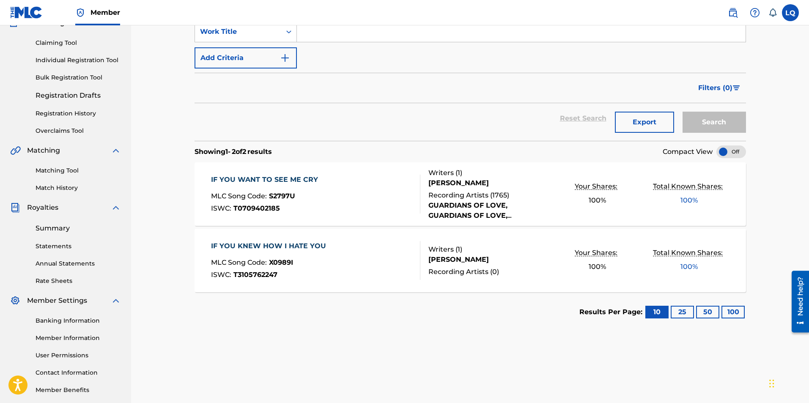
click at [686, 310] on font "25" at bounding box center [683, 312] width 8 height 8
click at [712, 314] on font "50" at bounding box center [708, 312] width 9 height 8
click at [730, 311] on font "100" at bounding box center [734, 312] width 12 height 8
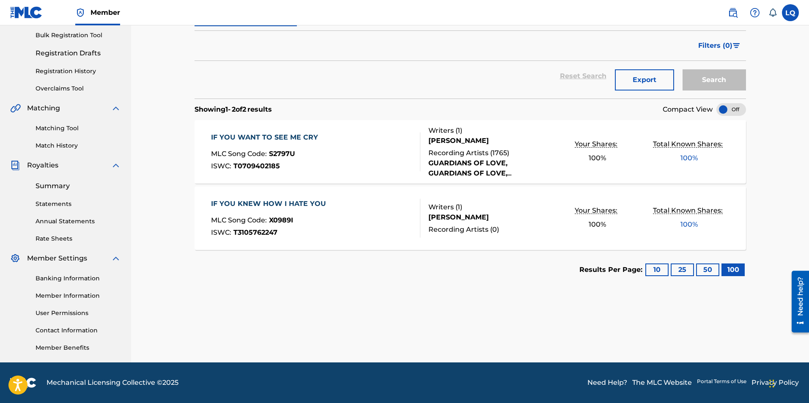
scroll to position [0, 0]
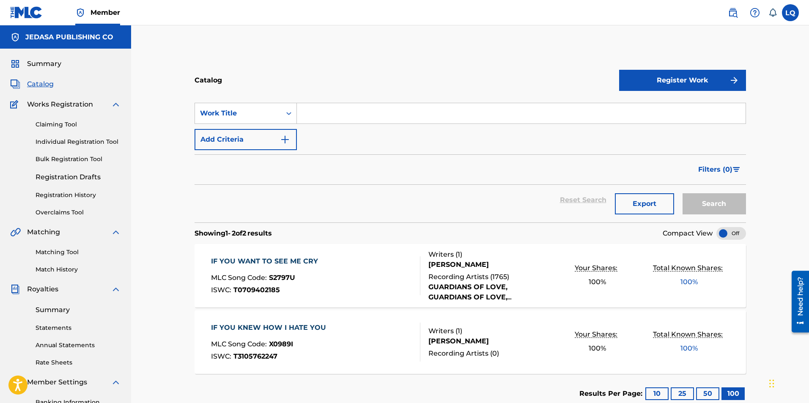
click at [42, 84] on span "Catalog" at bounding box center [40, 84] width 27 height 10
click at [40, 83] on span "Catalog" at bounding box center [40, 84] width 27 height 10
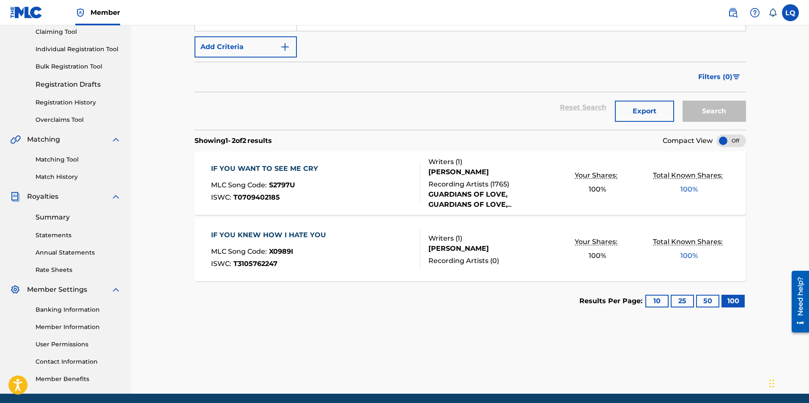
scroll to position [124, 0]
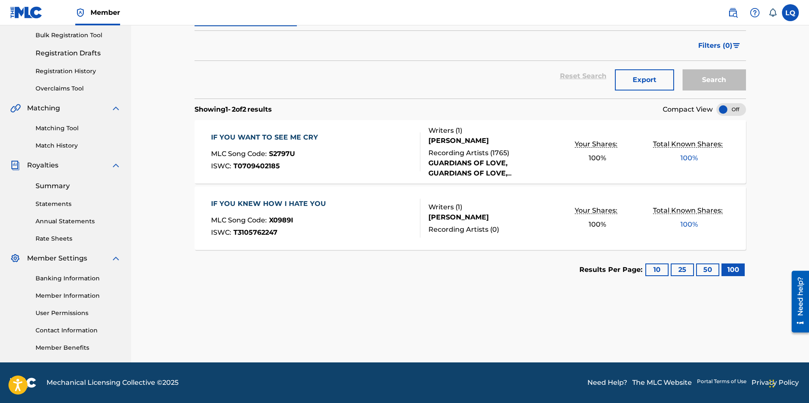
click at [74, 329] on link "Contact Information" at bounding box center [78, 330] width 85 height 9
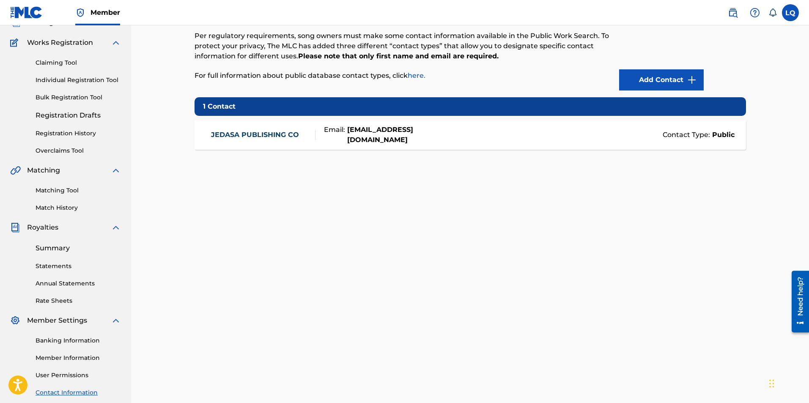
scroll to position [124, 0]
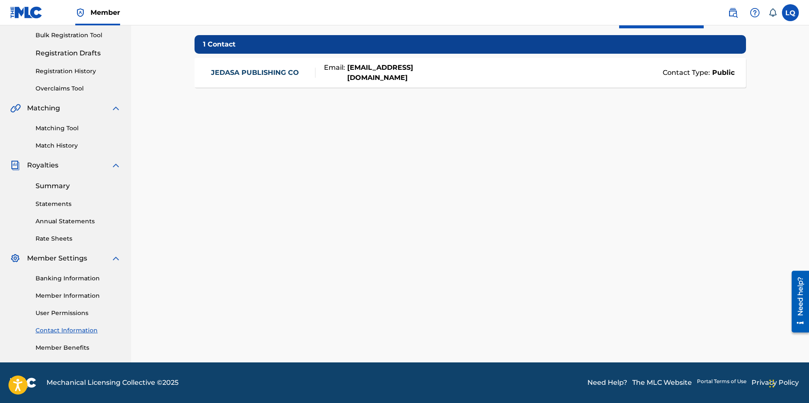
click at [609, 383] on font "Need Help?" at bounding box center [608, 383] width 40 height 8
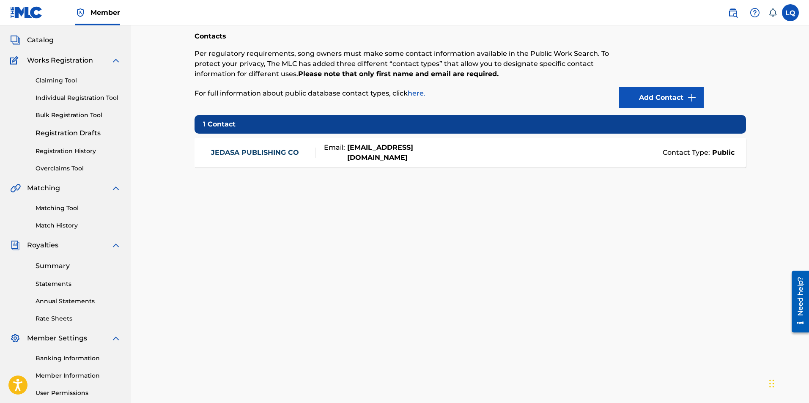
scroll to position [0, 0]
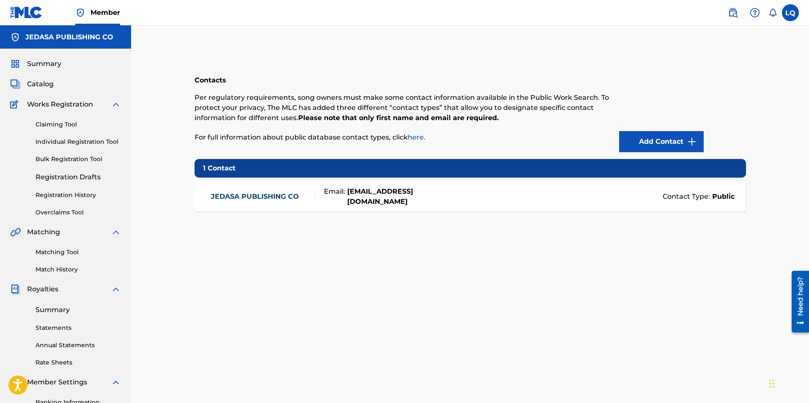
click at [788, 14] on label at bounding box center [790, 12] width 17 height 17
click at [791, 13] on input "LQ [PERSON_NAME] [EMAIL_ADDRESS][DOMAIN_NAME] Notification Preferences Profile …" at bounding box center [791, 13] width 0 height 0
click at [717, 121] on font "Log out" at bounding box center [712, 123] width 27 height 8
click at [791, 13] on input "LQ [PERSON_NAME] [EMAIL_ADDRESS][DOMAIN_NAME] Notification Preferences Profile …" at bounding box center [791, 13] width 0 height 0
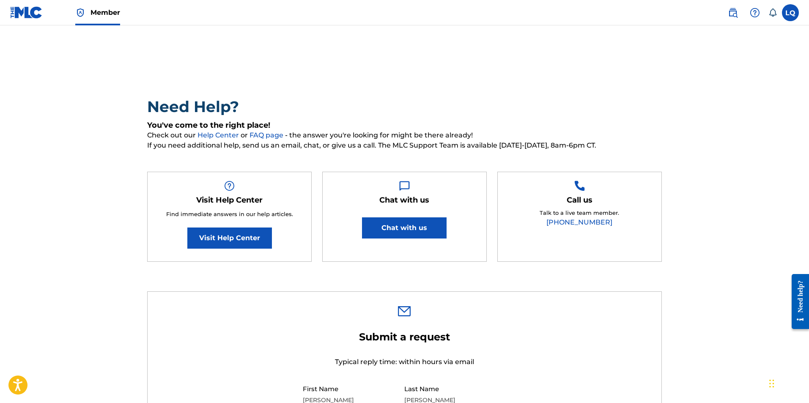
click at [34, 17] on img at bounding box center [26, 12] width 33 height 12
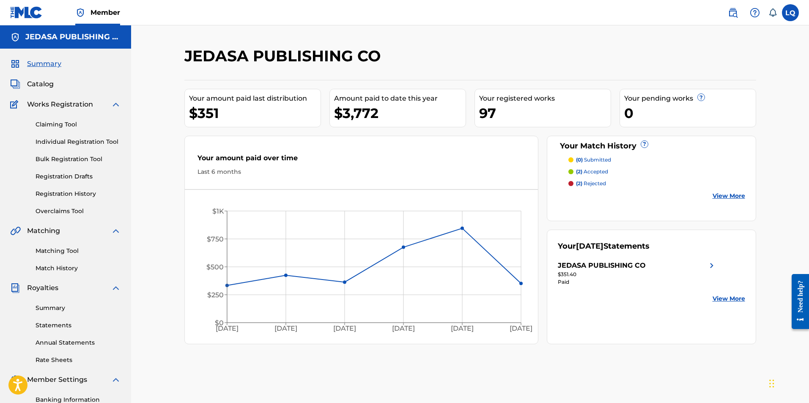
click at [40, 84] on span "Catalog" at bounding box center [40, 84] width 27 height 10
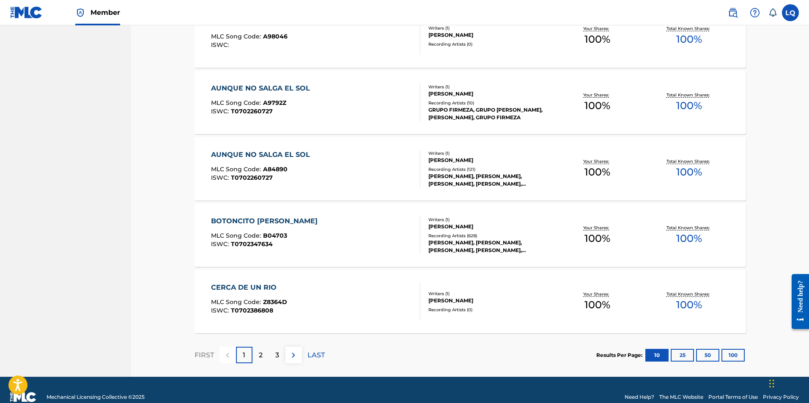
scroll to position [586, 0]
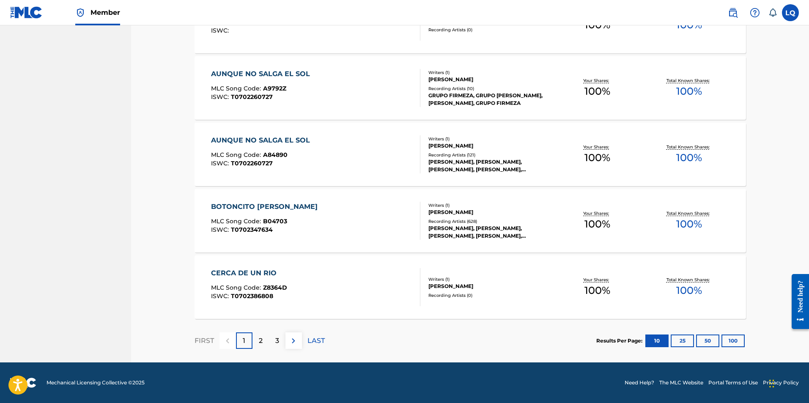
click at [260, 341] on p "2" at bounding box center [261, 341] width 4 height 10
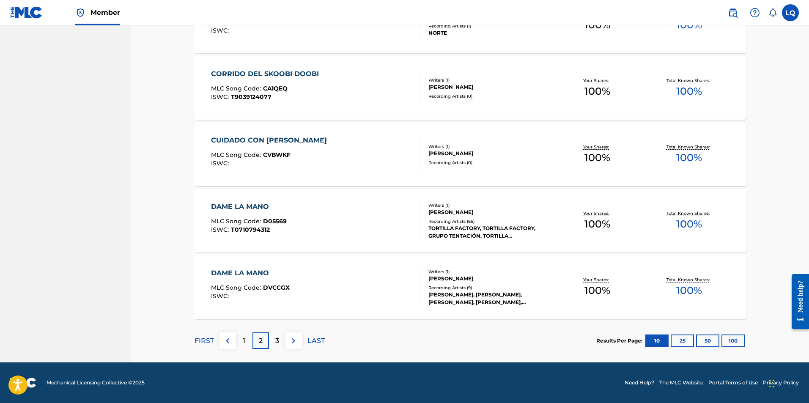
click at [277, 341] on p "3" at bounding box center [277, 341] width 4 height 10
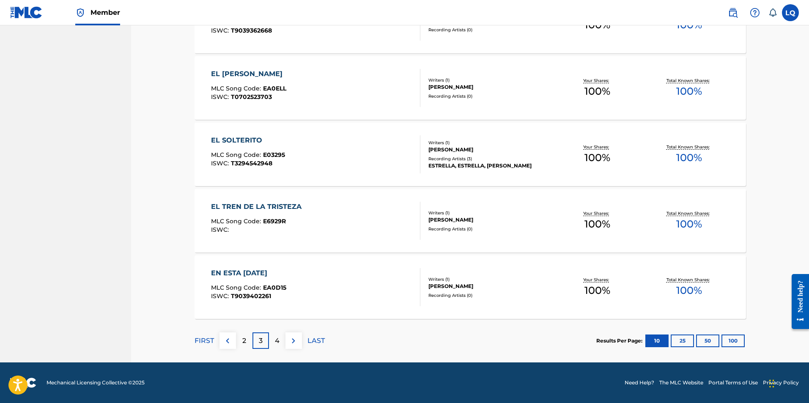
click at [229, 343] on img at bounding box center [228, 341] width 10 height 10
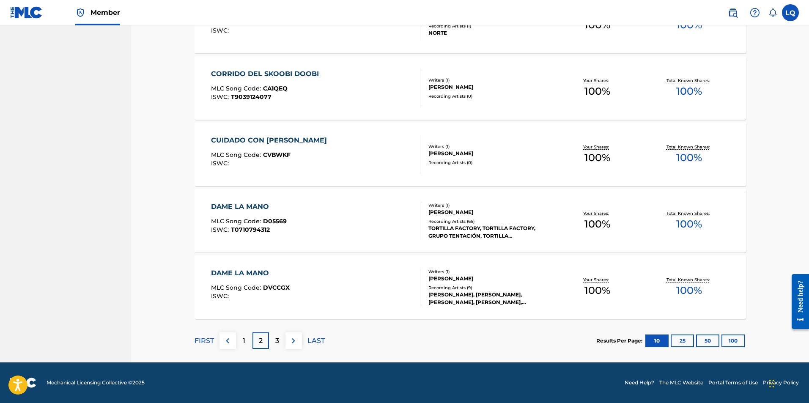
click at [230, 343] on img at bounding box center [228, 341] width 10 height 10
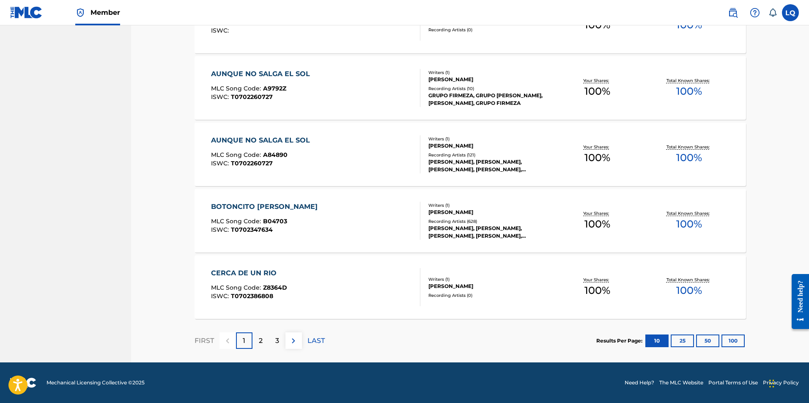
click at [293, 343] on img at bounding box center [294, 341] width 10 height 10
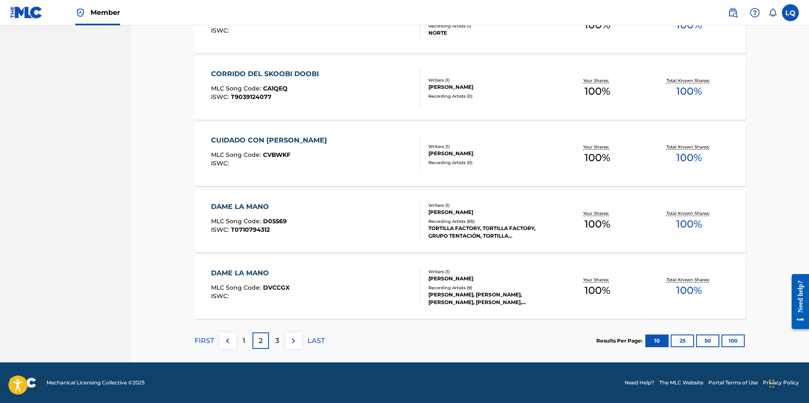
click at [294, 343] on img at bounding box center [294, 341] width 10 height 10
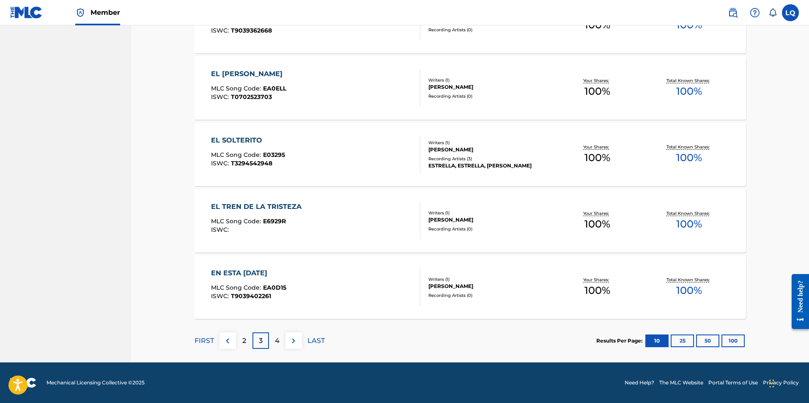
click at [294, 343] on img at bounding box center [294, 341] width 10 height 10
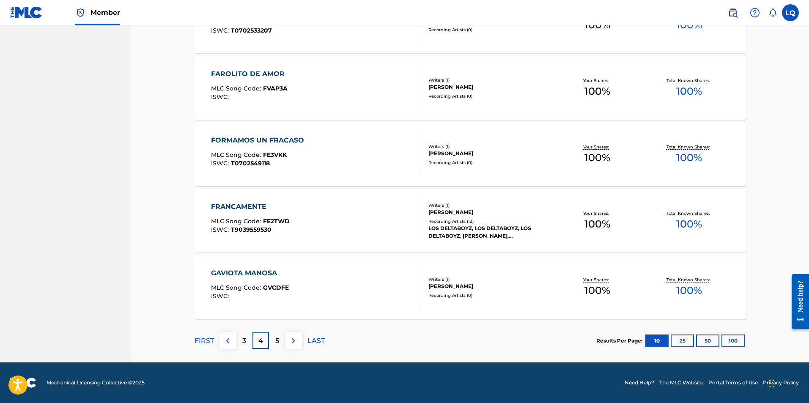
click at [294, 343] on img at bounding box center [294, 341] width 10 height 10
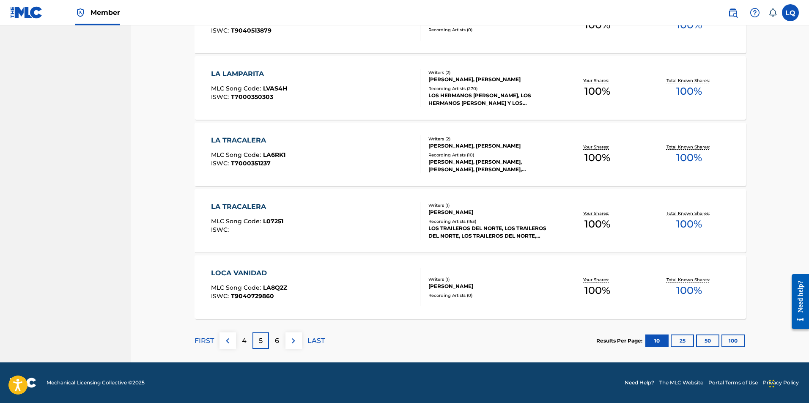
click at [296, 346] on button at bounding box center [294, 341] width 17 height 17
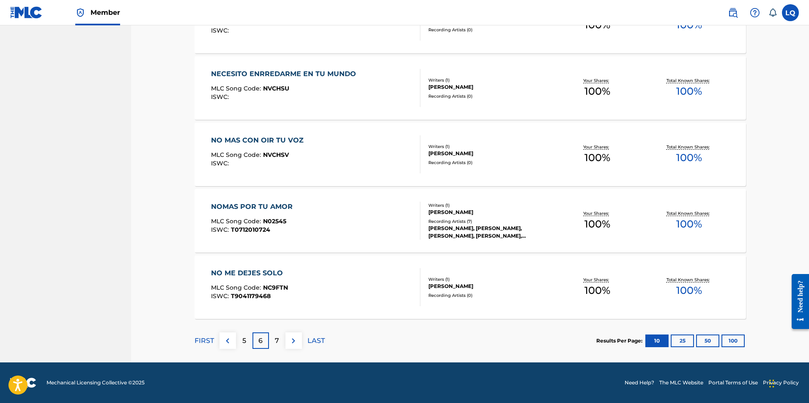
click at [296, 346] on button at bounding box center [294, 341] width 17 height 17
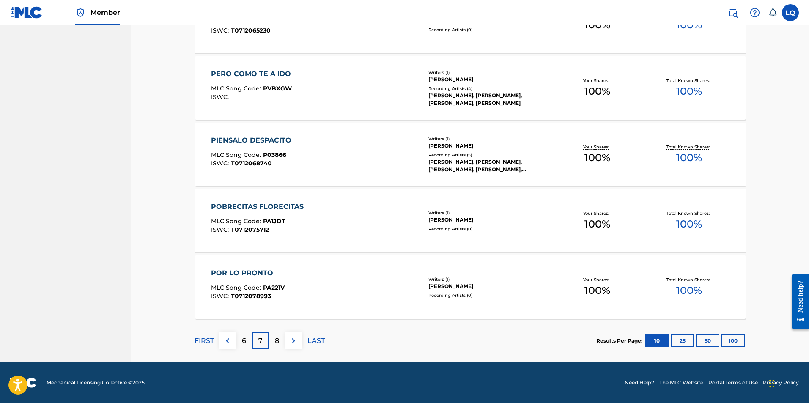
click at [296, 346] on button at bounding box center [294, 341] width 17 height 17
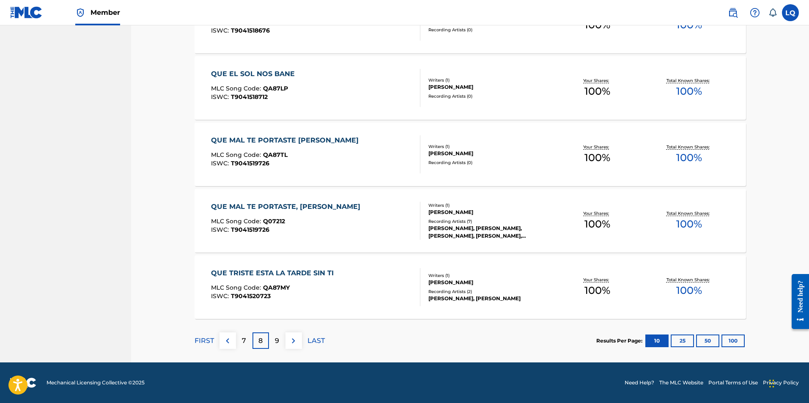
click at [296, 347] on button at bounding box center [294, 341] width 17 height 17
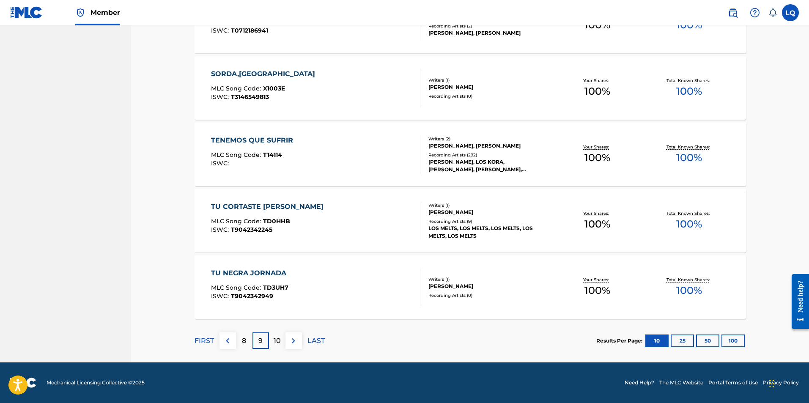
click at [296, 347] on button at bounding box center [294, 341] width 17 height 17
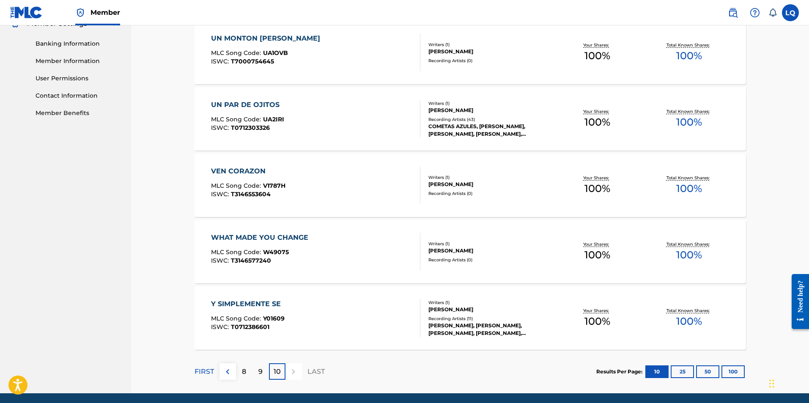
scroll to position [387, 0]
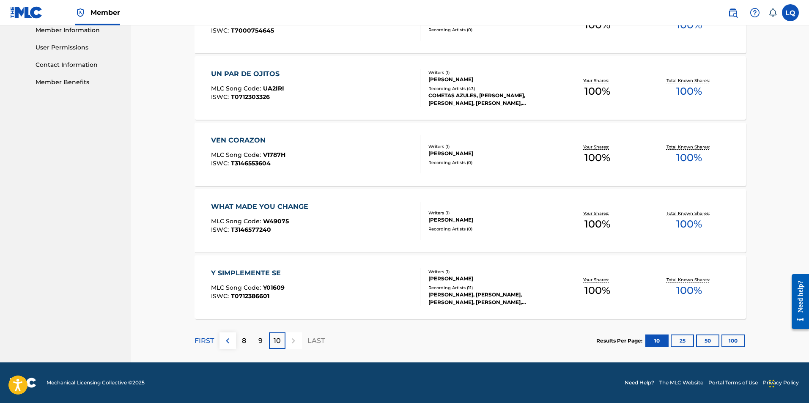
click at [228, 344] on img at bounding box center [228, 341] width 10 height 10
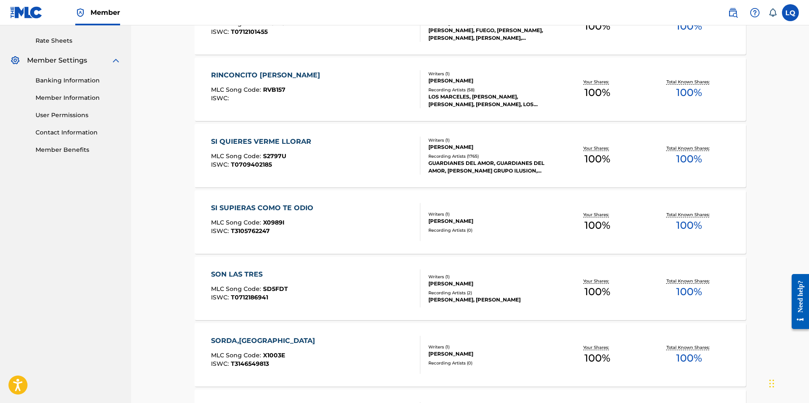
scroll to position [303, 0]
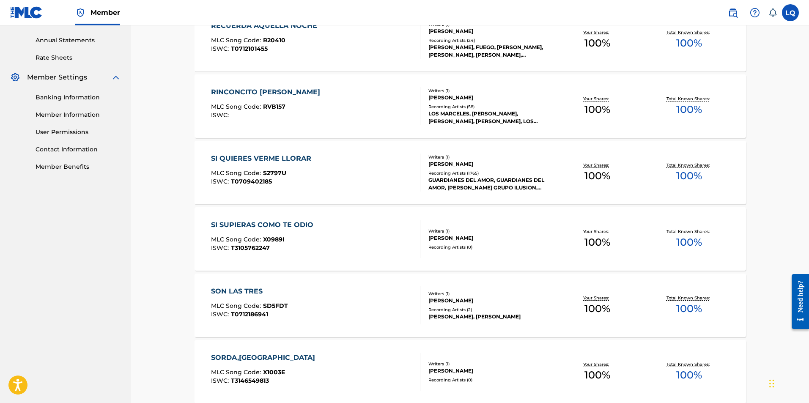
click at [464, 115] on div "LOS MARCELES, [PERSON_NAME], [PERSON_NAME], [PERSON_NAME], LOS MARCELES" at bounding box center [490, 117] width 123 height 15
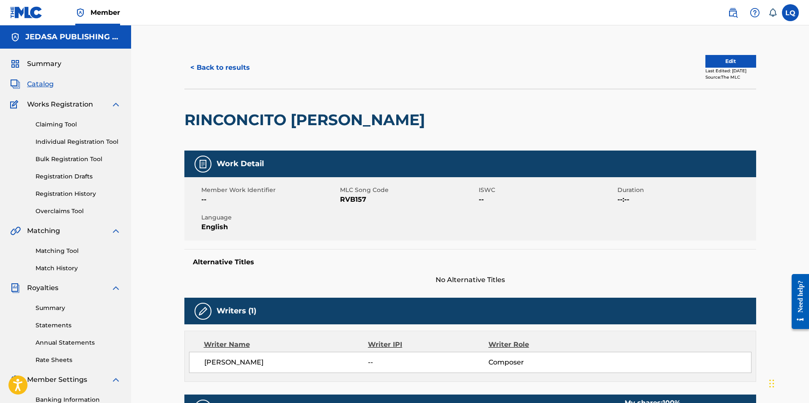
click at [209, 69] on button "< Back to results" at bounding box center [220, 67] width 72 height 21
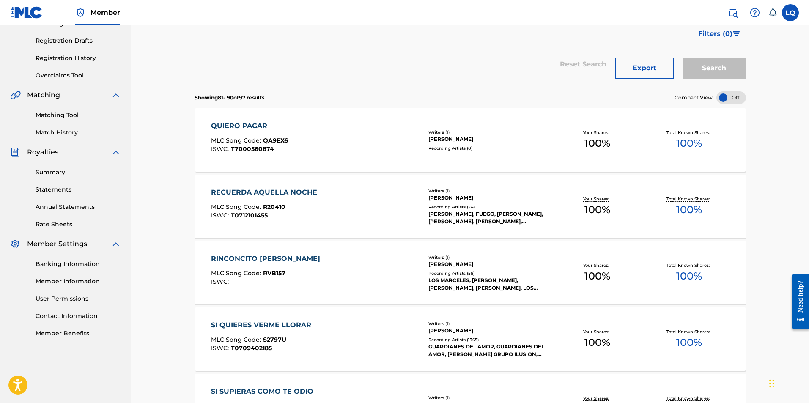
scroll to position [133, 0]
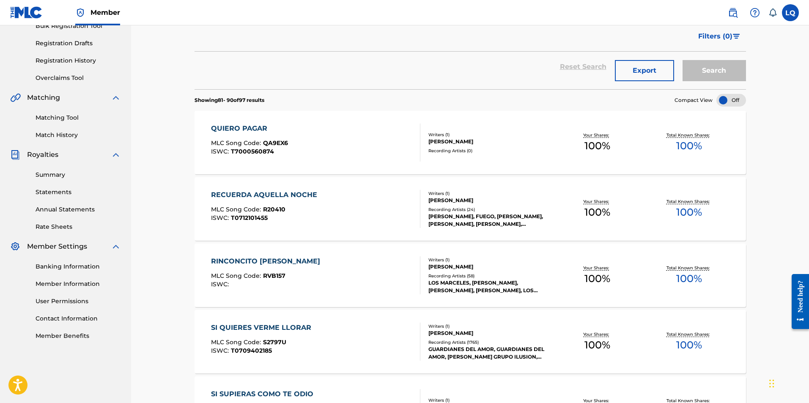
click at [461, 217] on div "LISA LOPEZ, FUEGO, LISA LOPEZ, JOHNNY HERRERA, LISA LOPEZ, LISA LOPEZ" at bounding box center [490, 220] width 123 height 15
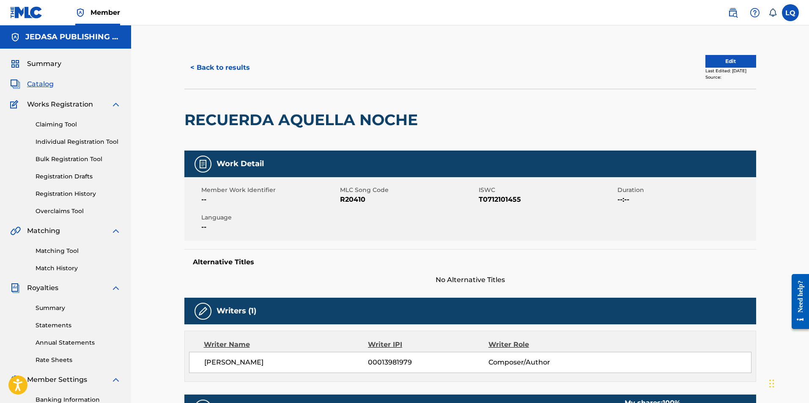
click at [222, 70] on button "< Back to results" at bounding box center [220, 67] width 72 height 21
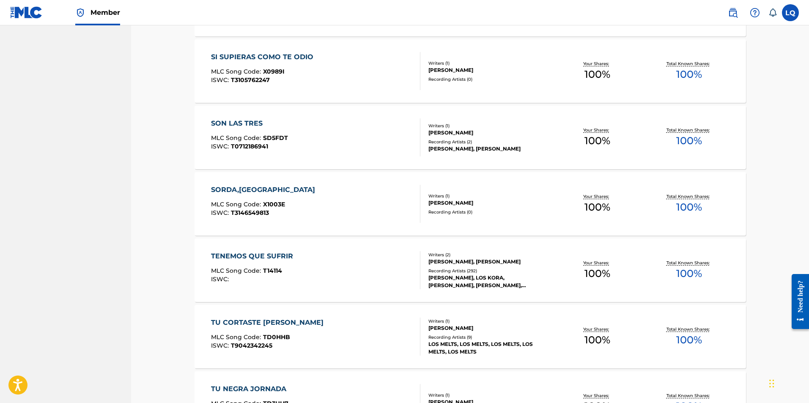
scroll to position [514, 0]
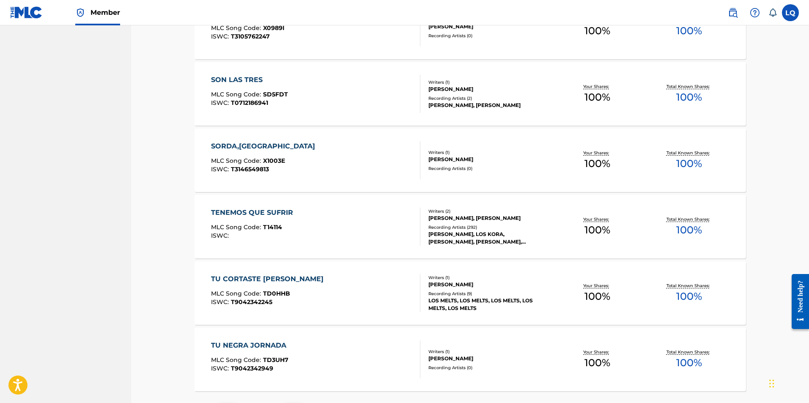
click at [477, 237] on div "[PERSON_NAME], LOS KORA, [PERSON_NAME], [PERSON_NAME], [PERSON_NAME] LA MENTIRA" at bounding box center [490, 238] width 123 height 15
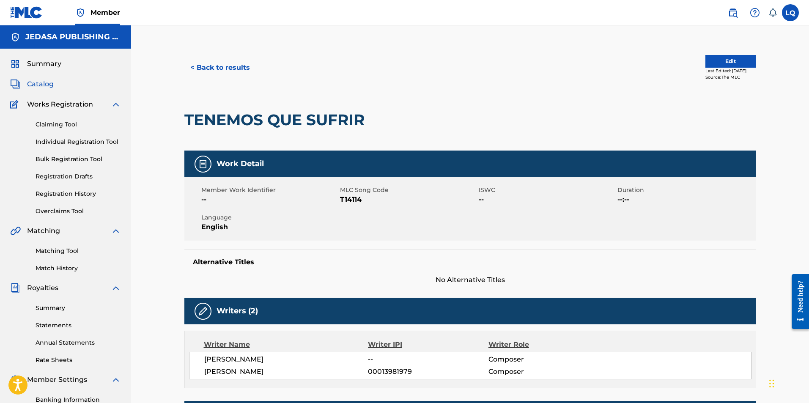
click at [205, 66] on button "< Back to results" at bounding box center [220, 67] width 72 height 21
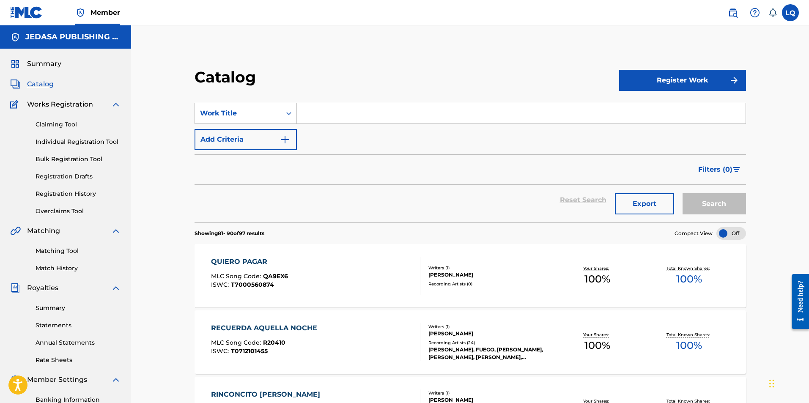
click at [790, 15] on label at bounding box center [790, 12] width 17 height 17
click at [791, 13] on input "LQ [PERSON_NAME] [EMAIL_ADDRESS][DOMAIN_NAME] Notification Preferences Profile …" at bounding box center [791, 13] width 0 height 0
click at [712, 120] on p "Log out" at bounding box center [709, 120] width 20 height 8
click at [791, 13] on input "LQ [PERSON_NAME] [EMAIL_ADDRESS][DOMAIN_NAME] Notification Preferences Profile …" at bounding box center [791, 13] width 0 height 0
